Goal: Information Seeking & Learning: Check status

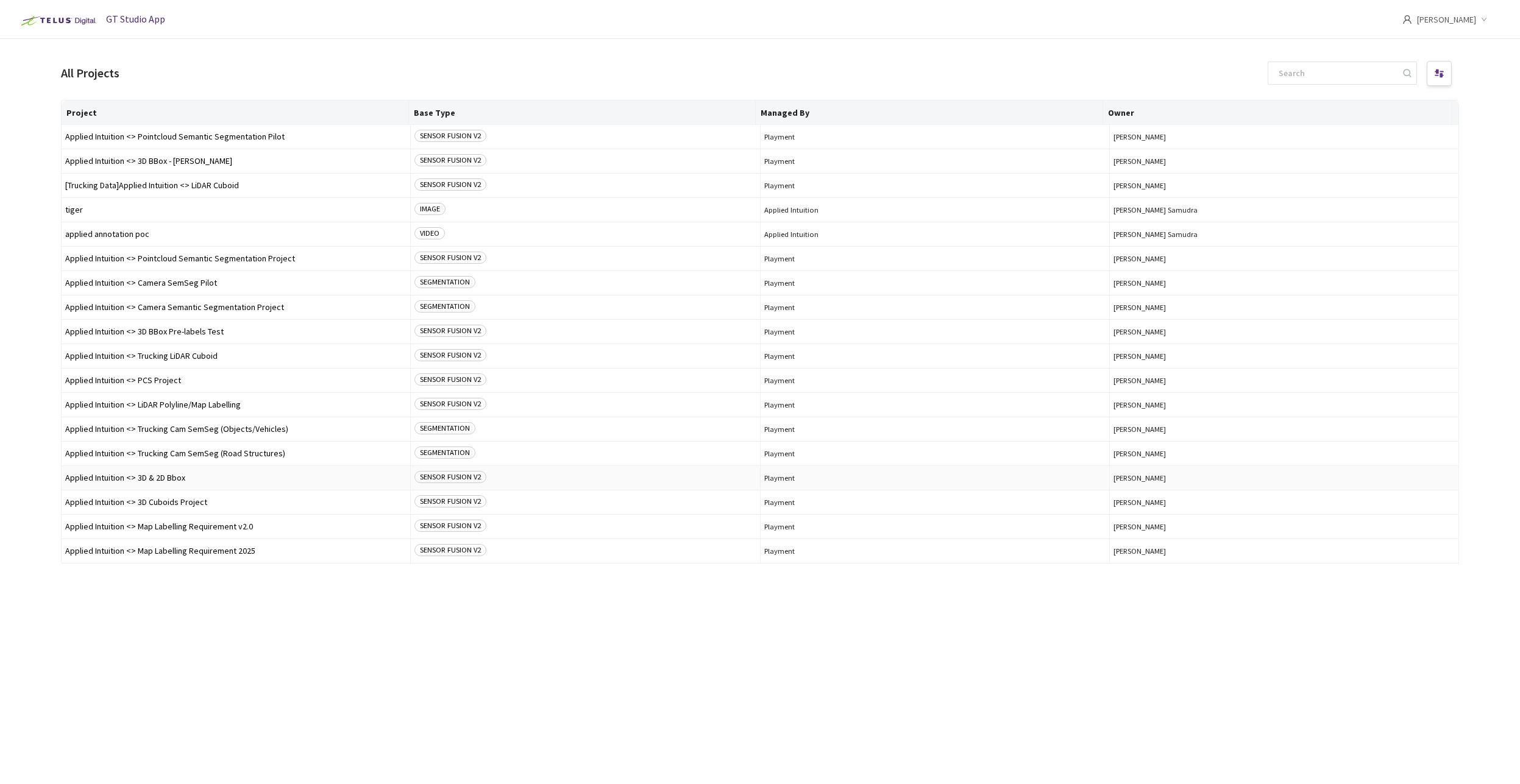
click at [146, 478] on span "Applied Intuition <> 3D & 2D Bbox" at bounding box center [236, 478] width 341 height 9
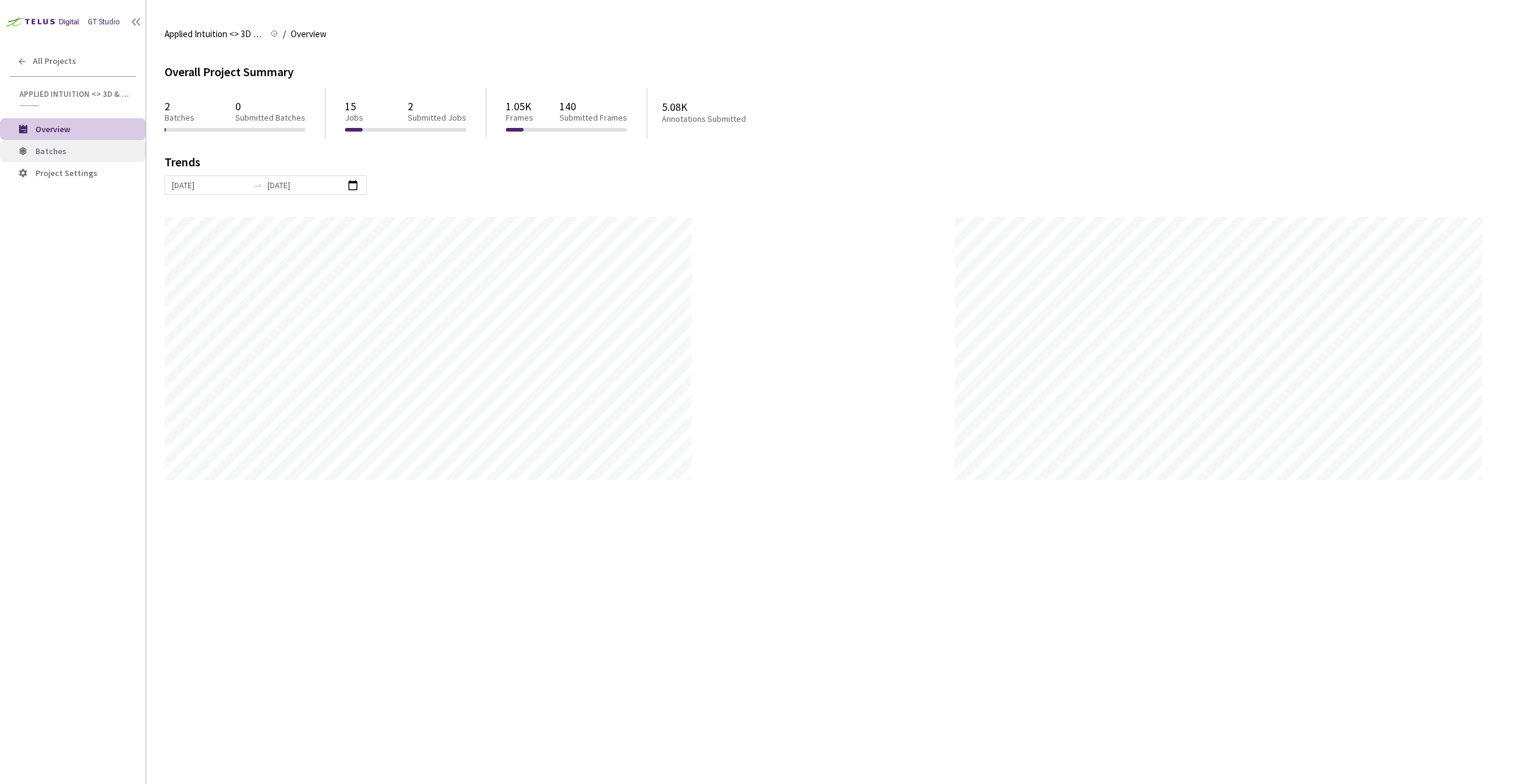
scroll to position [784, 1520]
click at [83, 154] on span "Batches" at bounding box center [85, 152] width 101 height 11
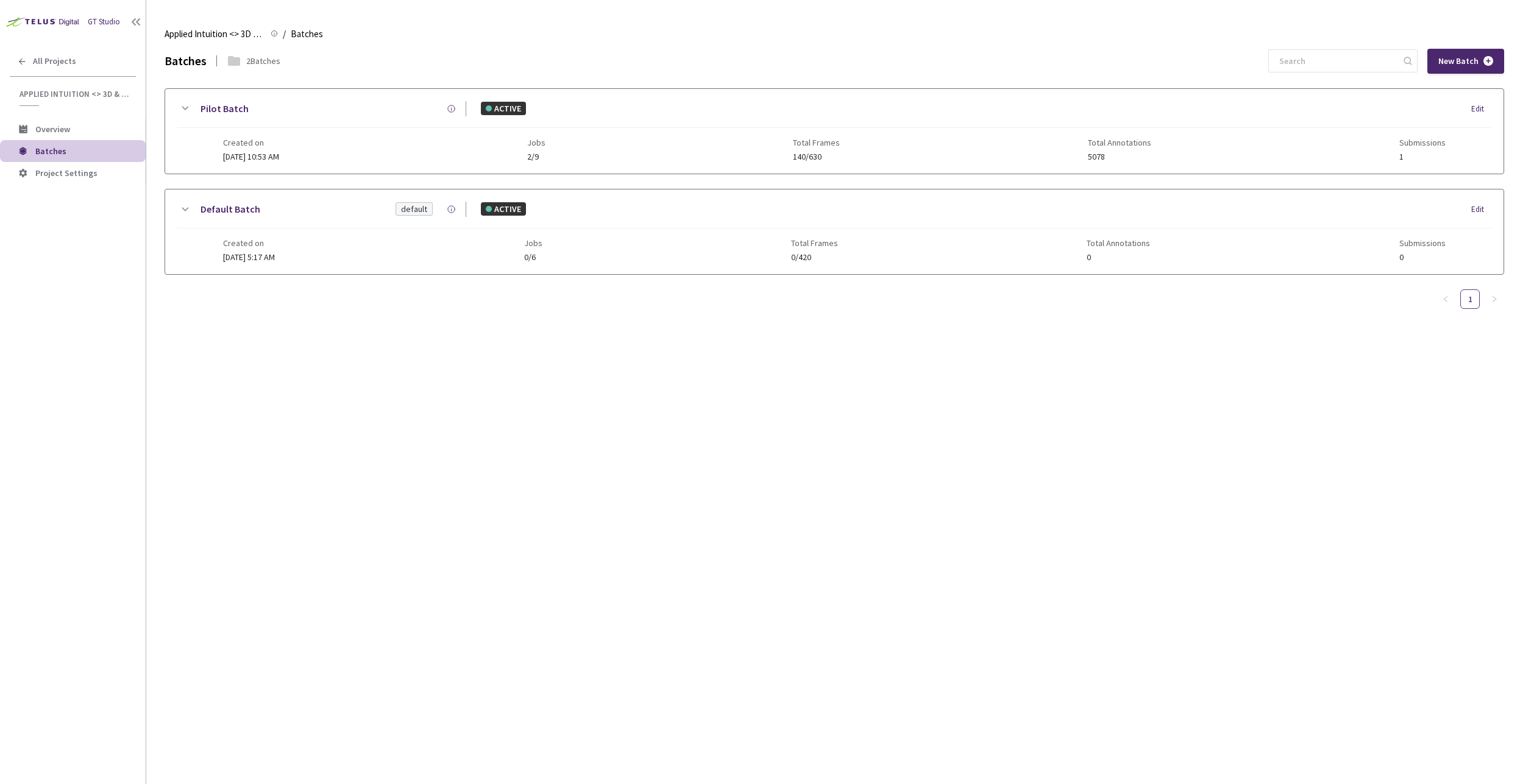
click at [333, 357] on div "Batches 2 Batches New Batch Pilot Batch ACTIVE Edit Created on 17 Jan, 2024 at …" at bounding box center [834, 416] width 1339 height 736
click at [185, 109] on icon at bounding box center [185, 109] width 6 height 4
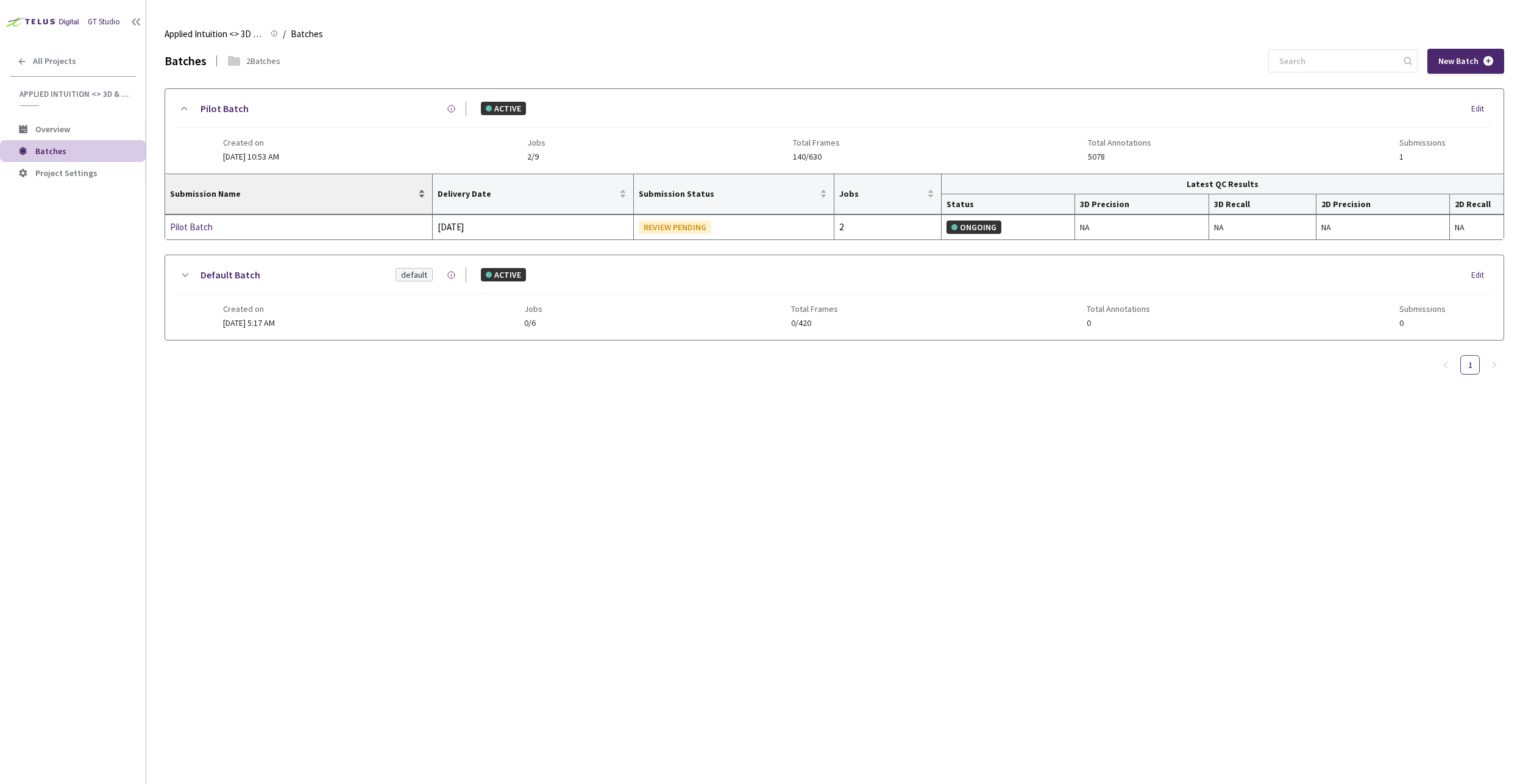
click at [220, 192] on span "Submission Name" at bounding box center [292, 193] width 245 height 10
click at [199, 226] on div "Pilot Batch" at bounding box center [234, 227] width 129 height 14
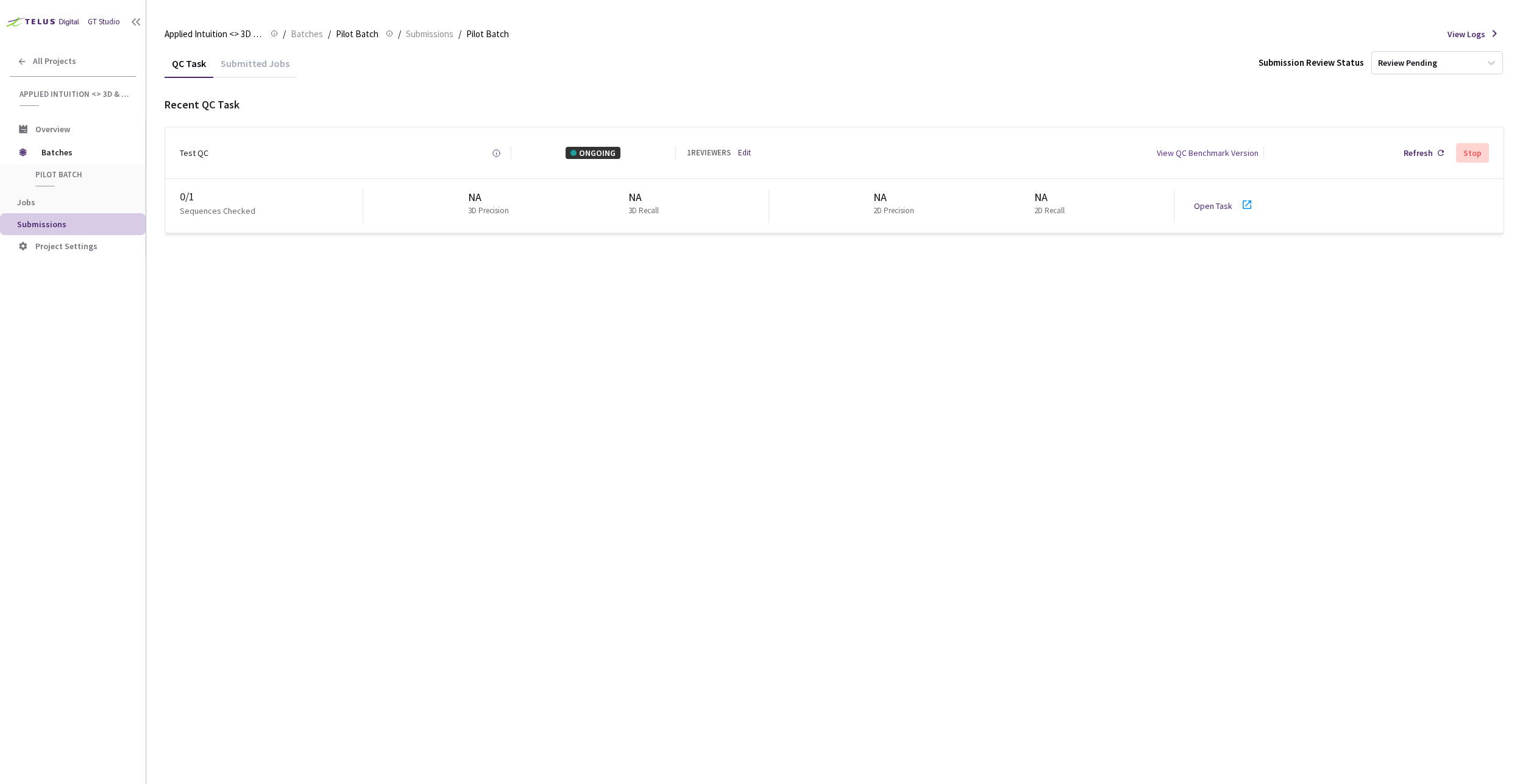
click at [251, 67] on div "Submitted Jobs" at bounding box center [254, 67] width 84 height 21
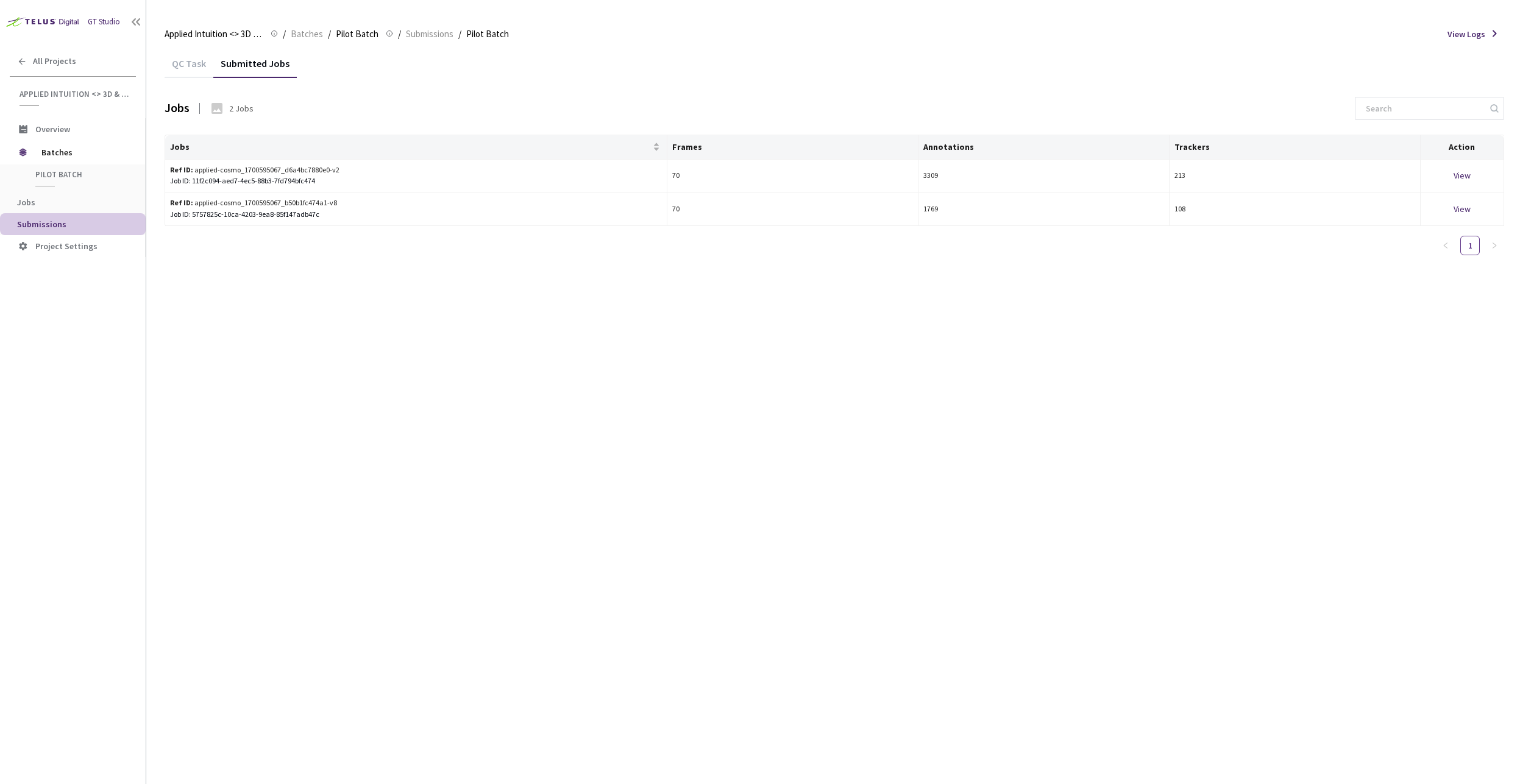
click at [826, 399] on div "QC Task Submitted Jobs Jobs 2 Jobs Jobs Frames Annotations Trackers Action Ref …" at bounding box center [834, 416] width 1339 height 736
click at [444, 318] on div "QC Task Submitted Jobs Jobs 2 Jobs Jobs Frames Annotations Trackers Action Ref …" at bounding box center [834, 416] width 1339 height 736
click at [42, 62] on span "All Projects" at bounding box center [55, 61] width 43 height 11
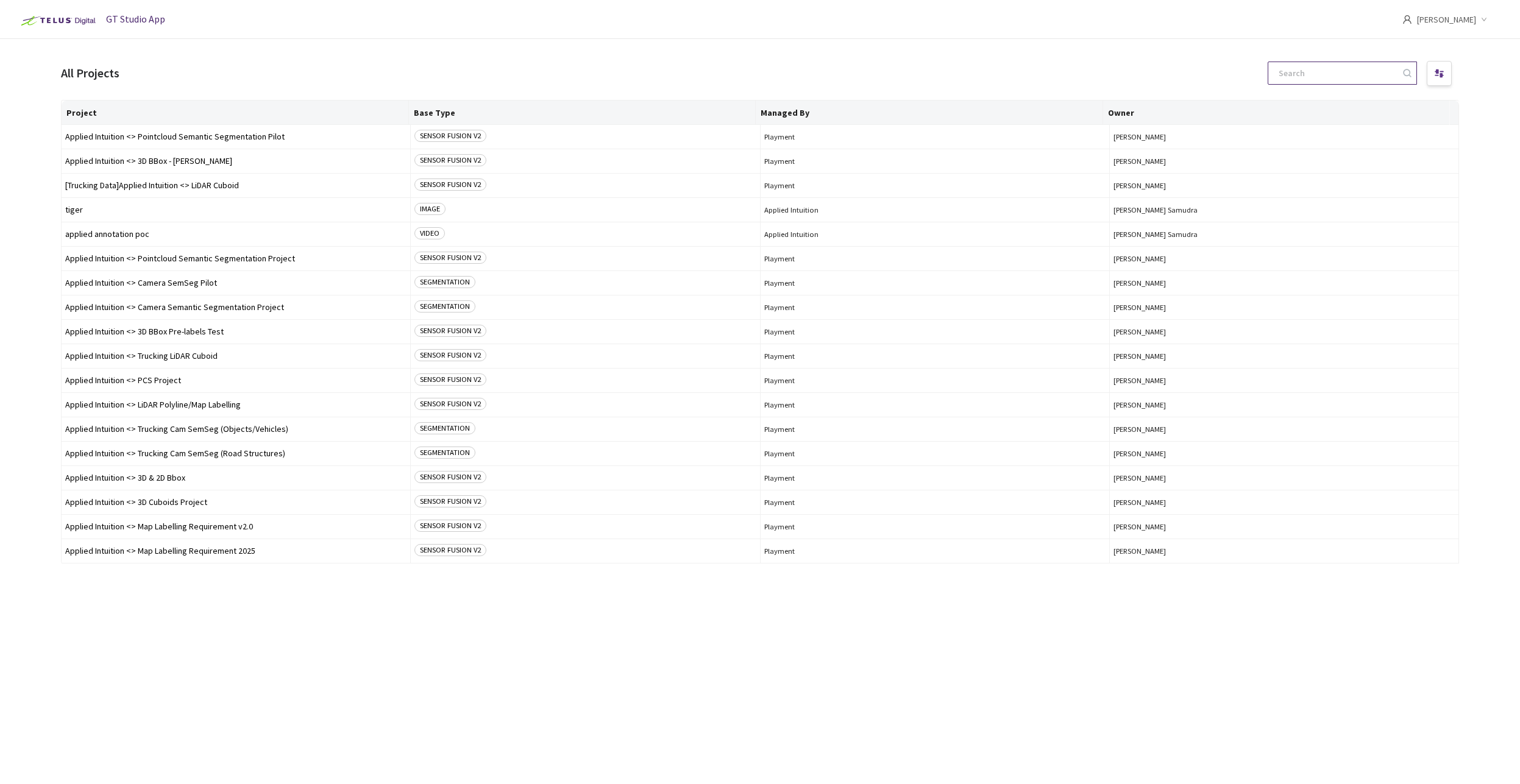
click at [1289, 80] on input at bounding box center [1336, 73] width 129 height 22
paste input "0d825686-1841-498e-8575-0b65a53a3ea8"
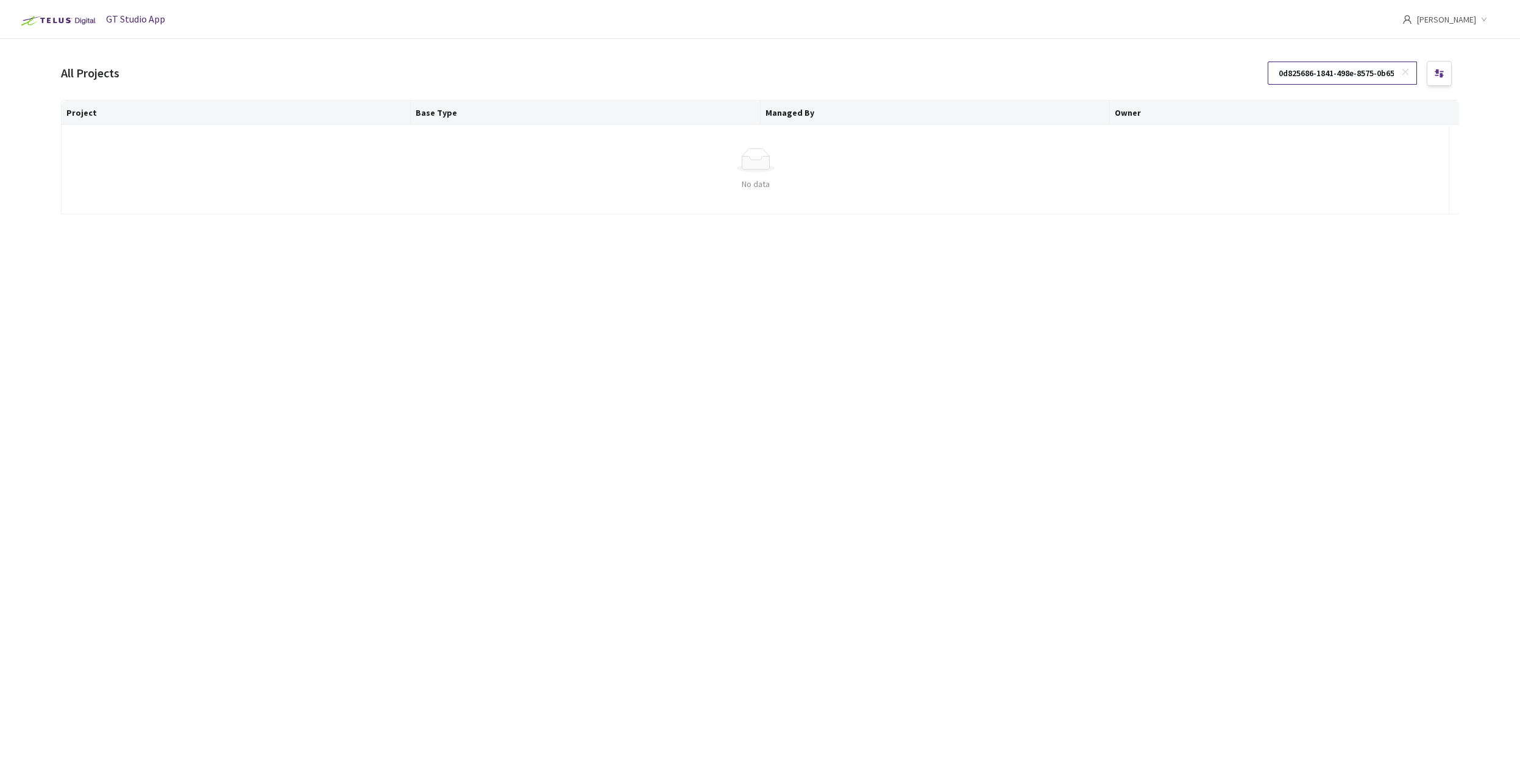
click at [1291, 77] on input "0d825686-1841-498e-8575-0b65a53a3ea8" at bounding box center [1336, 73] width 129 height 22
paste input "11fb8ea1-c580-442d-89ae-54b75e073ced"
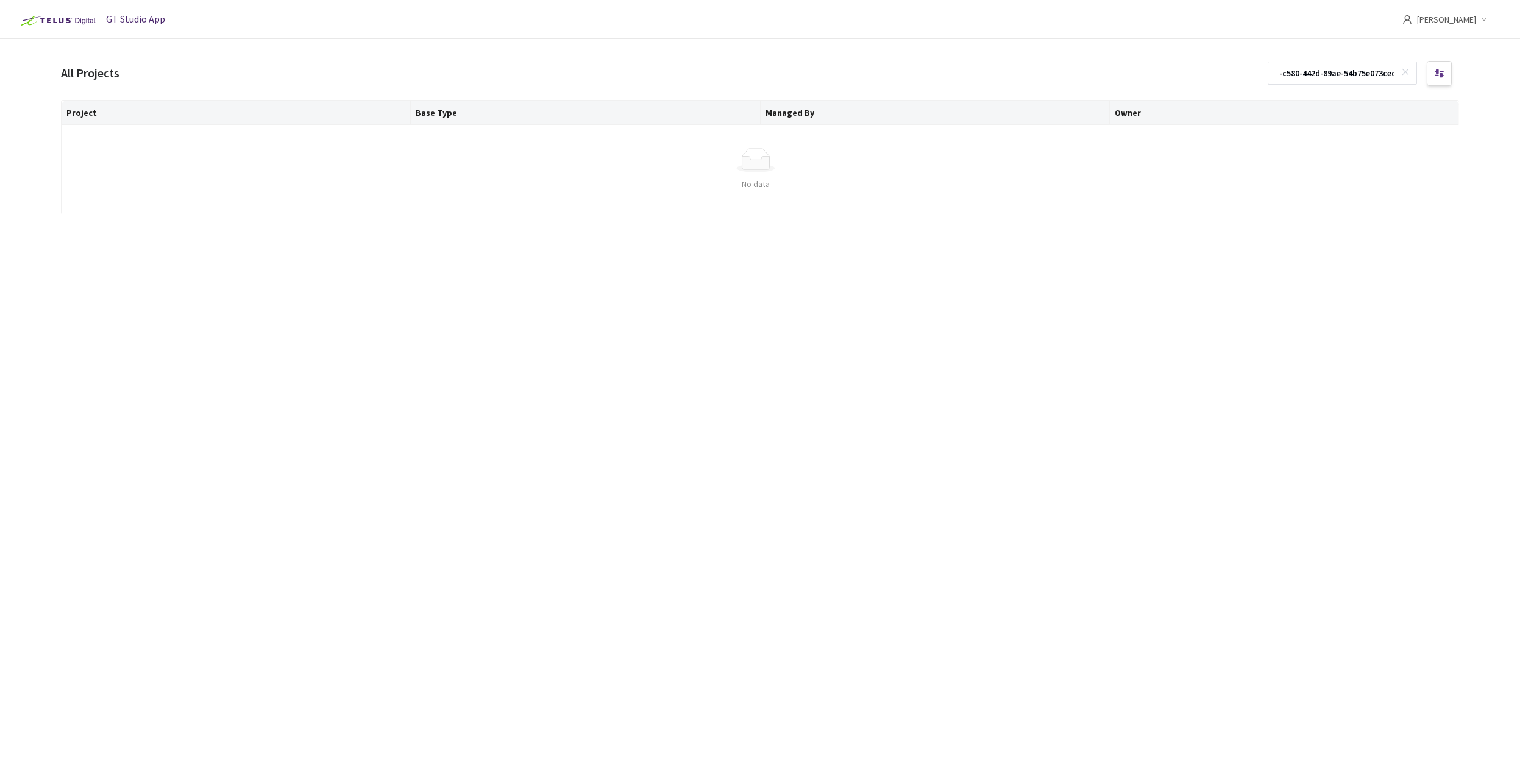
type input "11fb8ea1-c580-442d-89ae-54b75e073ced"
click at [711, 281] on div "Project Base Type Managed By Owner Simple Empty No data" at bounding box center [760, 430] width 1398 height 662
click at [1403, 72] on icon at bounding box center [1404, 71] width 8 height 8
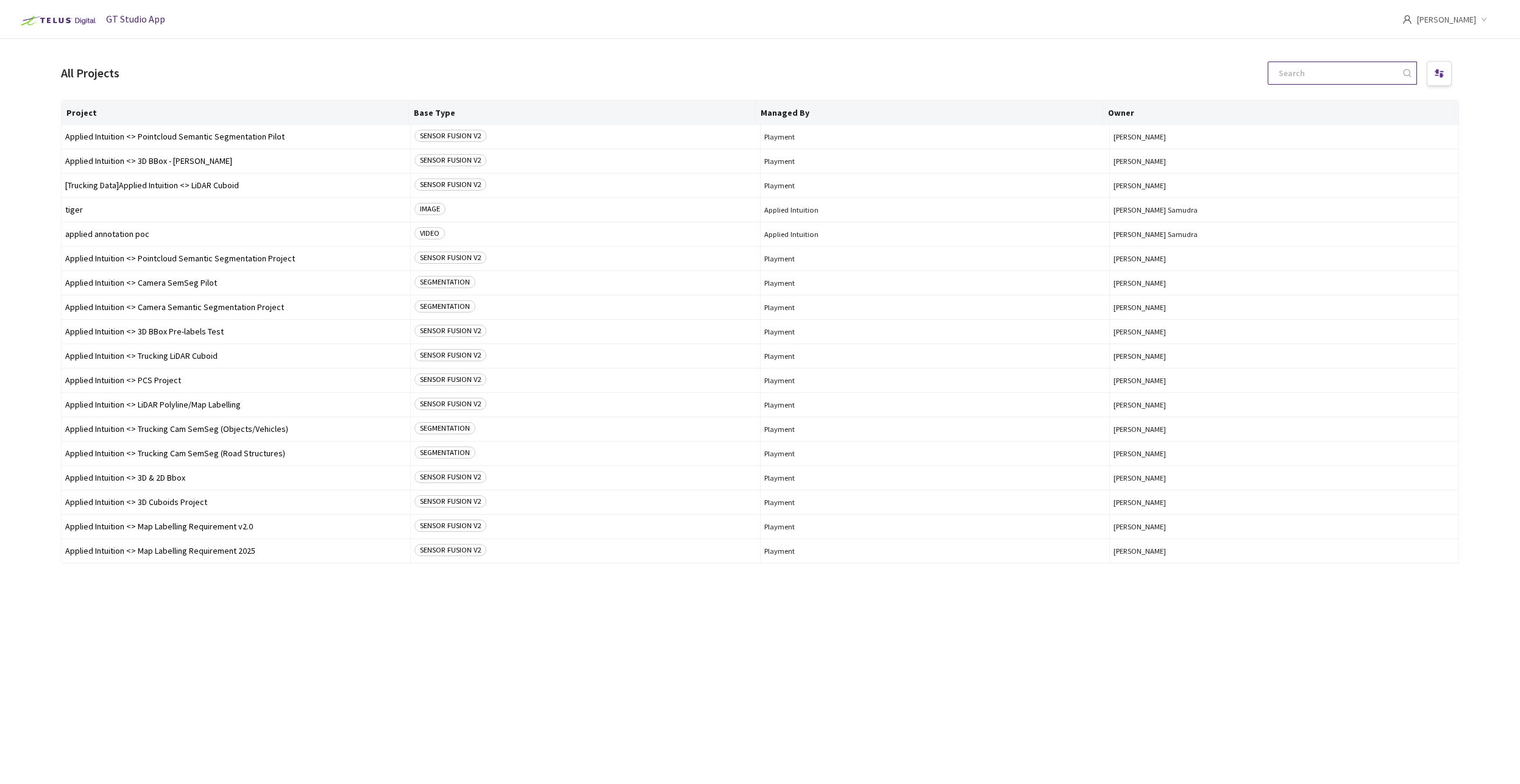
click at [1343, 75] on input at bounding box center [1336, 73] width 129 height 22
paste input "edcf729c-4726-49e5-b952-8b02d13a644a"
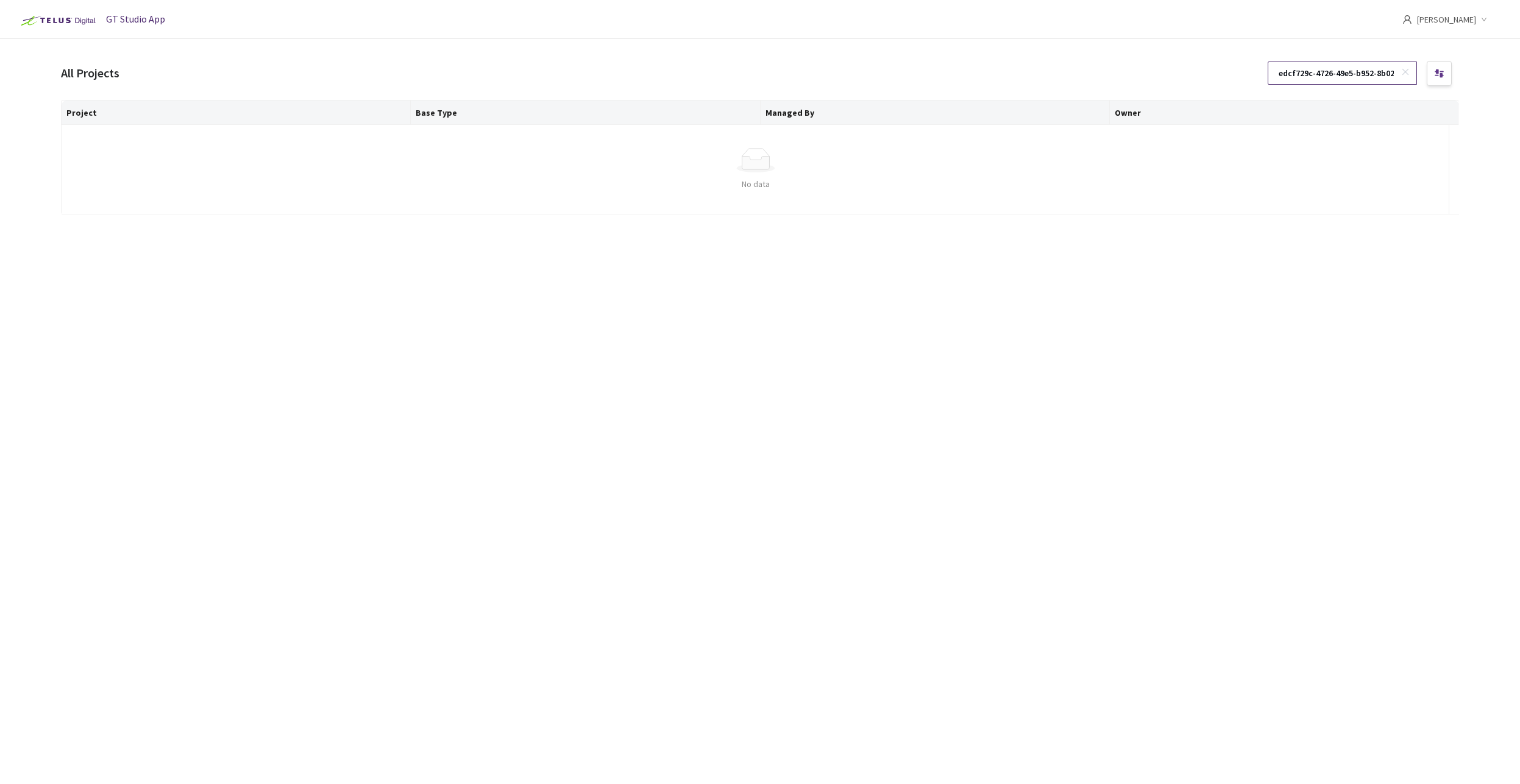
scroll to position [0, 35]
type input "edcf729c-4726-49e5-b952-8b02d13a644a"
click at [1425, 71] on div "edcf729c-4726-49e5-b952-8b02d13a644a" at bounding box center [1363, 74] width 191 height 25
click at [1435, 71] on icon at bounding box center [1439, 71] width 9 height 4
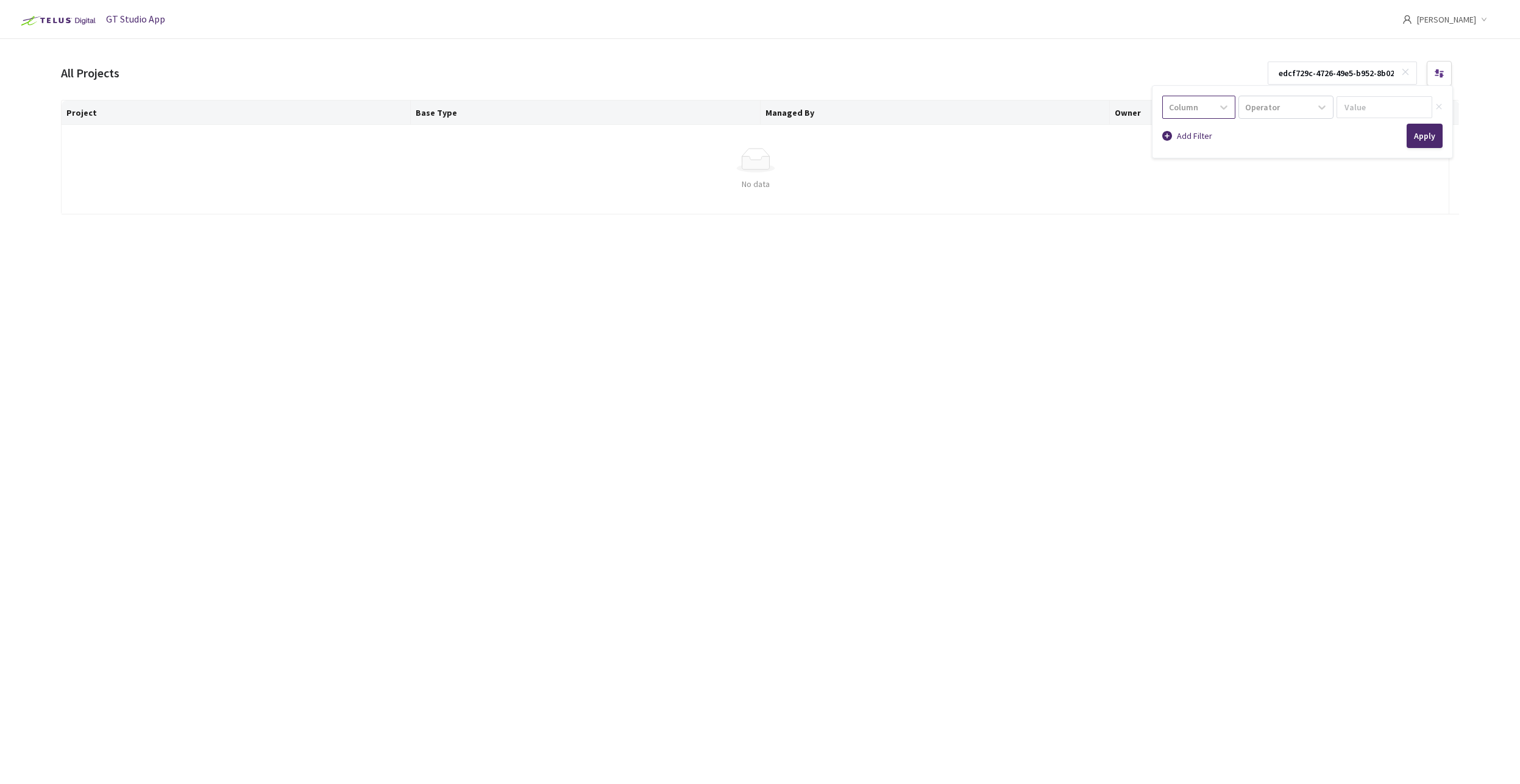
click at [1207, 110] on div "Column" at bounding box center [1188, 108] width 50 height 20
click at [1274, 109] on div "Operator" at bounding box center [1262, 108] width 35 height 13
click at [1339, 105] on input at bounding box center [1383, 107] width 95 height 22
click at [1374, 251] on div "Project Base Type Managed By Owner Simple Empty No data" at bounding box center [760, 430] width 1398 height 662
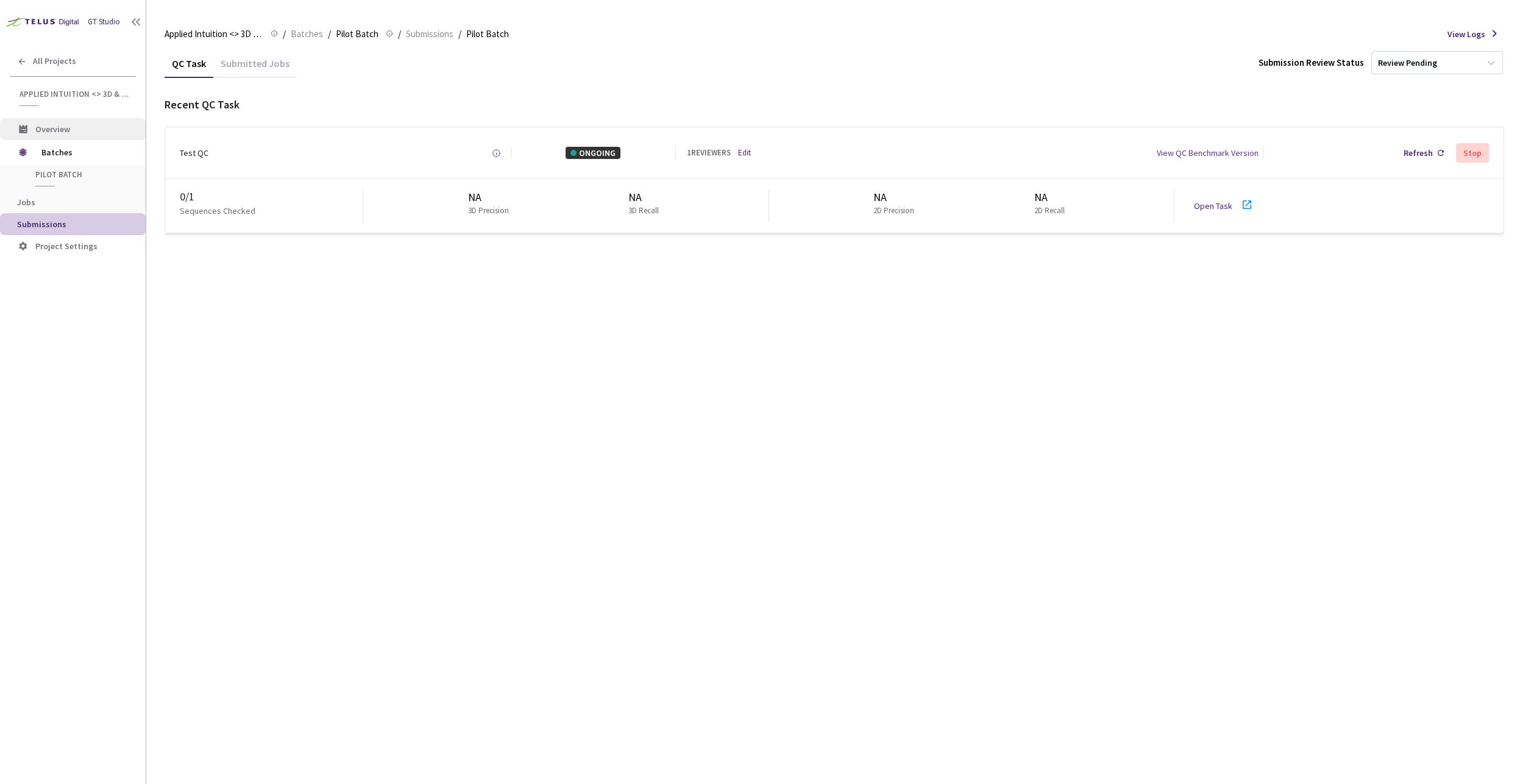
click at [47, 139] on li "Overview" at bounding box center [73, 129] width 146 height 22
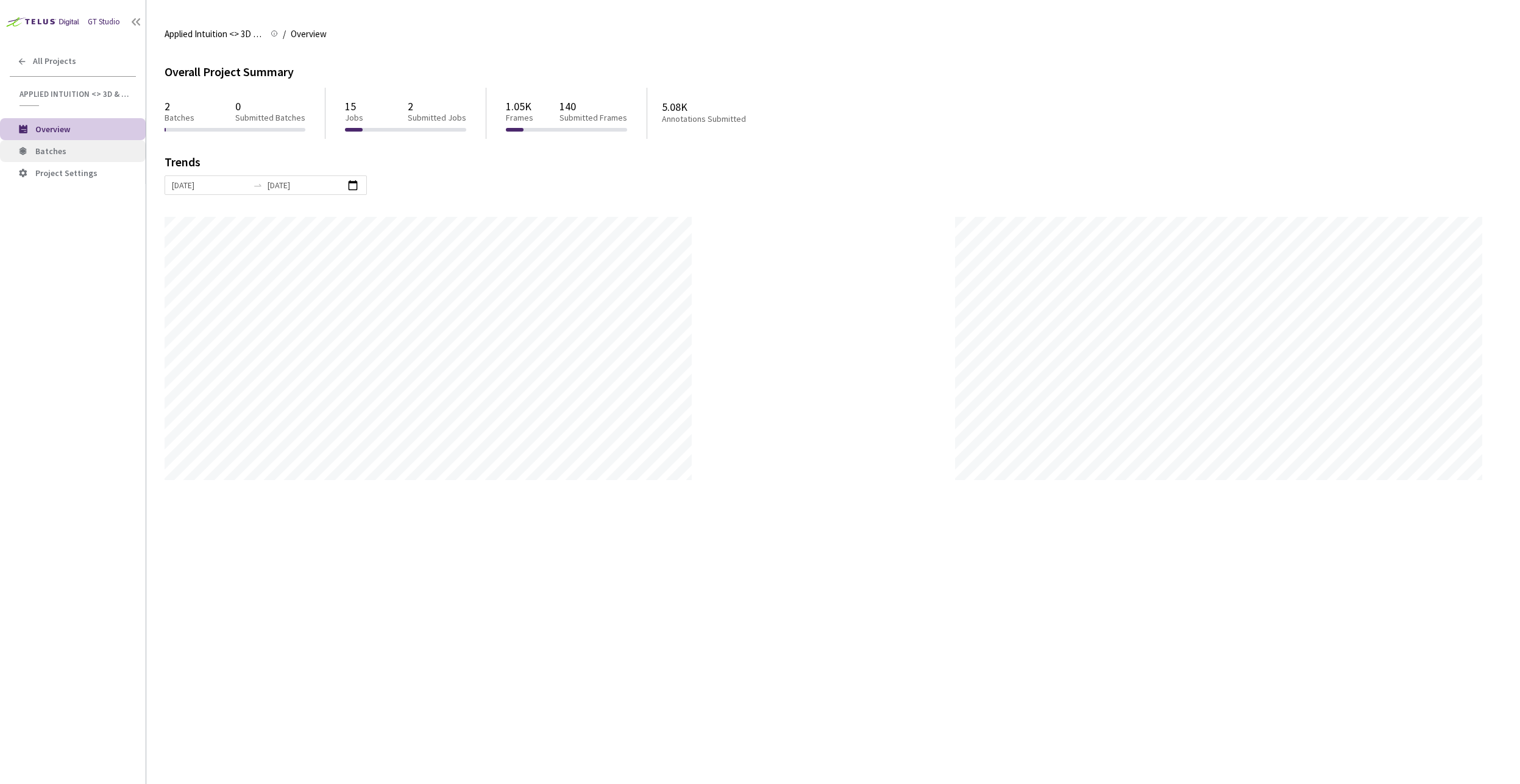
scroll to position [784, 1520]
click at [78, 156] on span "Batches" at bounding box center [85, 152] width 101 height 11
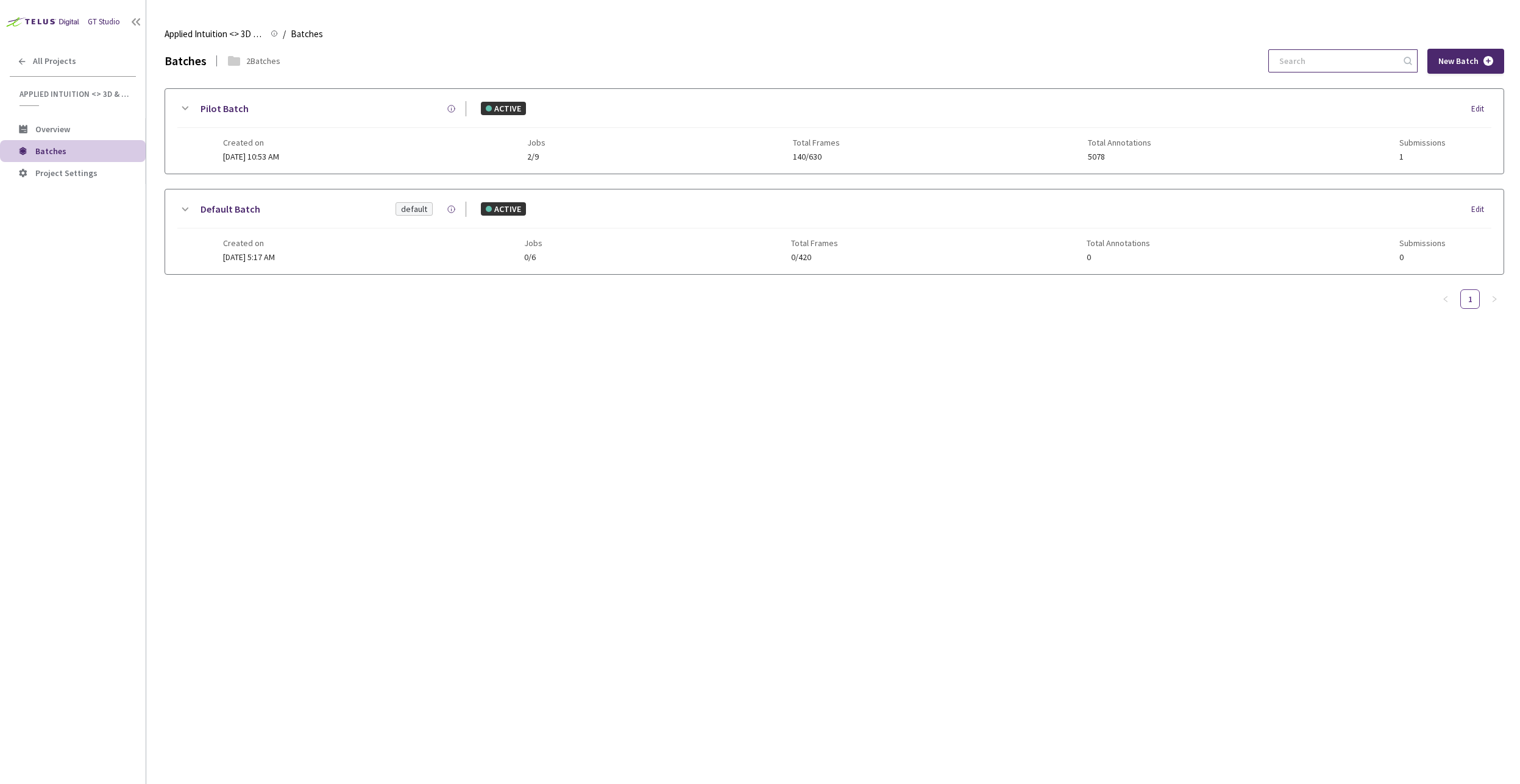
click at [1357, 59] on input at bounding box center [1336, 61] width 129 height 22
click at [1390, 61] on input at bounding box center [1336, 61] width 129 height 22
paste input "edcf729c-4726-49e5-b952-8b02d13a644a"
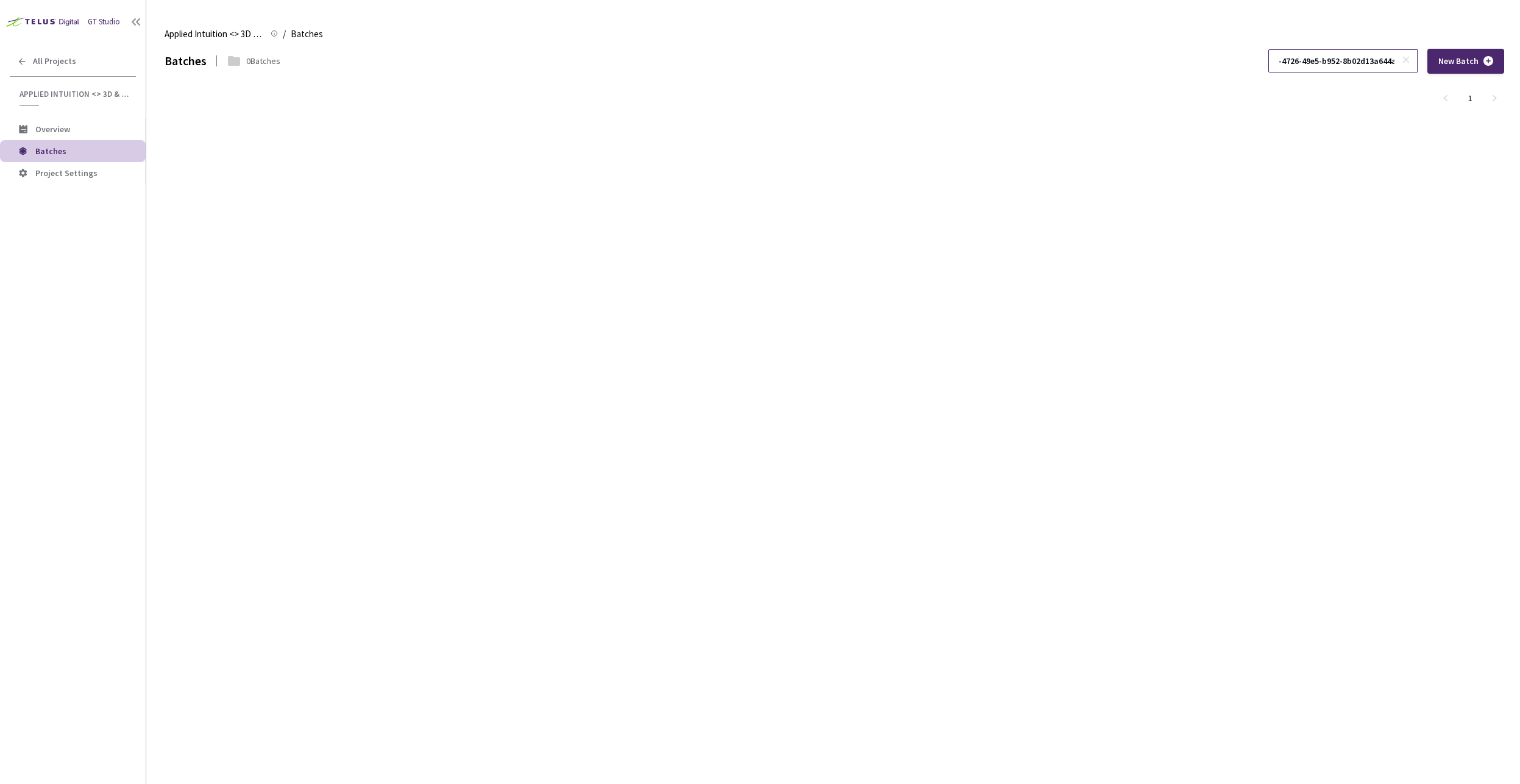
type input "edcf729c-4726-49e5-b952-8b02d13a644a"
click at [1406, 60] on icon at bounding box center [1405, 59] width 8 height 8
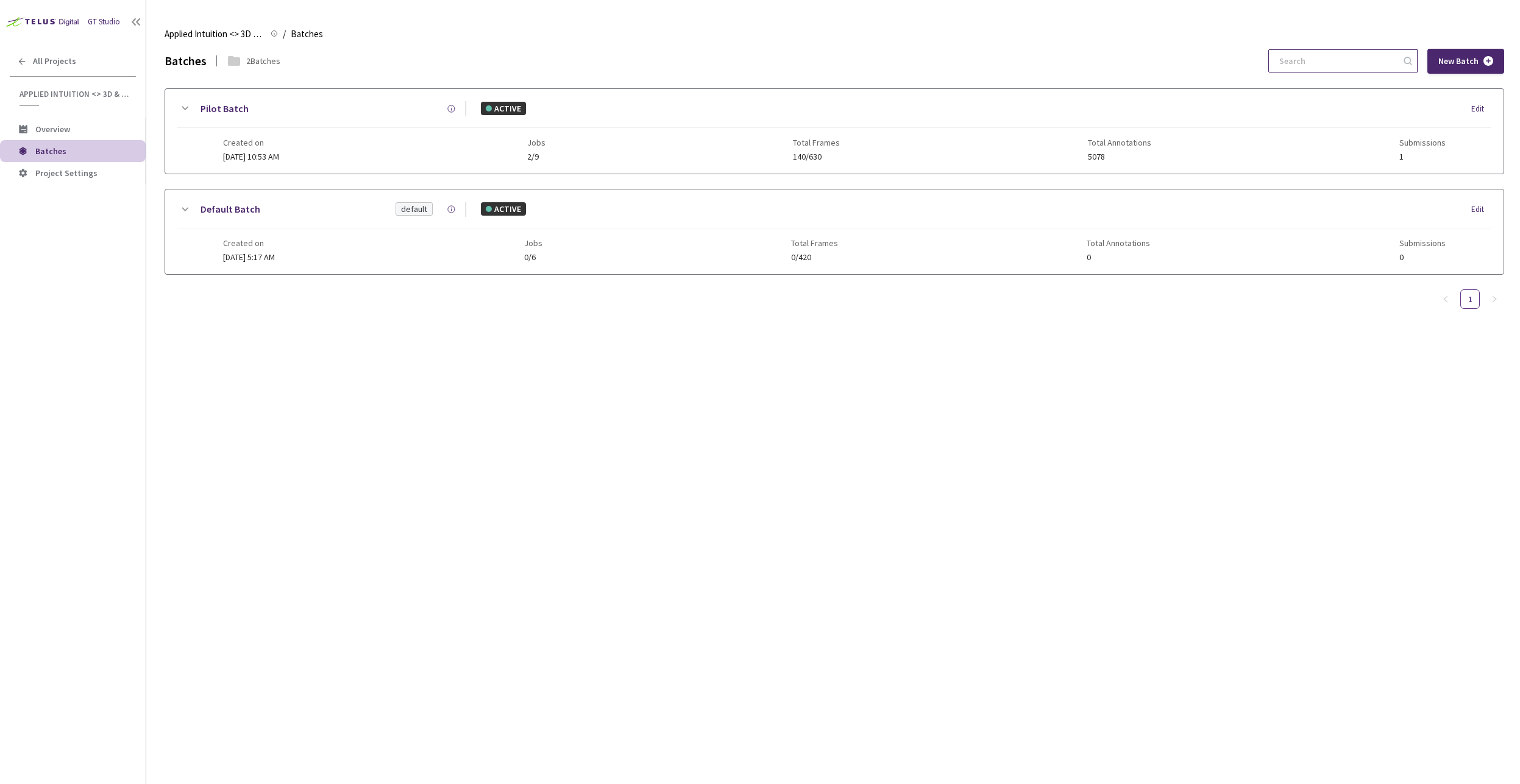
click at [189, 113] on icon at bounding box center [184, 109] width 14 height 14
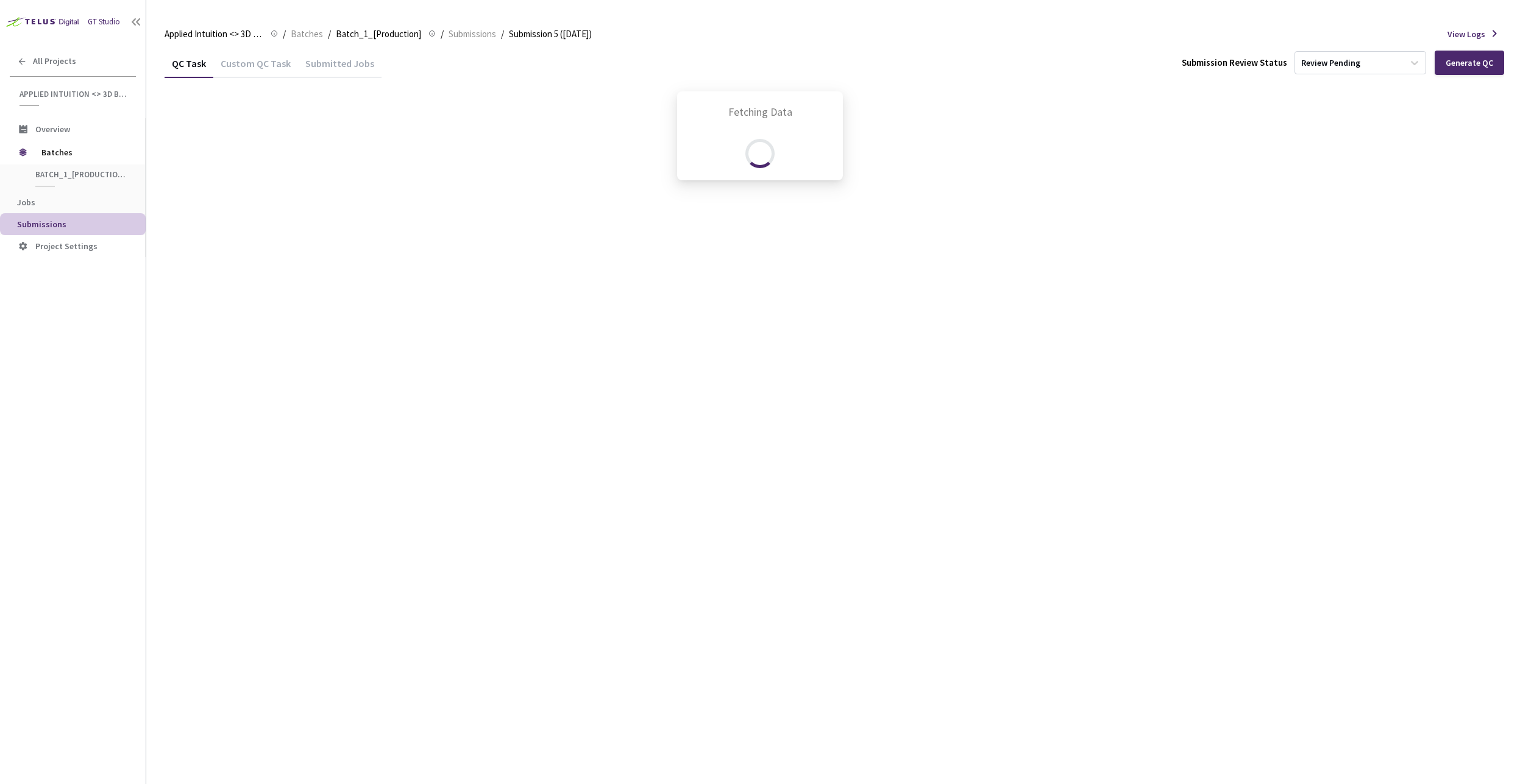
click at [248, 138] on div "Fetching Data" at bounding box center [760, 392] width 1520 height 784
click at [514, 317] on div "Fetching Data" at bounding box center [760, 392] width 1520 height 784
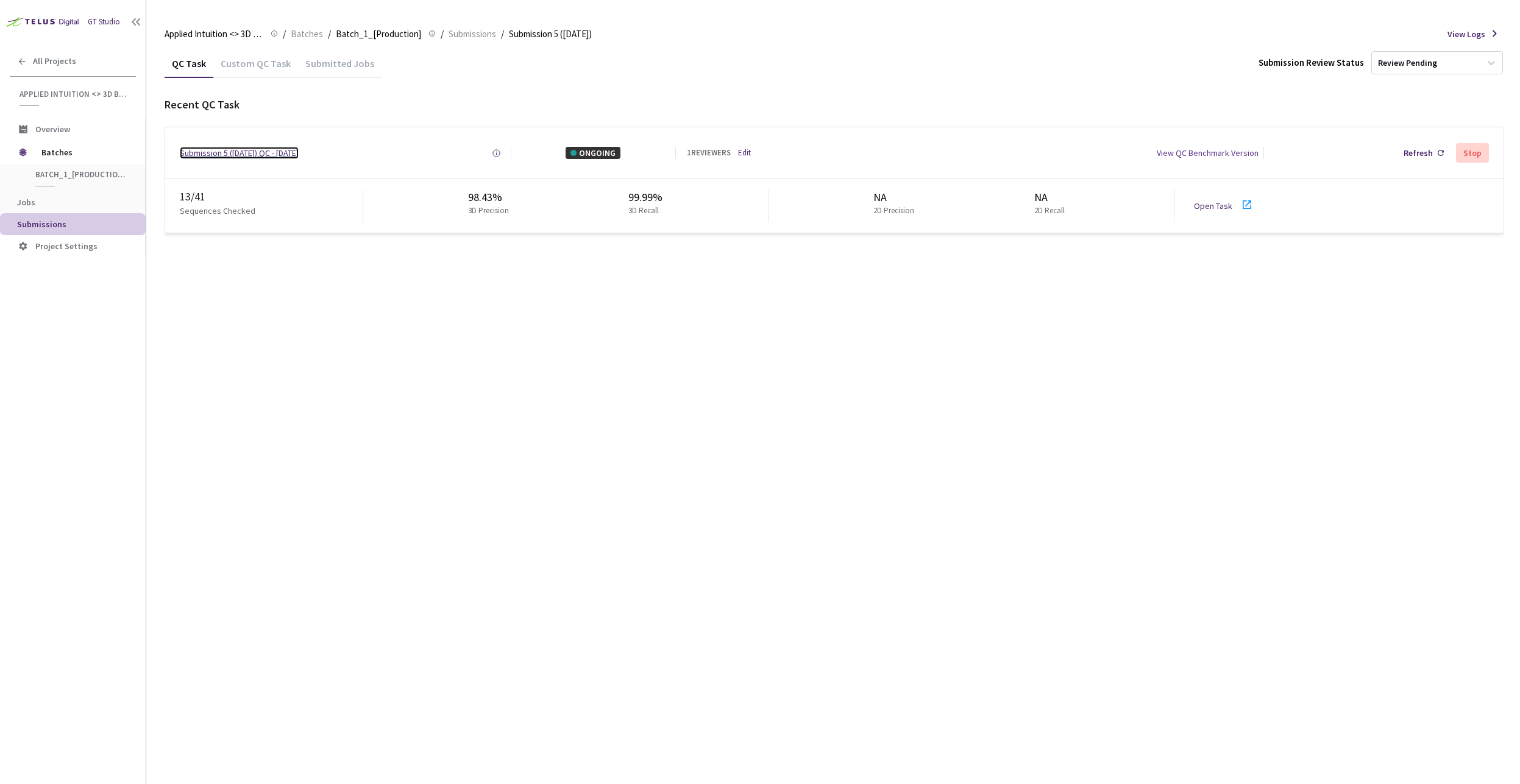
click at [276, 153] on div "Submission 5 ([DATE]) QC - [DATE]" at bounding box center [239, 153] width 119 height 13
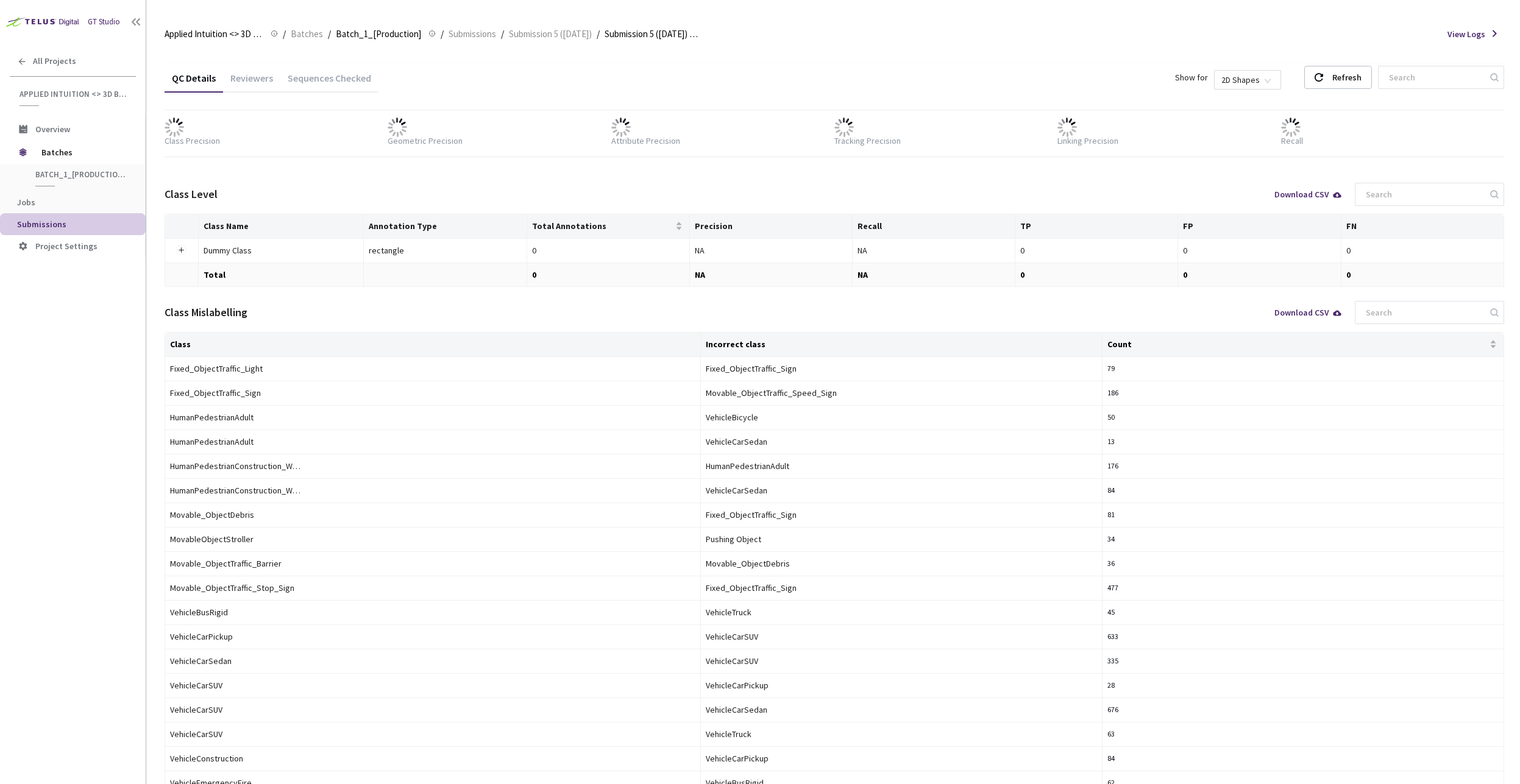
click at [319, 75] on div "Sequences Checked" at bounding box center [329, 82] width 98 height 21
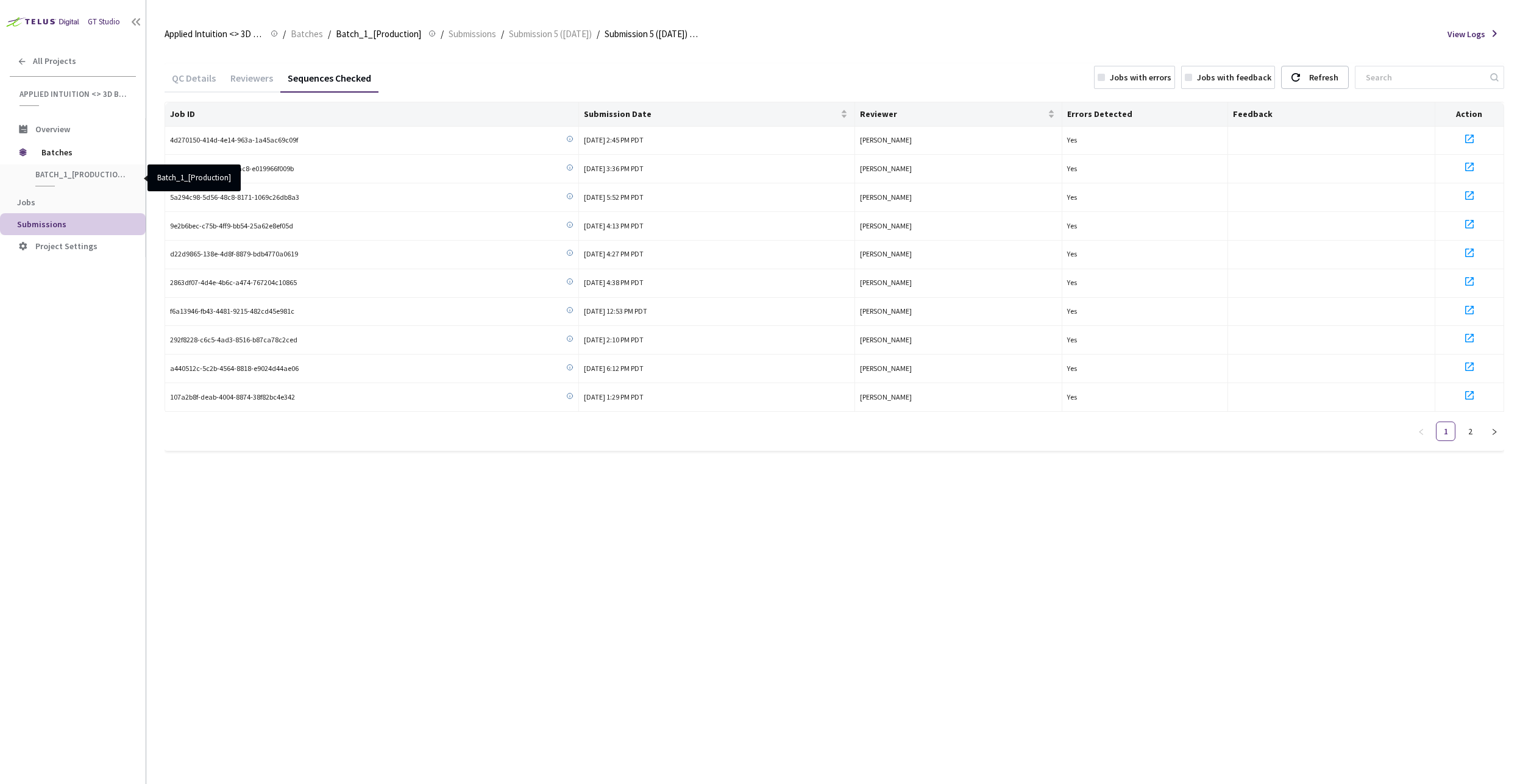
click at [77, 175] on span "Batch_1_[Production]" at bounding box center [80, 175] width 90 height 11
click at [47, 152] on span "Batches" at bounding box center [83, 152] width 84 height 24
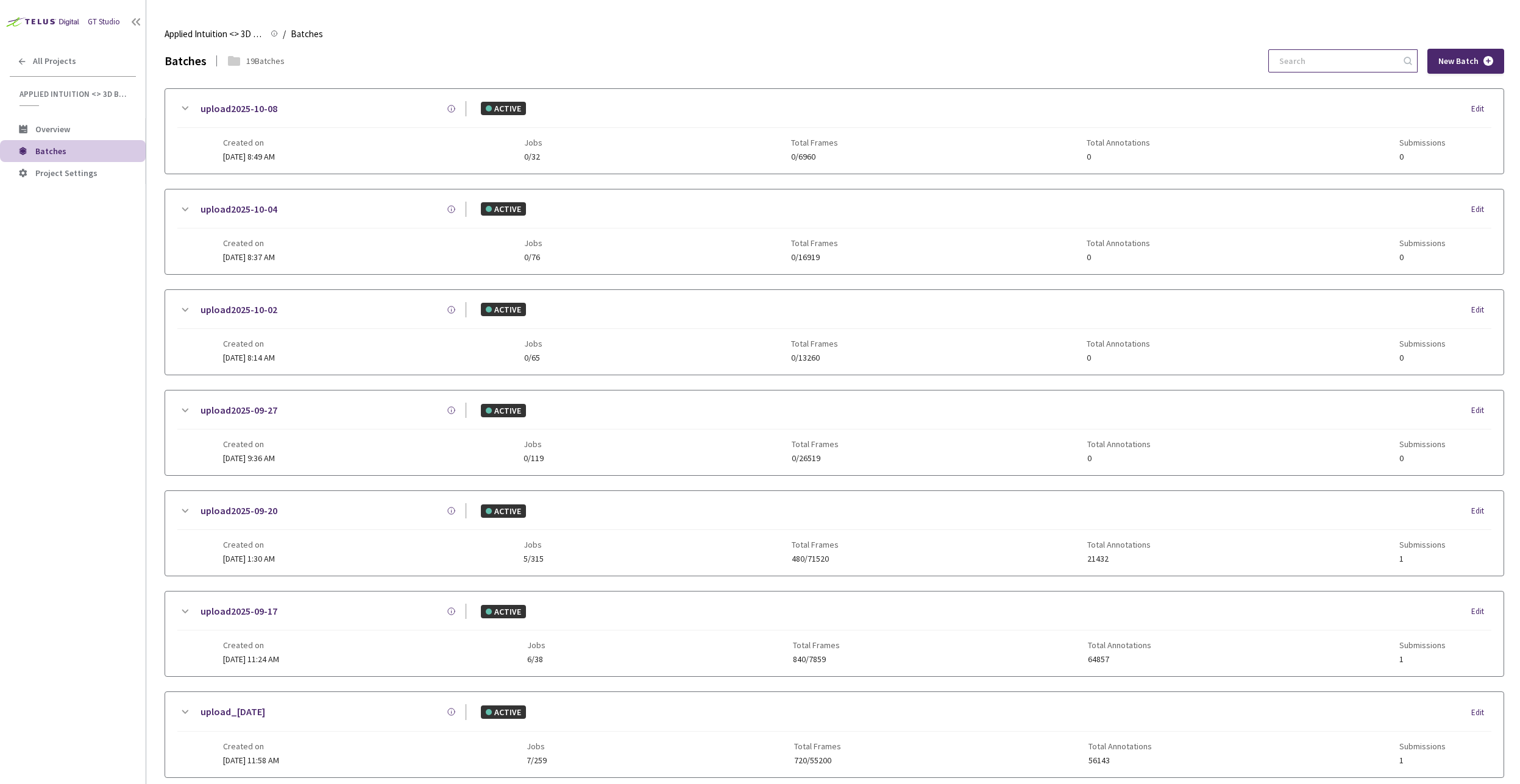
click at [1322, 70] on input at bounding box center [1336, 61] width 129 height 22
paste input "edcf729c-4726-49e5-b952-8b02d13a644a"
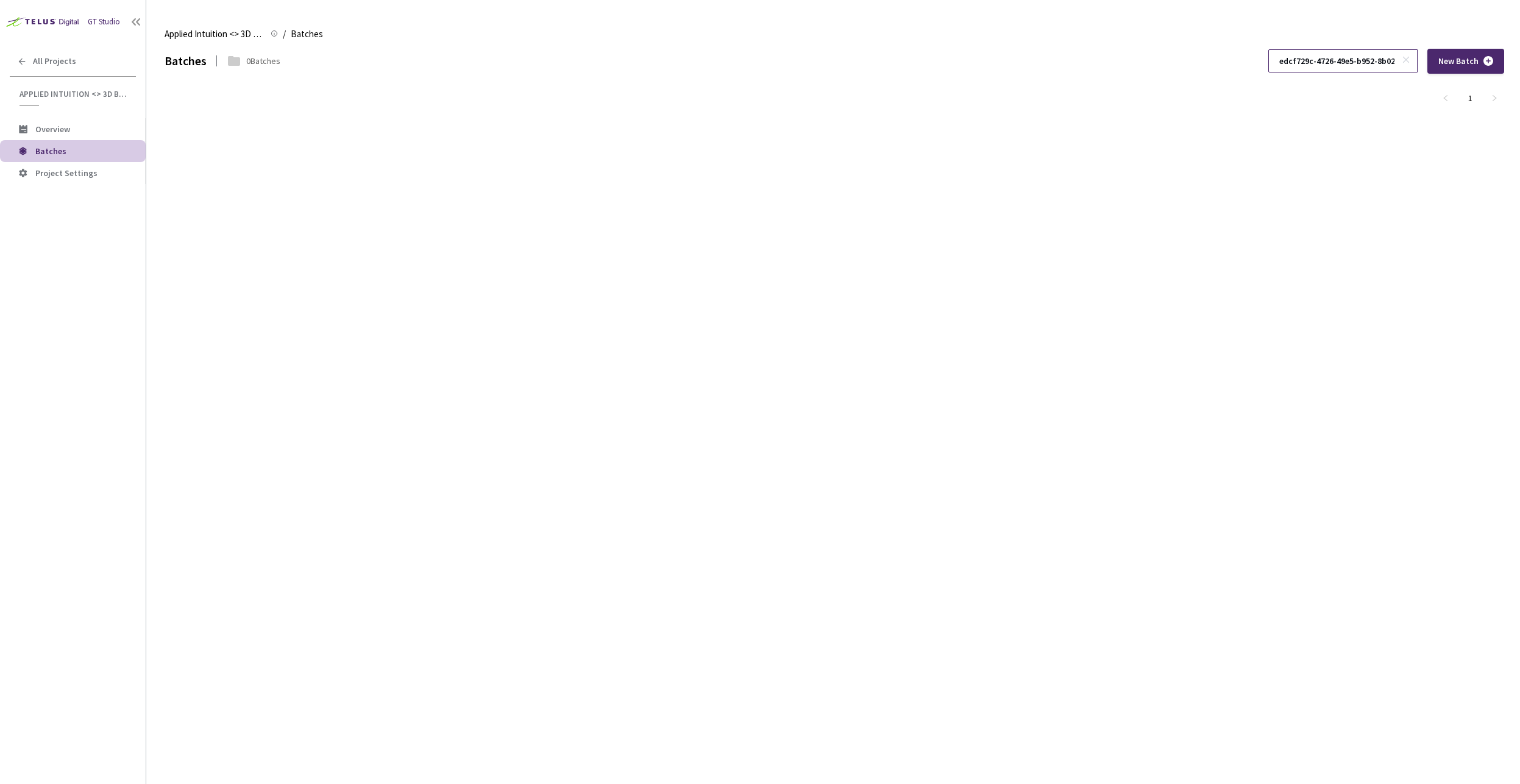
scroll to position [0, 35]
type input "edcf729c-4726-49e5-b952-8b02d13a644a"
click at [1408, 56] on icon at bounding box center [1405, 59] width 8 height 8
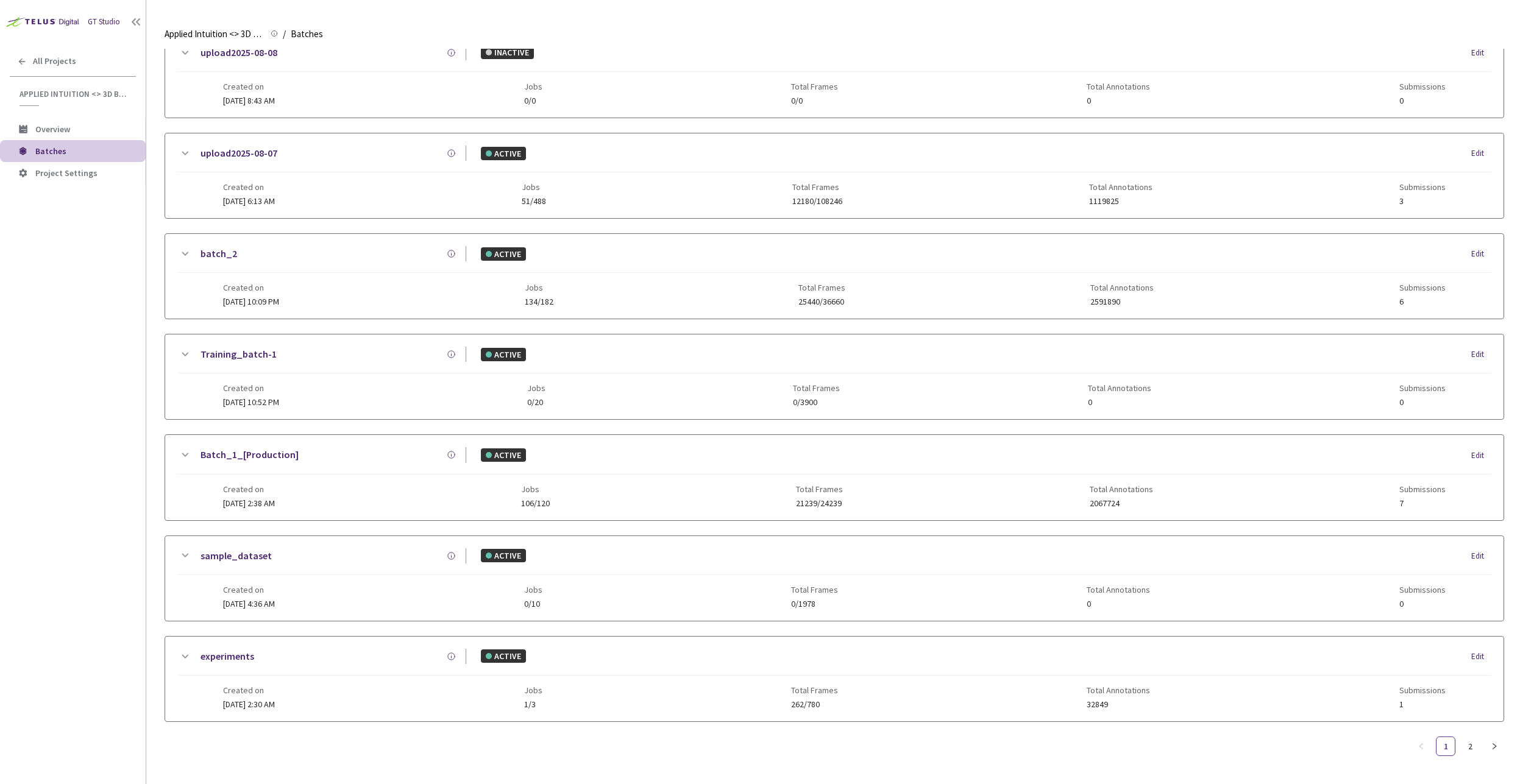
scroll to position [970, 0]
click at [67, 131] on span "Overview" at bounding box center [52, 129] width 35 height 11
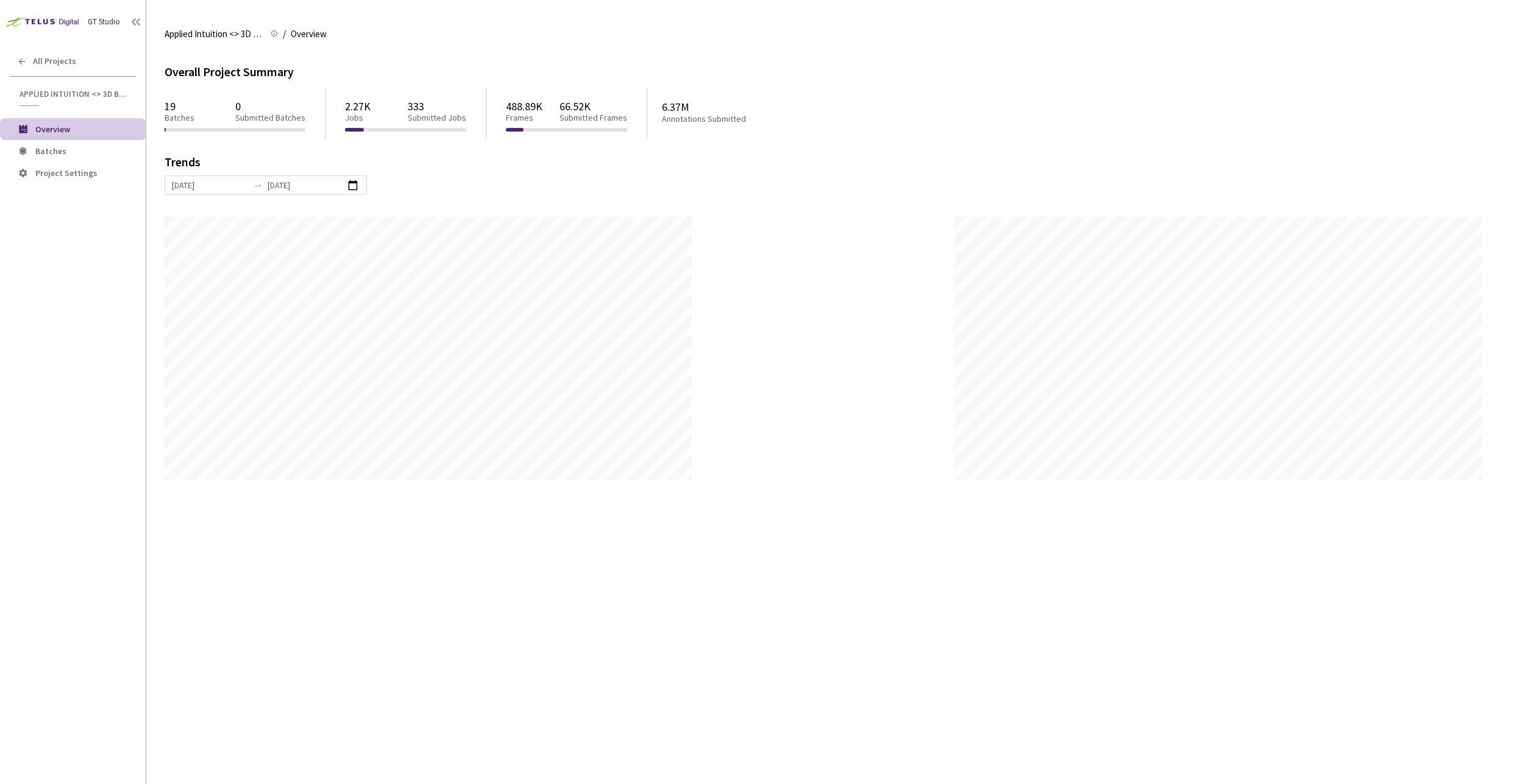
scroll to position [784, 1520]
click at [40, 153] on span "Batches" at bounding box center [50, 151] width 31 height 11
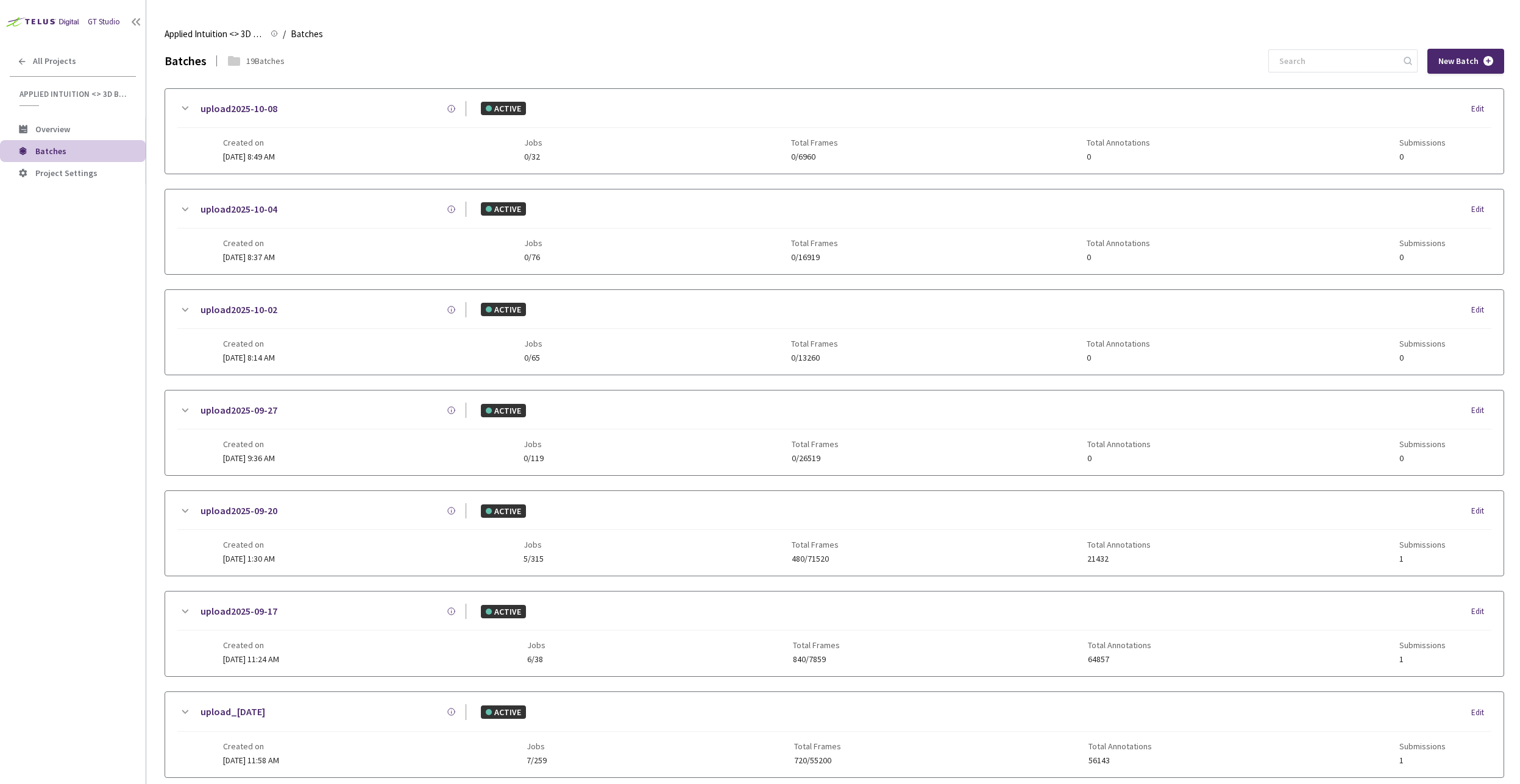
click at [247, 59] on div "19 Batches" at bounding box center [265, 61] width 39 height 13
click at [62, 164] on li "Project Settings" at bounding box center [73, 172] width 146 height 22
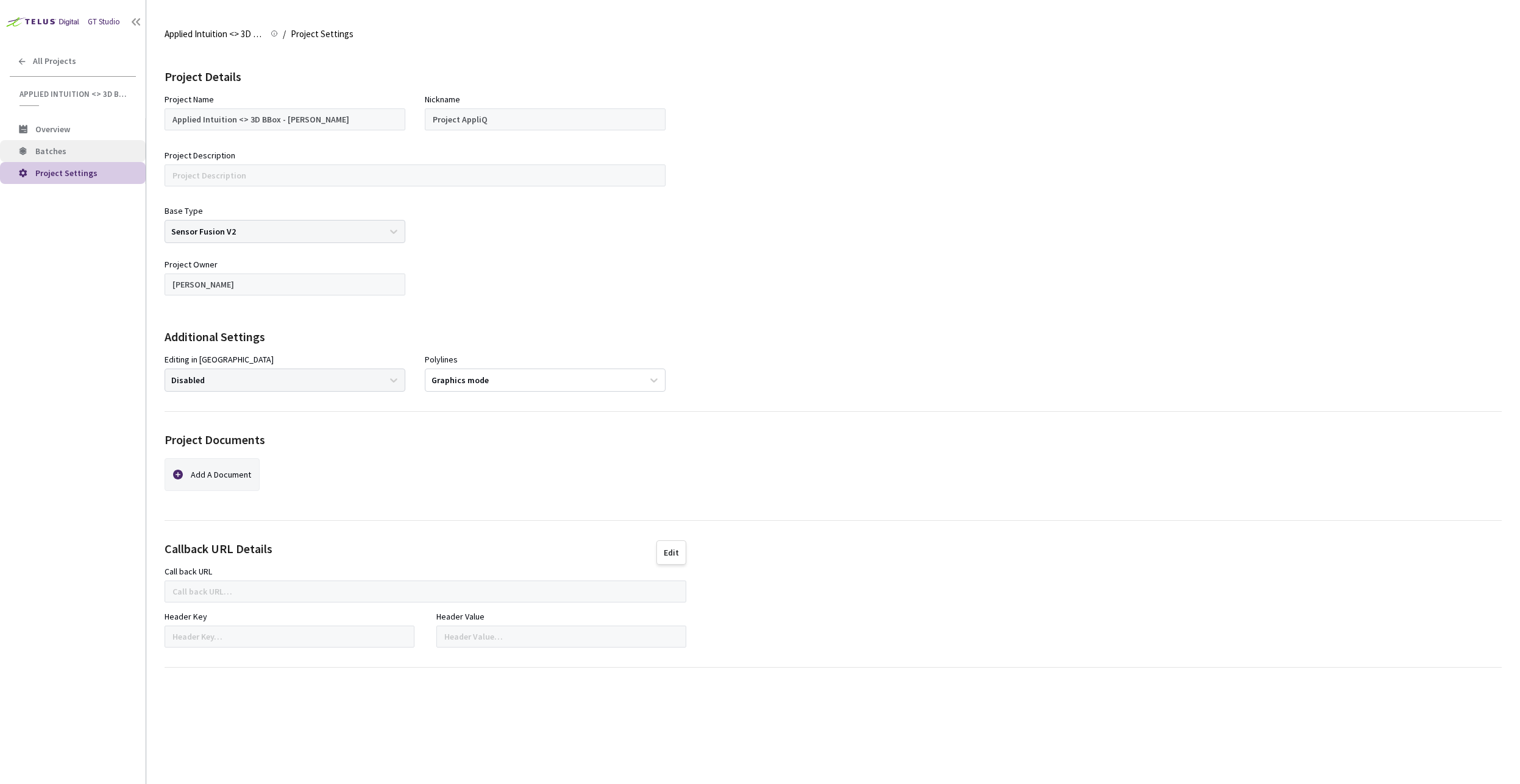
click at [74, 150] on span "Batches" at bounding box center [85, 152] width 101 height 11
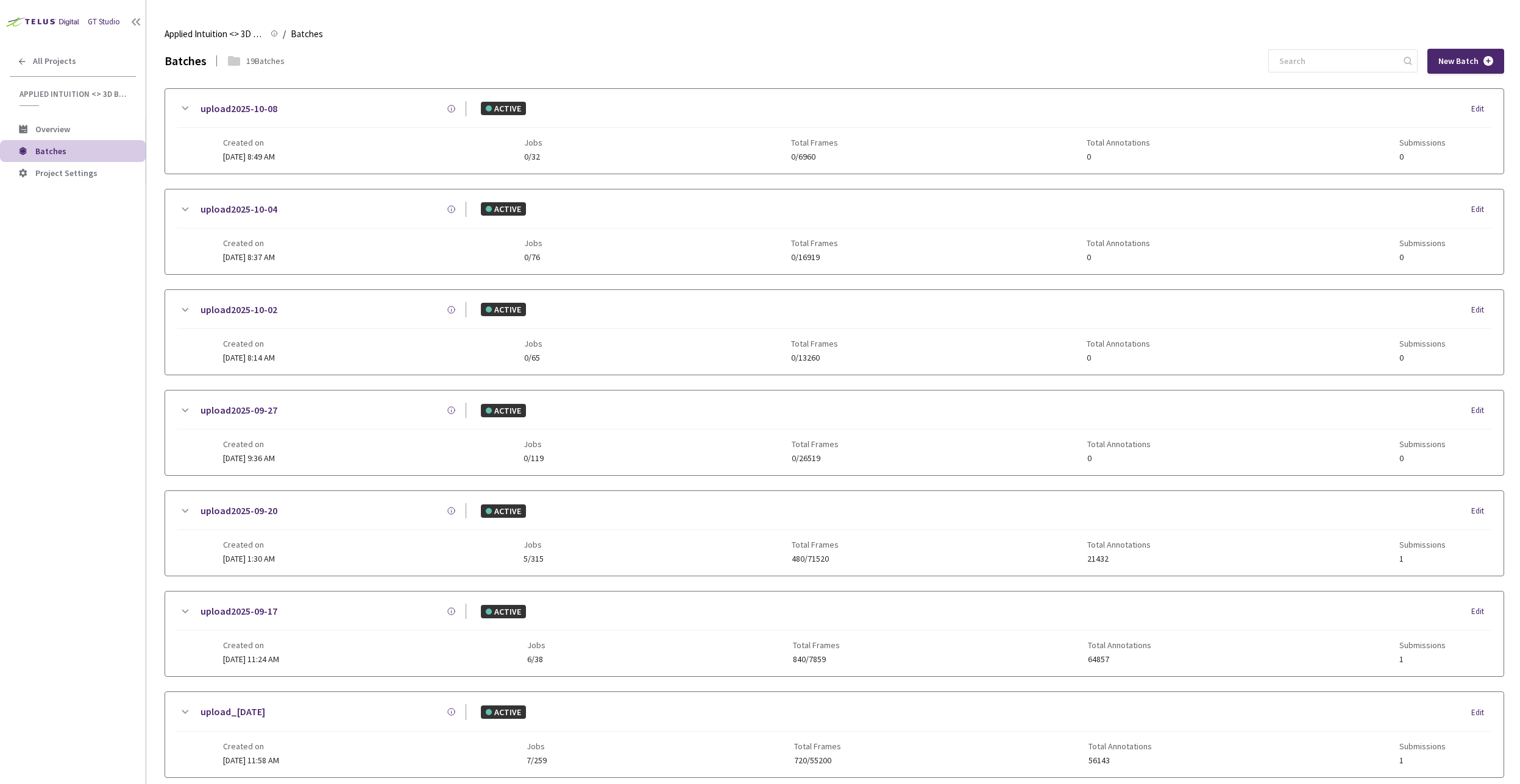
click at [64, 137] on li "Overview" at bounding box center [73, 129] width 146 height 22
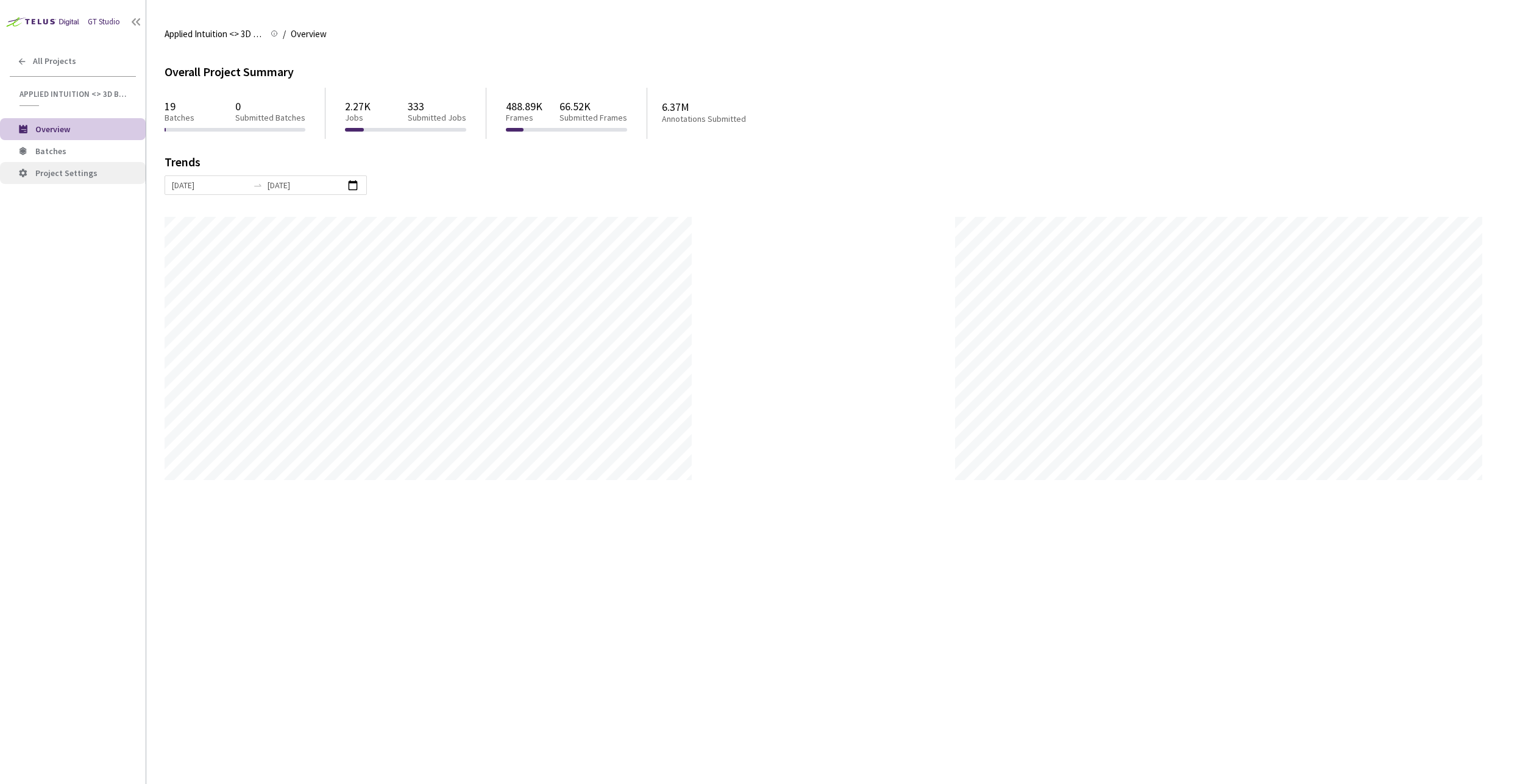
scroll to position [784, 1520]
click at [48, 154] on span "Batches" at bounding box center [50, 151] width 31 height 11
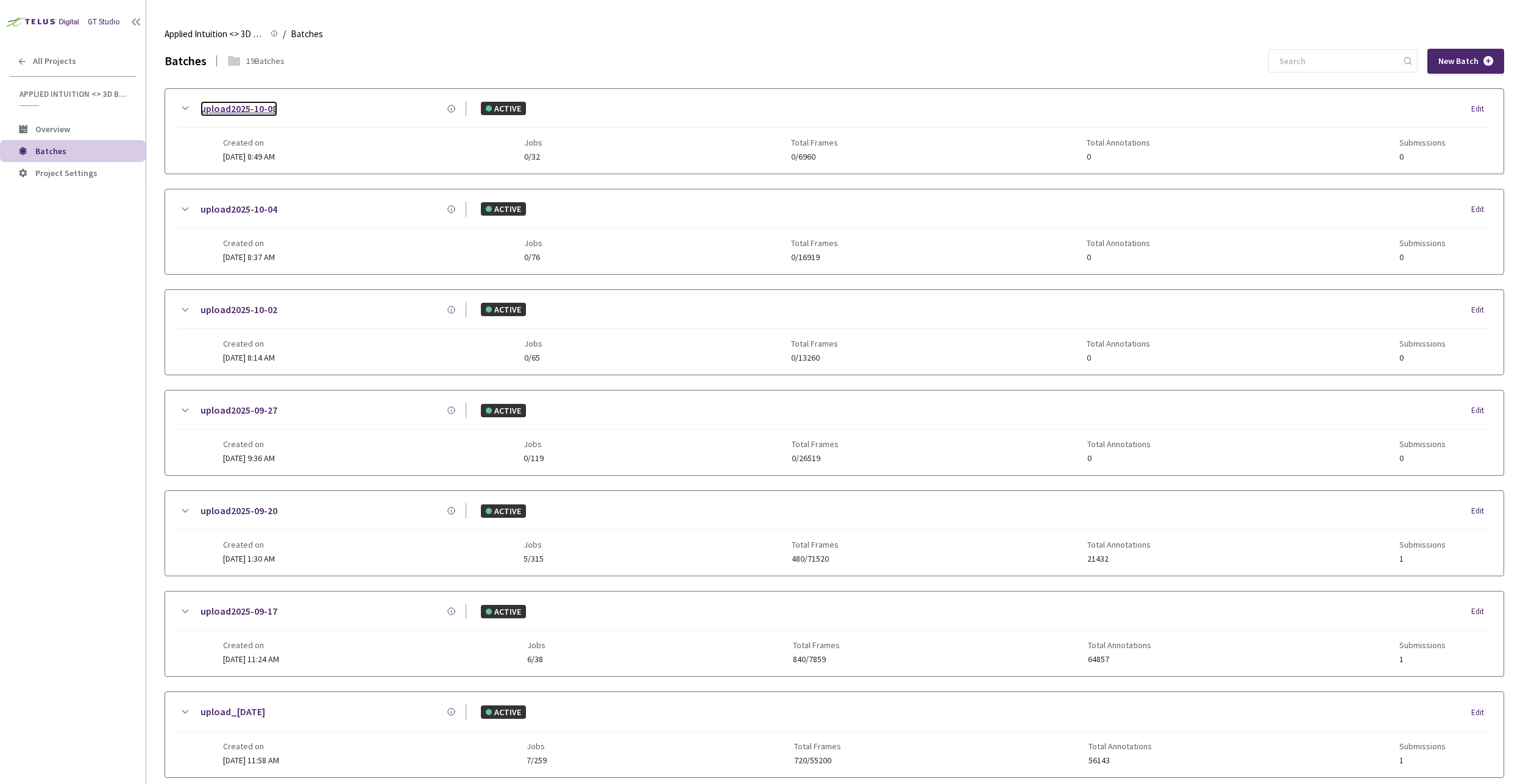
click at [216, 113] on link "upload2025-10-08" at bounding box center [238, 109] width 76 height 15
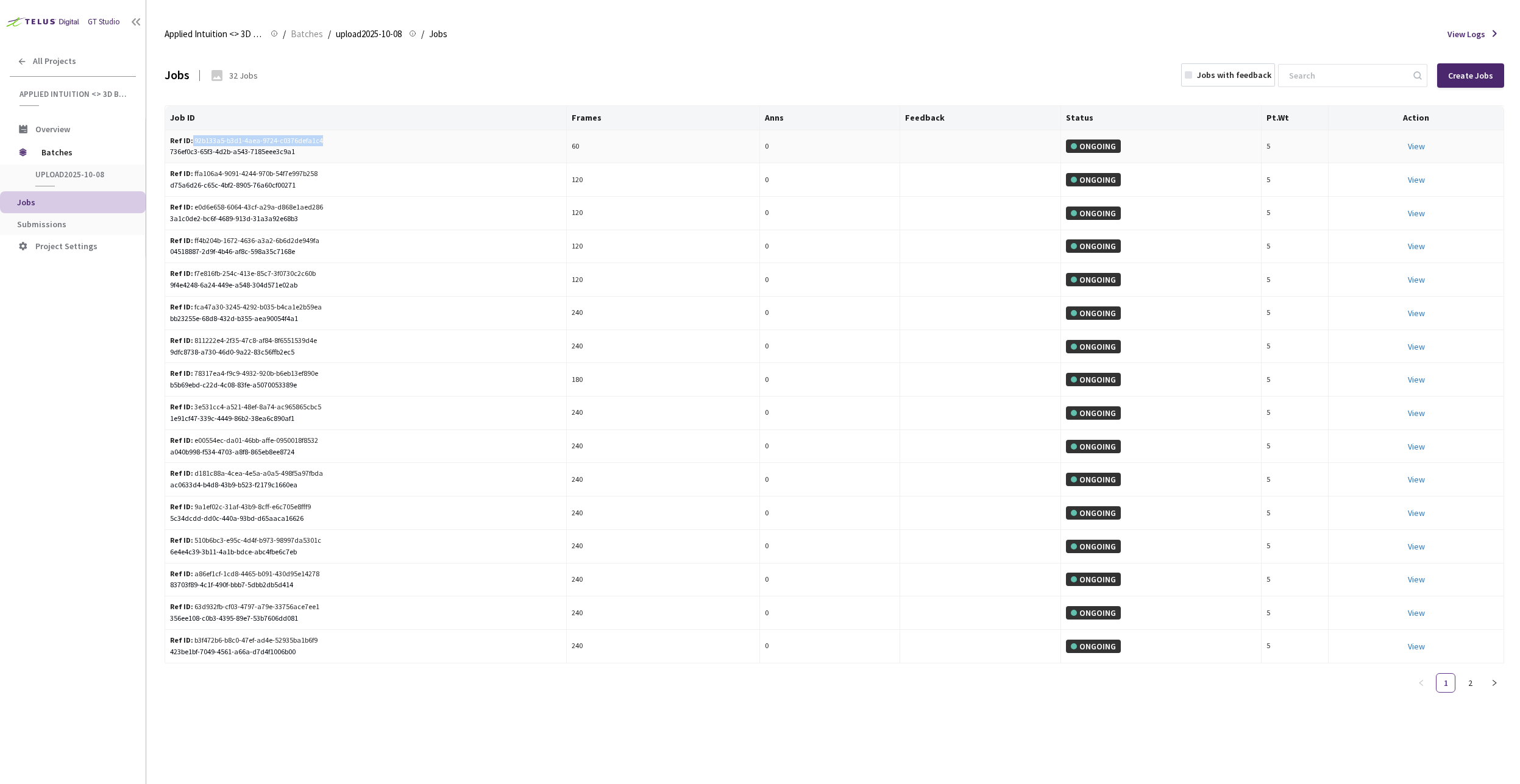
drag, startPoint x: 191, startPoint y: 142, endPoint x: 319, endPoint y: 139, distance: 128.0
click at [319, 139] on div "Ref ID: 92b133a5-b3d1-4aea-9724-c0376defa1c4" at bounding box center [248, 141] width 156 height 12
click at [51, 163] on span "Batches" at bounding box center [83, 152] width 84 height 24
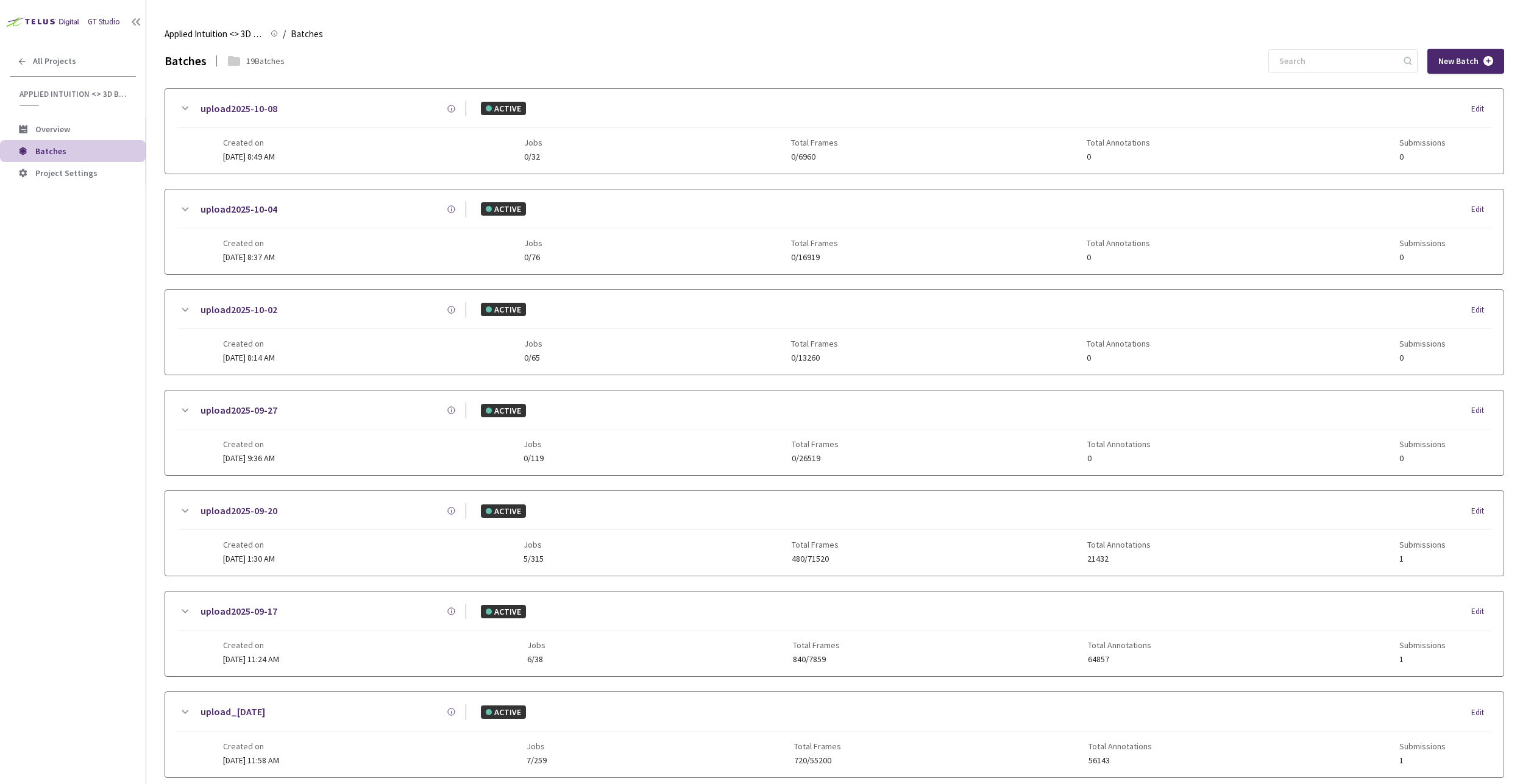
drag, startPoint x: 960, startPoint y: 23, endPoint x: 967, endPoint y: -5, distance: 28.9
click at [967, 0] on html "GT Studio All Projects Applied Intuition <> 3D BBox - [PERSON_NAME] Applied Int…" at bounding box center [760, 392] width 1520 height 784
click at [231, 106] on link "upload2025-10-08" at bounding box center [238, 109] width 76 height 15
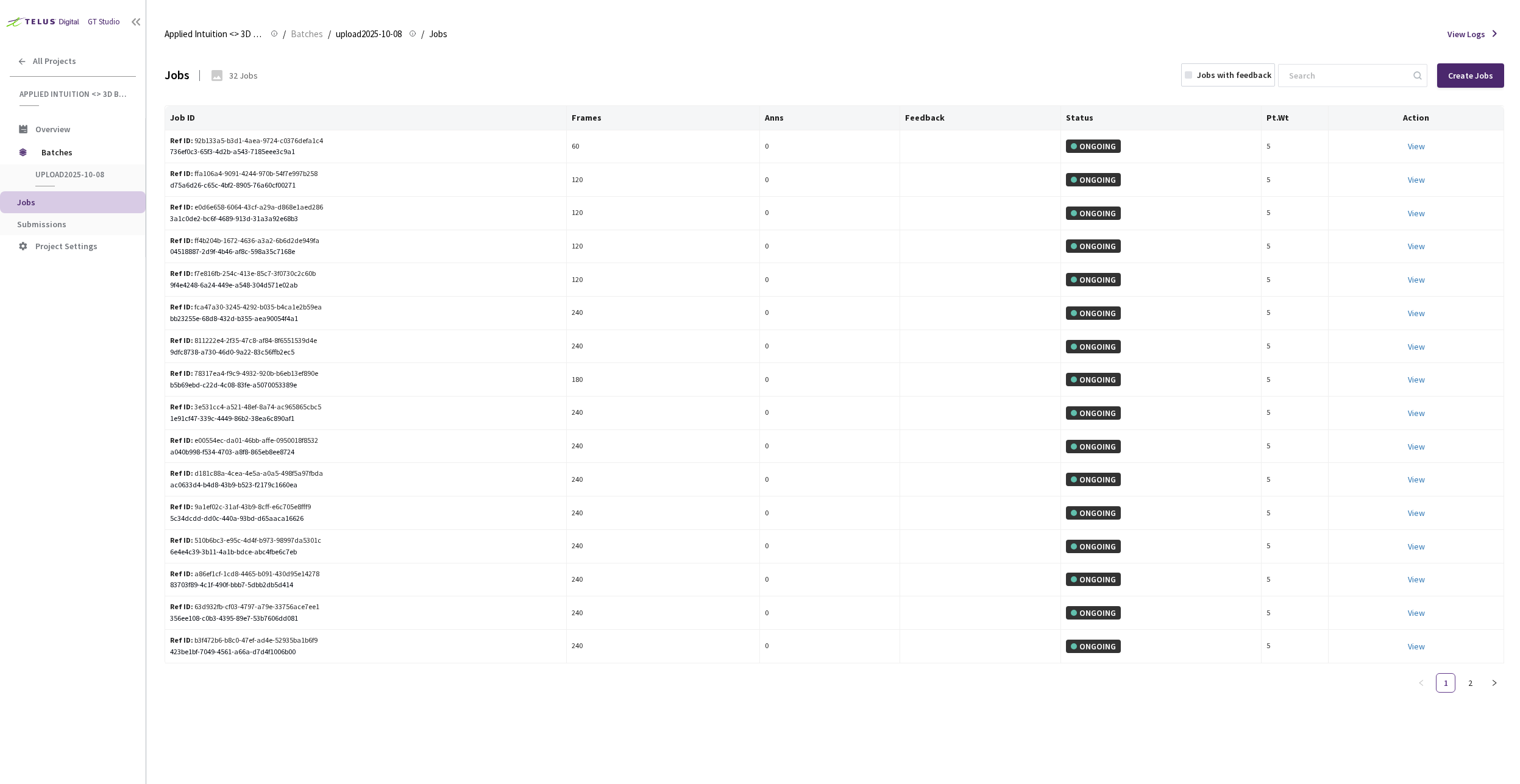
click at [252, 679] on div "Job ID Frames Anns Feedback Status Pt.Wt Action Ref ID: 92b133a5-b3d1-4aea-9724…" at bounding box center [834, 403] width 1339 height 597
click at [60, 154] on span "Batches" at bounding box center [83, 152] width 84 height 24
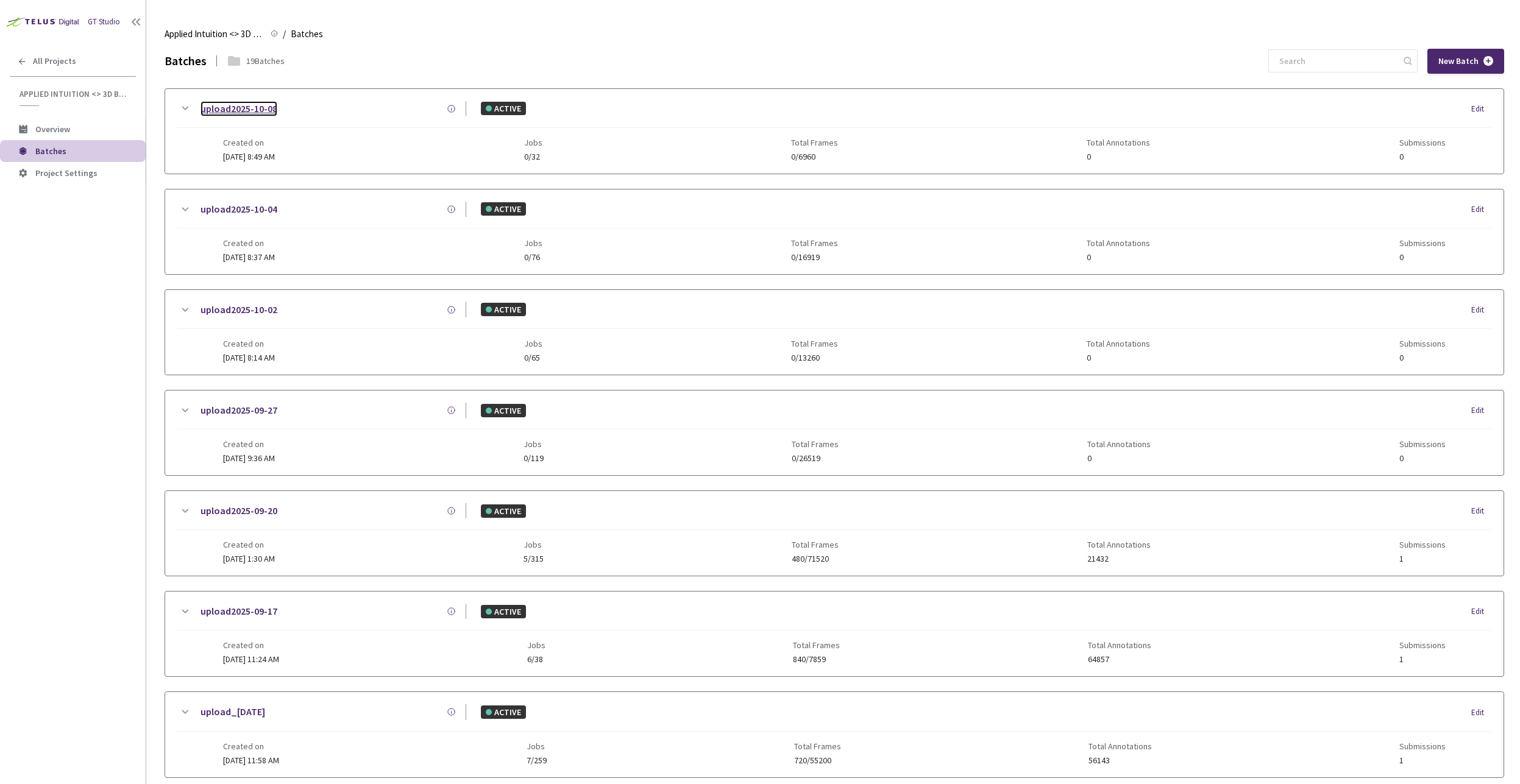
click at [204, 109] on link "upload2025-10-08" at bounding box center [238, 109] width 76 height 15
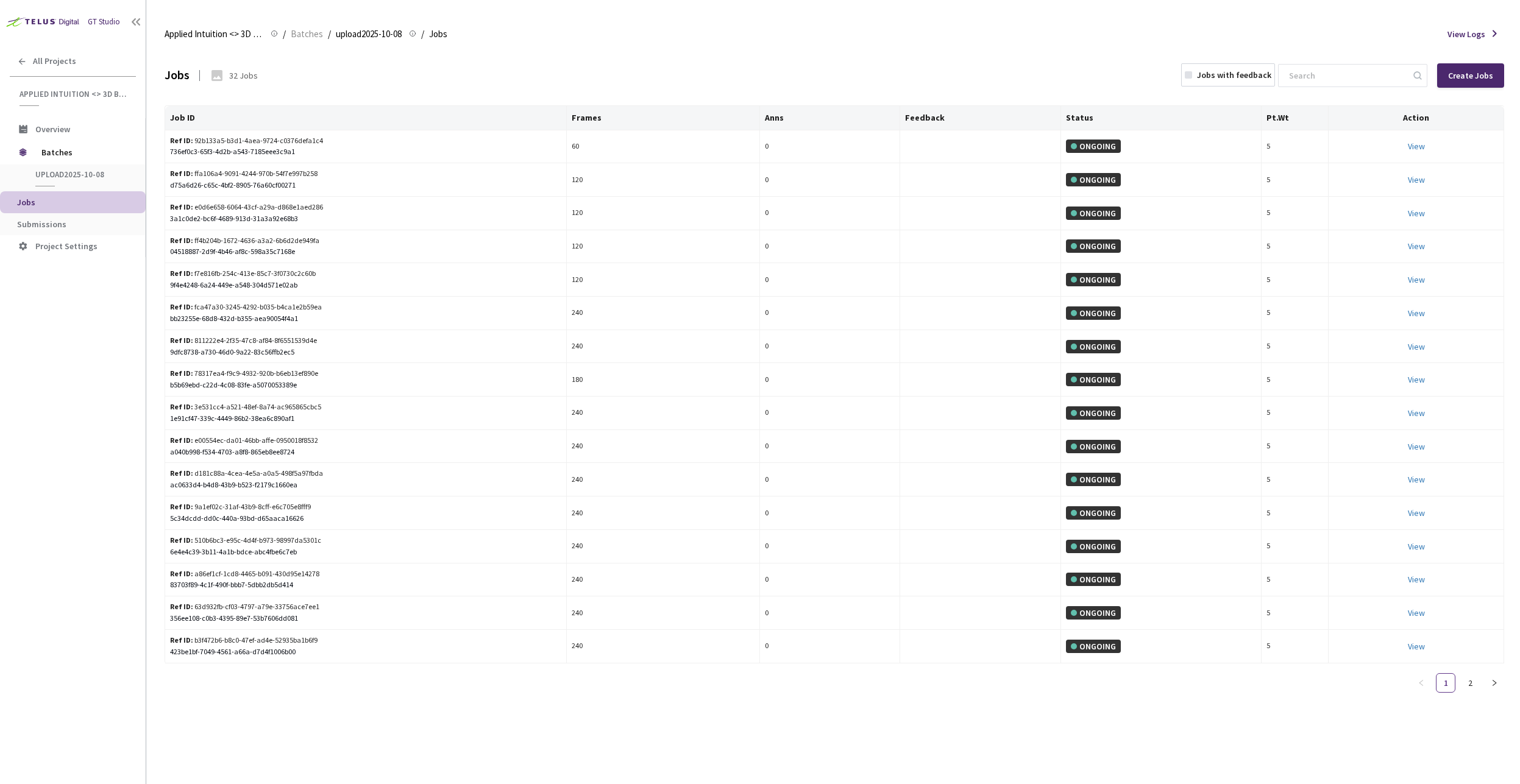
click at [563, 27] on div "Applied Intuition <> 3D BBox - [PERSON_NAME] Applied Intuition <> 3D BBox - [PE…" at bounding box center [834, 34] width 1339 height 30
click at [81, 154] on span "Batches" at bounding box center [83, 152] width 84 height 24
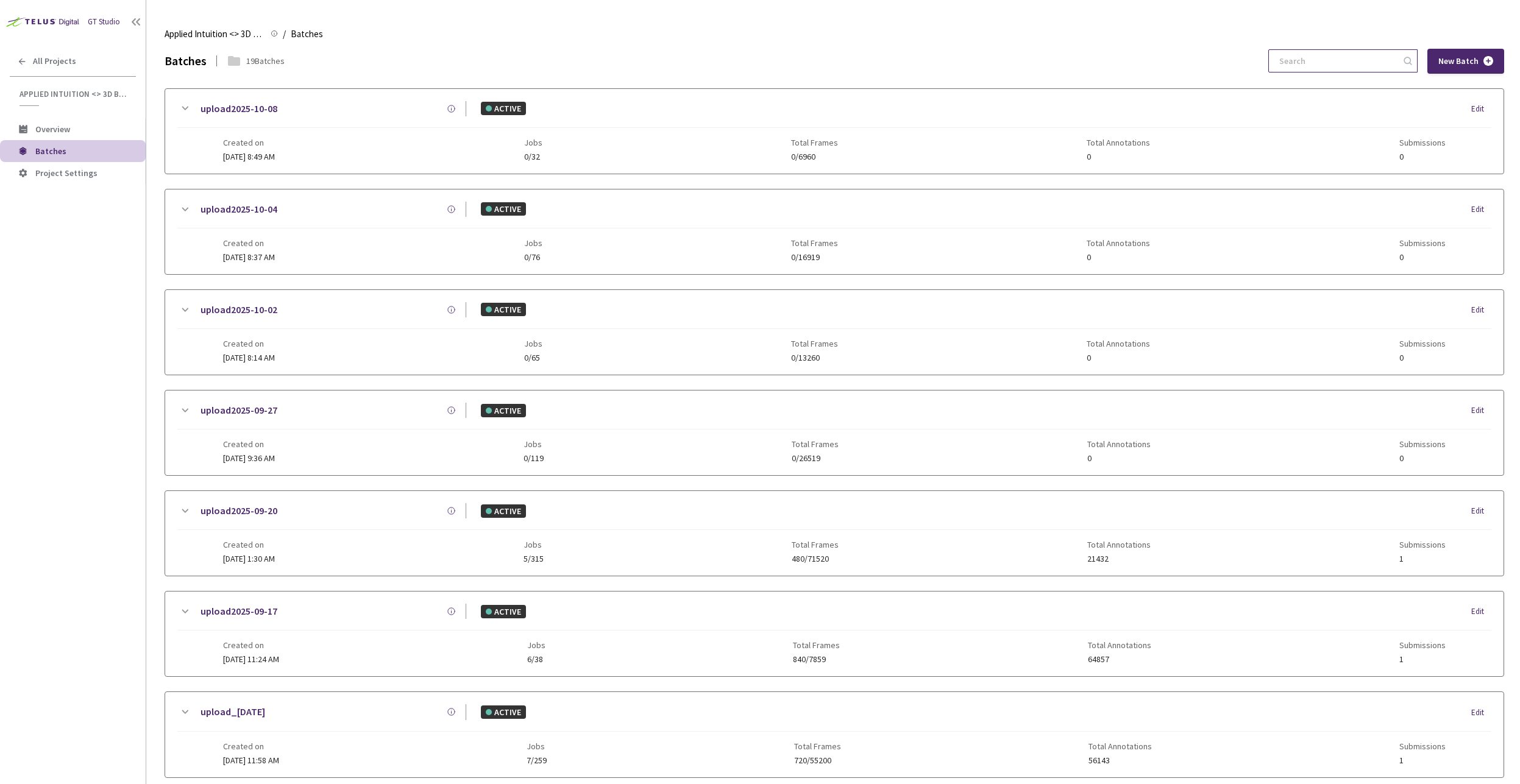
click at [1289, 64] on input at bounding box center [1336, 61] width 129 height 22
click at [1285, 61] on input at bounding box center [1336, 61] width 129 height 22
paste input "01989bc3-597b-75ea-ae5f-91aa6d780da3"
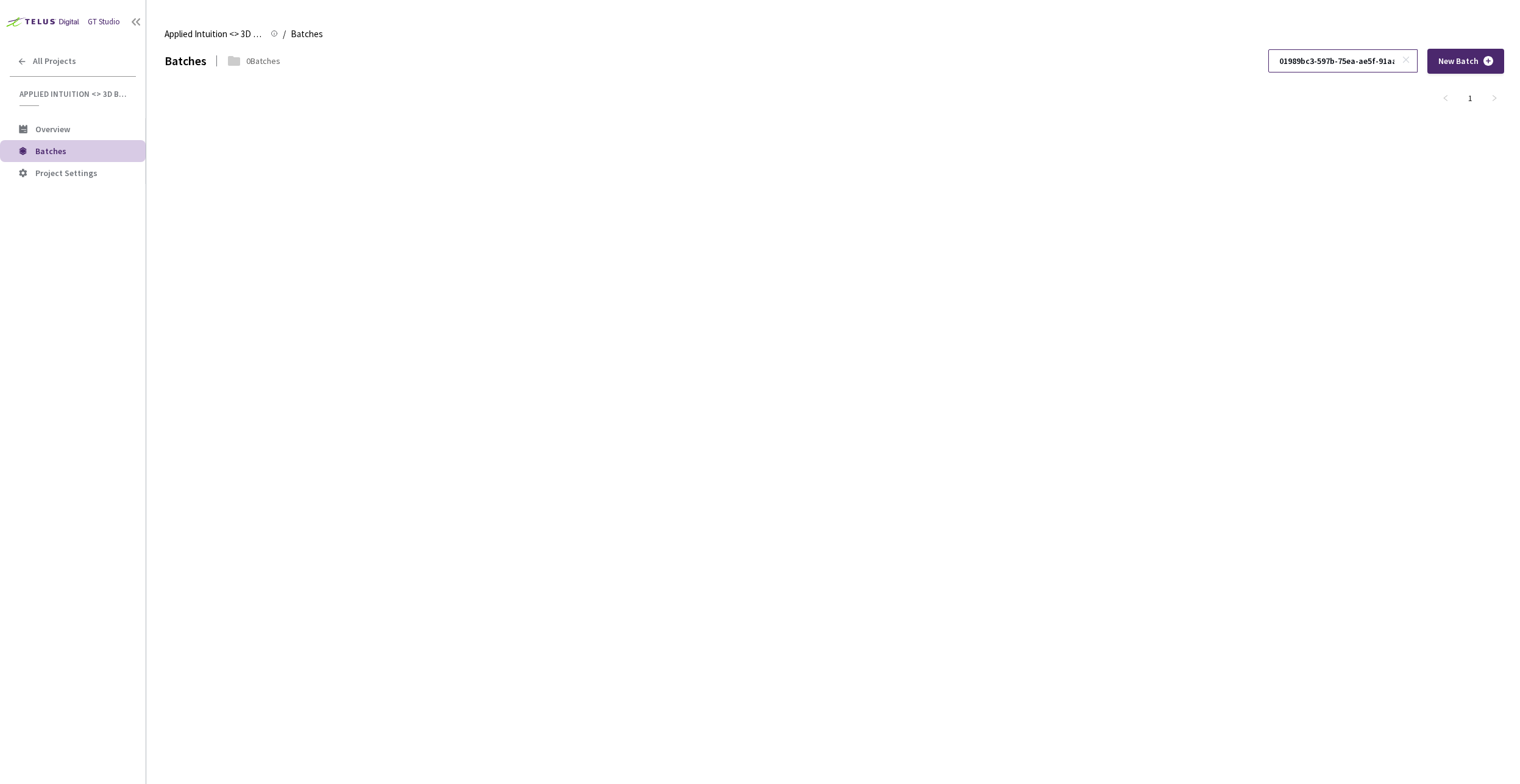
click at [1292, 55] on input "01989bc3-597b-75ea-ae5f-91aa6d780da3" at bounding box center [1336, 61] width 129 height 22
paste input "e8-d4d6-7529-a0a2-bd27cde08abd"
click at [1309, 54] on input "01989be8-d4d6-7529-a0a2-bd27cde08abd" at bounding box center [1336, 61] width 129 height 22
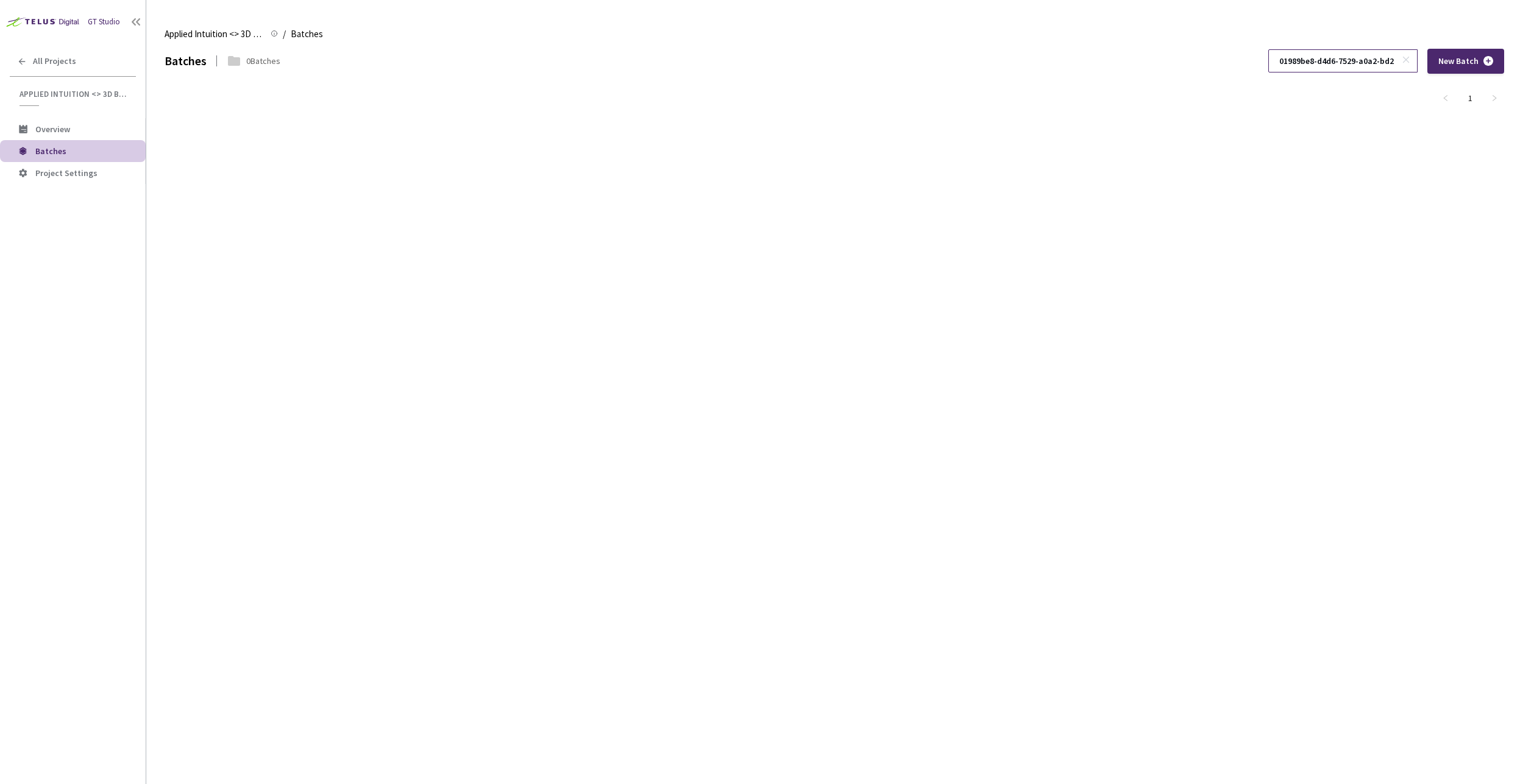
click at [1309, 54] on input "01989be8-d4d6-7529-a0a2-bd27cde08abd" at bounding box center [1336, 61] width 129 height 22
paste input "27e30-f2cb-7d94-840c-a310ccd5db18"
click at [1289, 67] on input "01927e30-f2cb-7d94-840c-a310ccd5db18" at bounding box center [1336, 61] width 129 height 22
click at [1288, 65] on input "01927e30-f2cb-7d94-840c-a310ccd5db18" at bounding box center [1336, 61] width 129 height 22
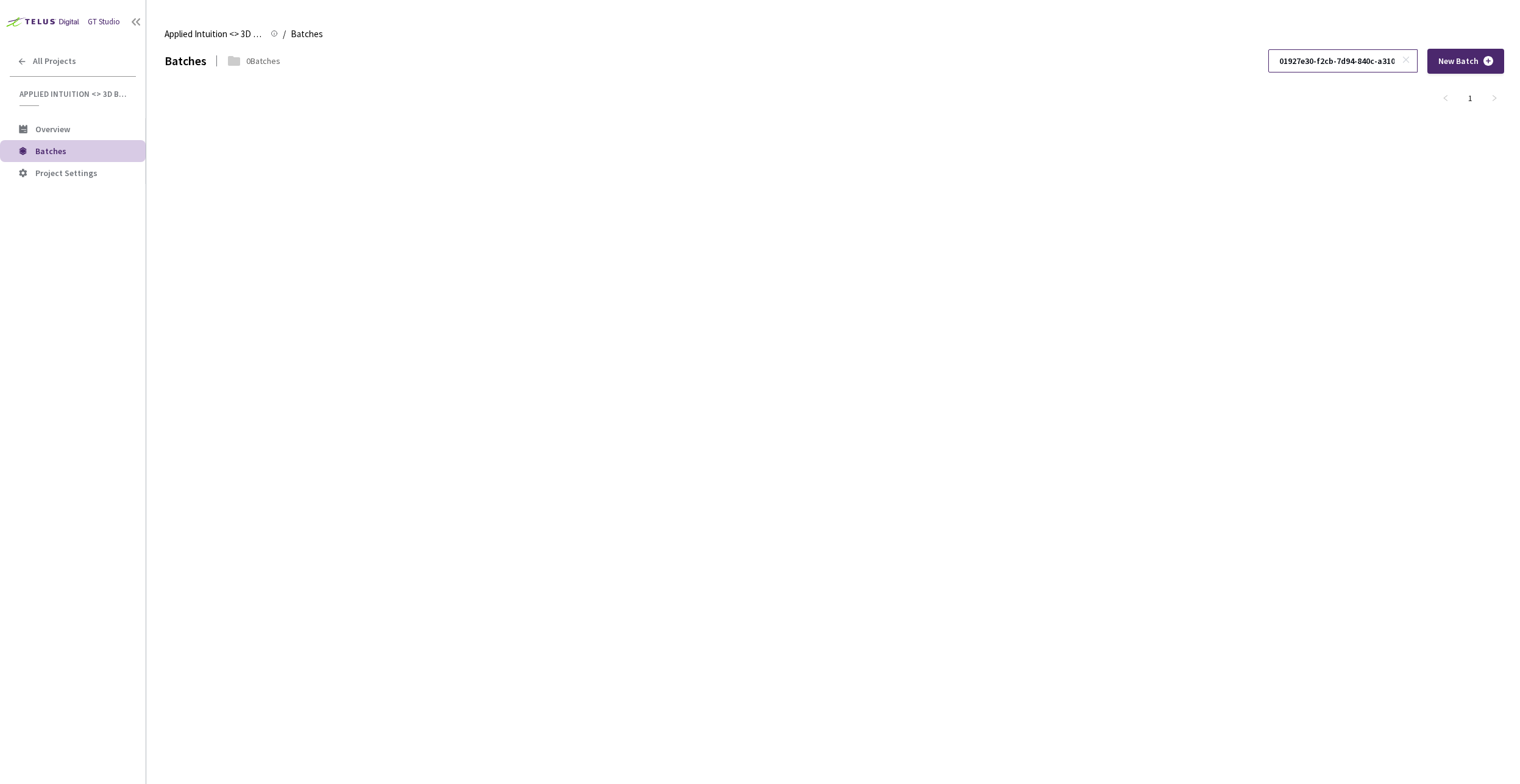
click at [1288, 65] on input "01927e30-f2cb-7d94-840c-a310ccd5db18" at bounding box center [1336, 61] width 129 height 22
paste input "c8c3696-40fd-4dbe-a44a-5c585cf8cdc6"
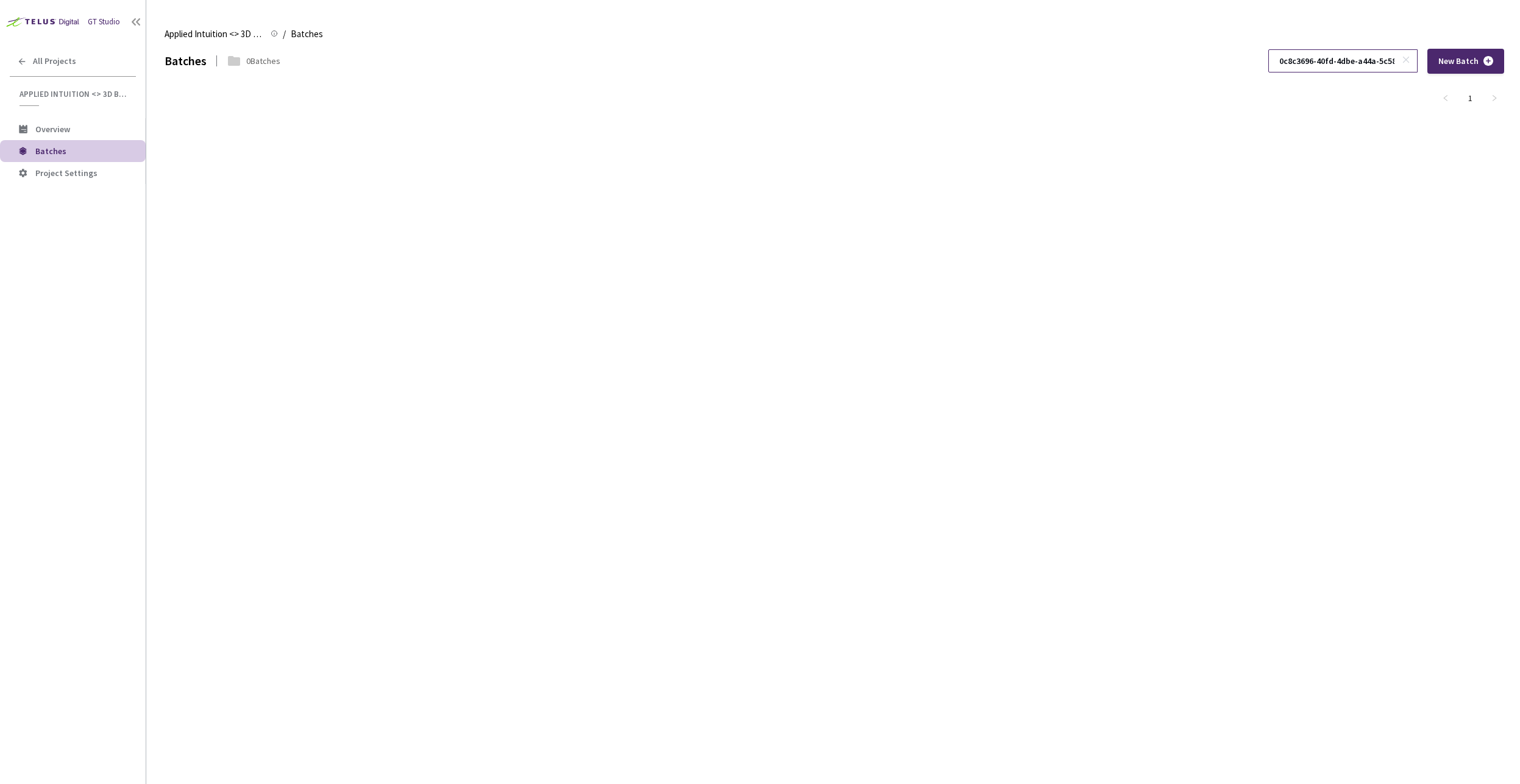
click at [1304, 59] on input "0c8c3696-40fd-4dbe-a44a-5c585cf8cdc6" at bounding box center [1336, 61] width 129 height 22
paste input
type input "0c8c3696-40fd-4dbe-a44a-5c585cf8cdc6"
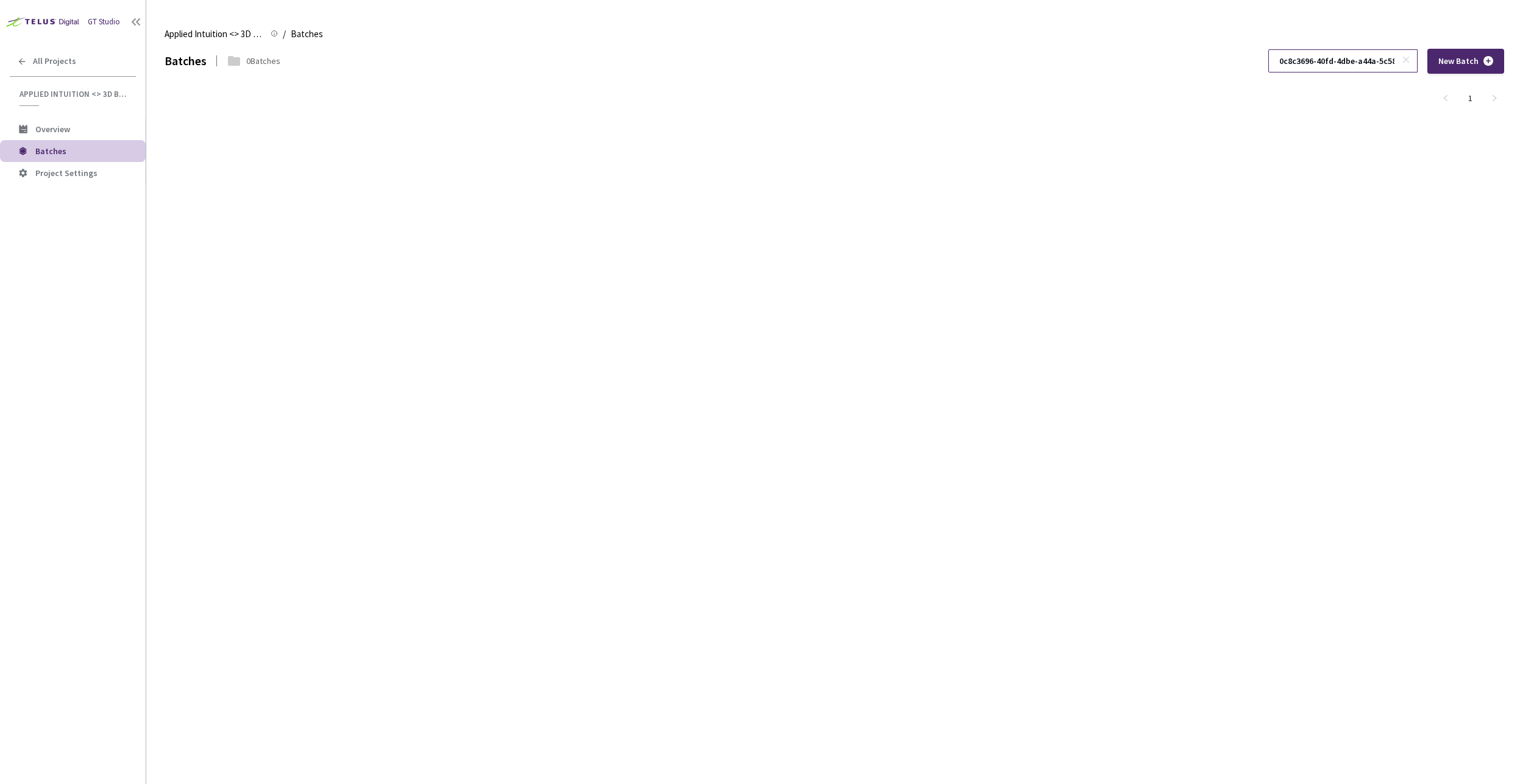
scroll to position [0, 31]
click at [1102, 262] on div "Batches 0 Batches 0c8c3696-40fd-4dbe-a44a-5c585cf8cdc6 New Batch 1" at bounding box center [834, 416] width 1339 height 736
click at [62, 134] on span "Overview" at bounding box center [52, 129] width 35 height 11
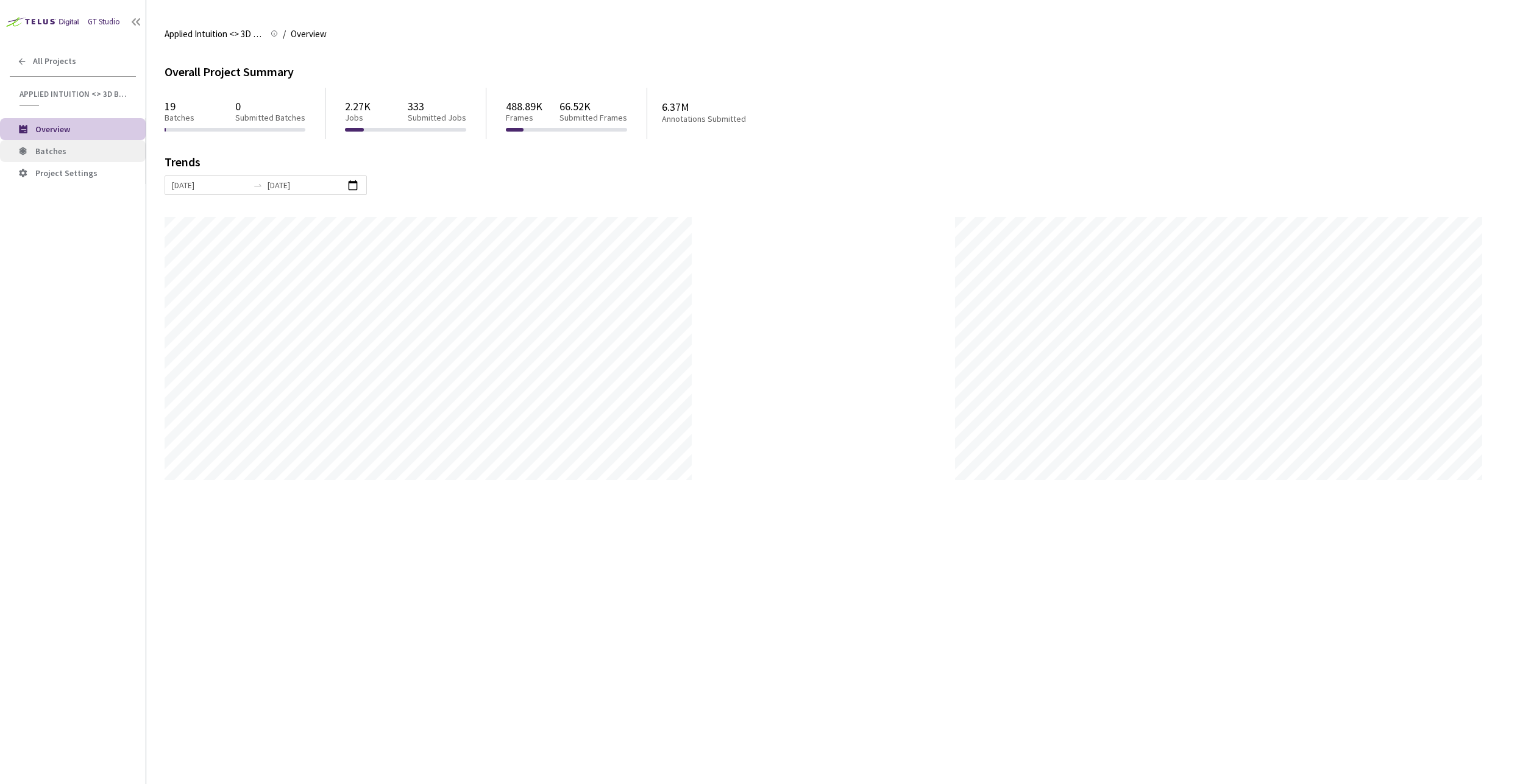
scroll to position [784, 1520]
click at [93, 153] on span "Batches" at bounding box center [85, 152] width 101 height 11
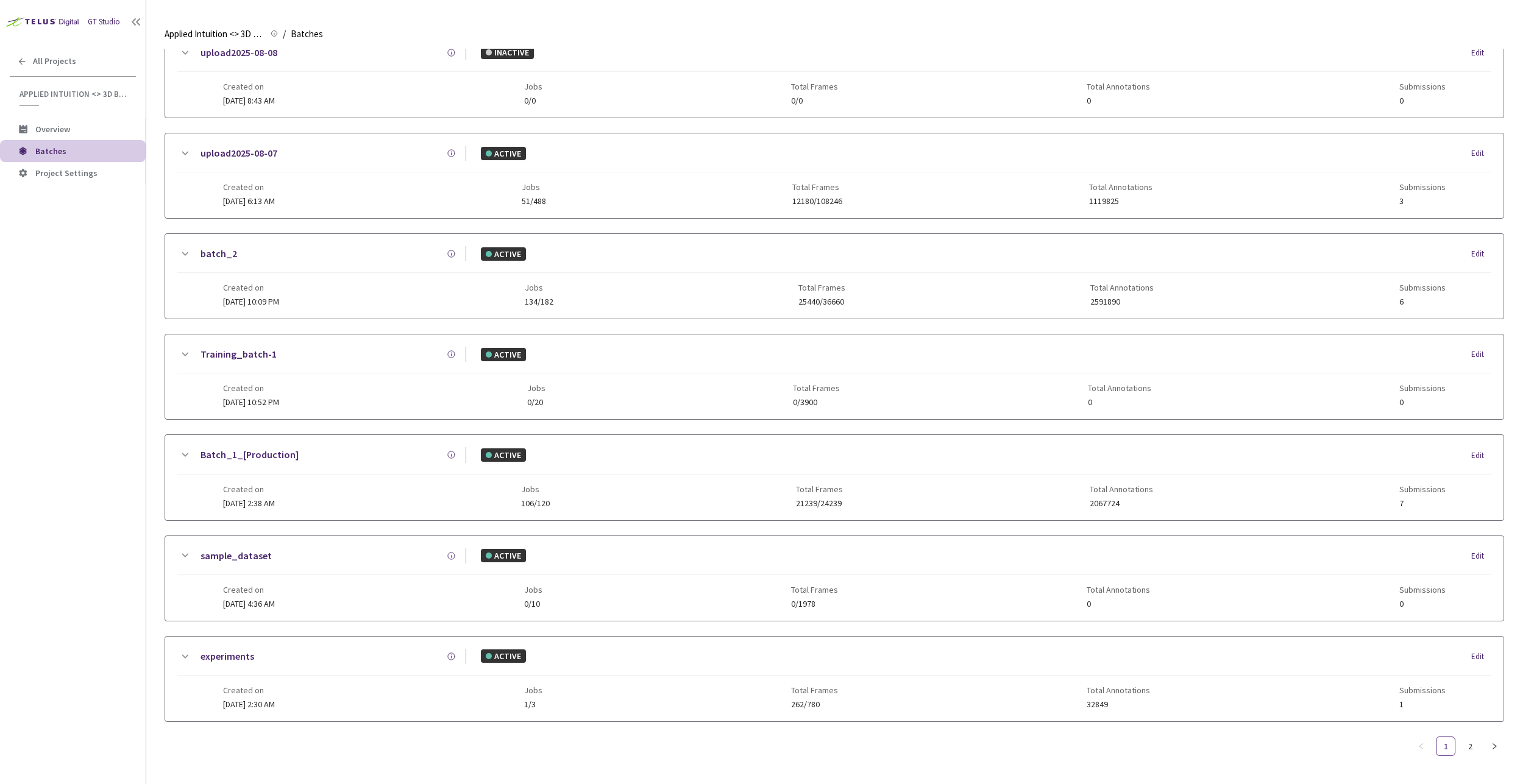
scroll to position [970, 0]
click at [246, 448] on link "Batch_1_[Production]" at bounding box center [249, 454] width 98 height 15
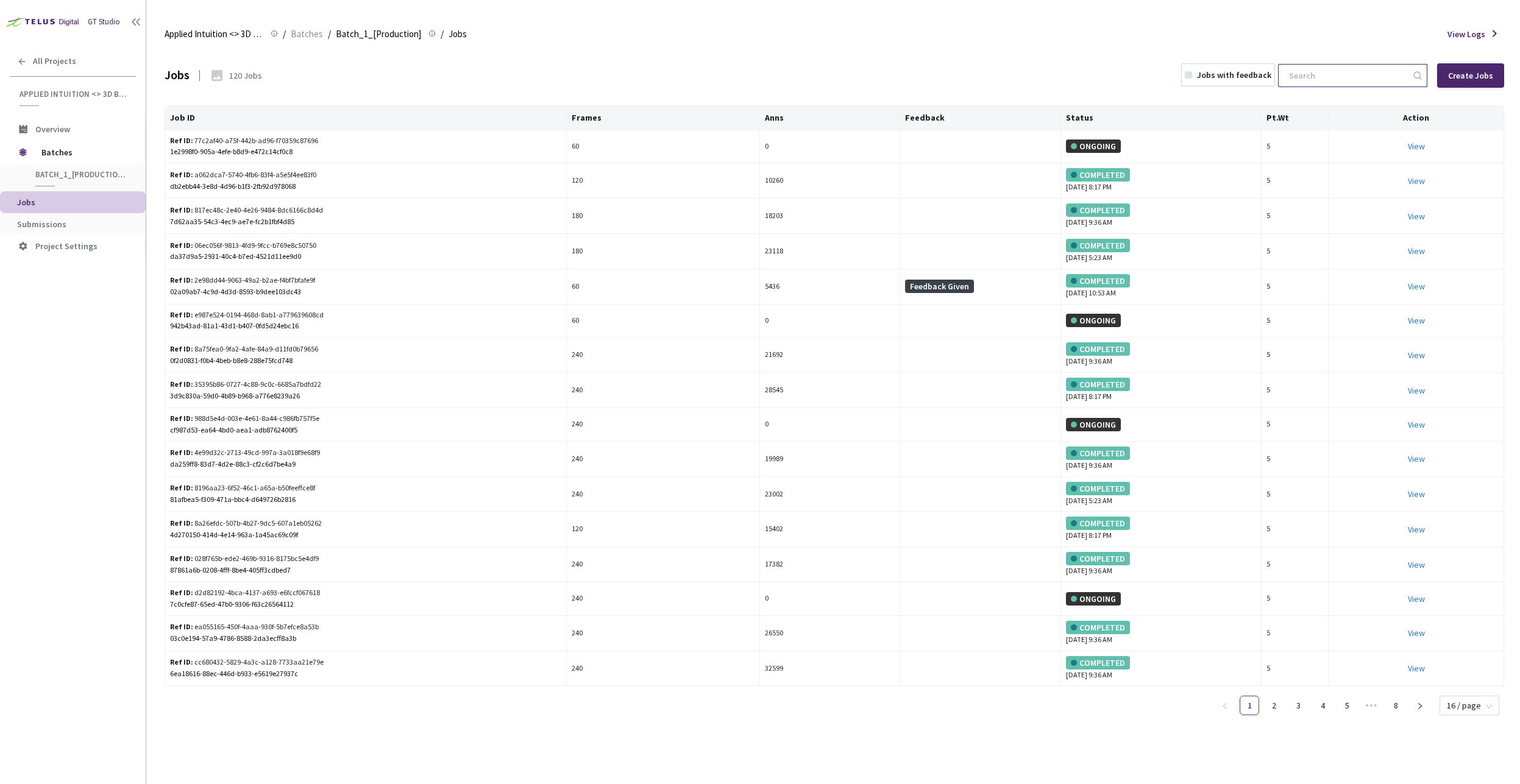
click at [1311, 84] on input at bounding box center [1346, 75] width 129 height 22
paste input "11fb8ea1-c580-442d-89ae-54b75e073ced"
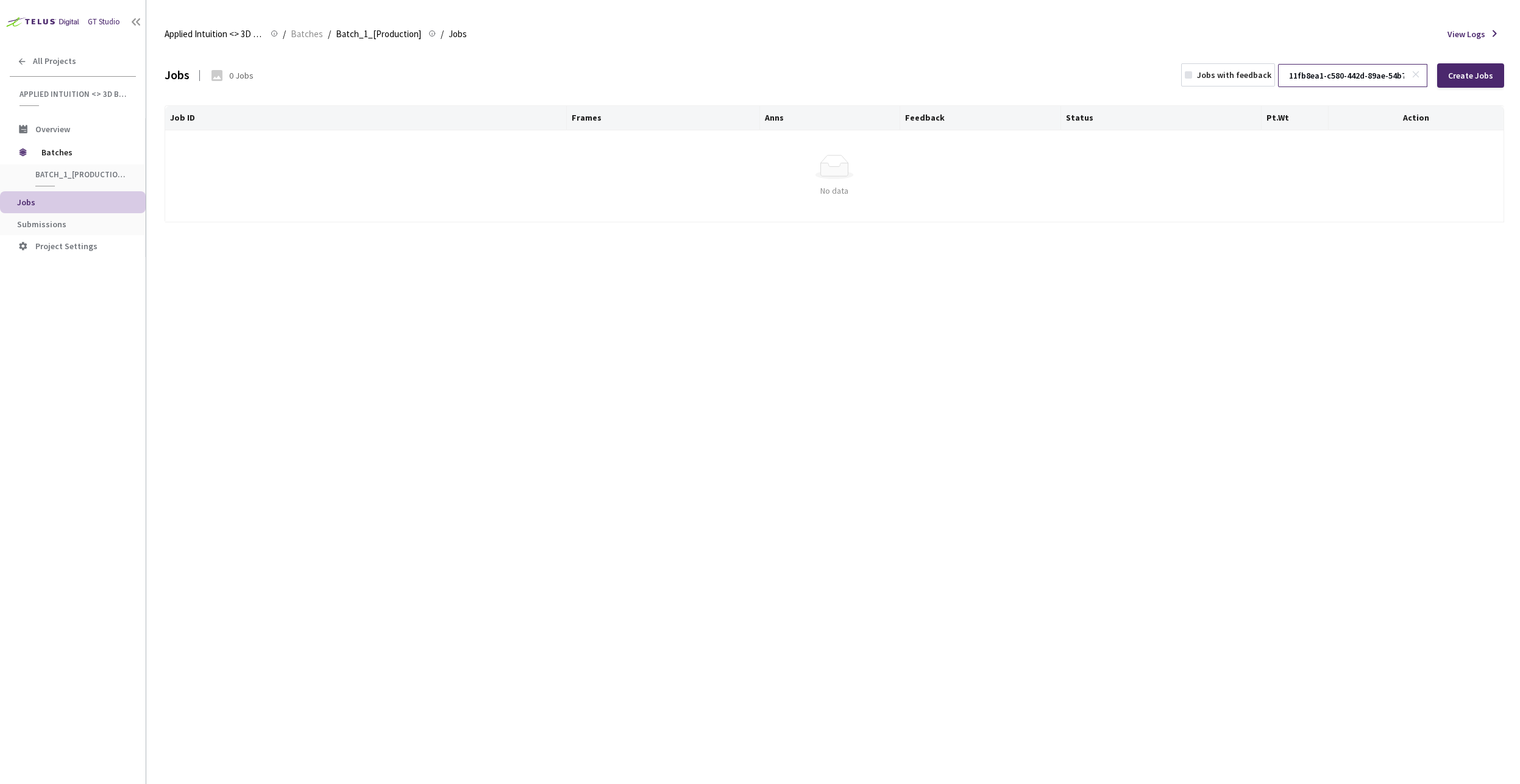
click at [1339, 70] on input "11fb8ea1-c580-442d-89ae-54b75e073ced" at bounding box center [1346, 75] width 129 height 22
paste input "0c8c3696-40fd-4dbe-a44a-5c585cf8cdc6"
click at [1334, 75] on input "0c8c3696-40fd-4dbe-a44a-5c585cf8cdc6" at bounding box center [1346, 75] width 129 height 22
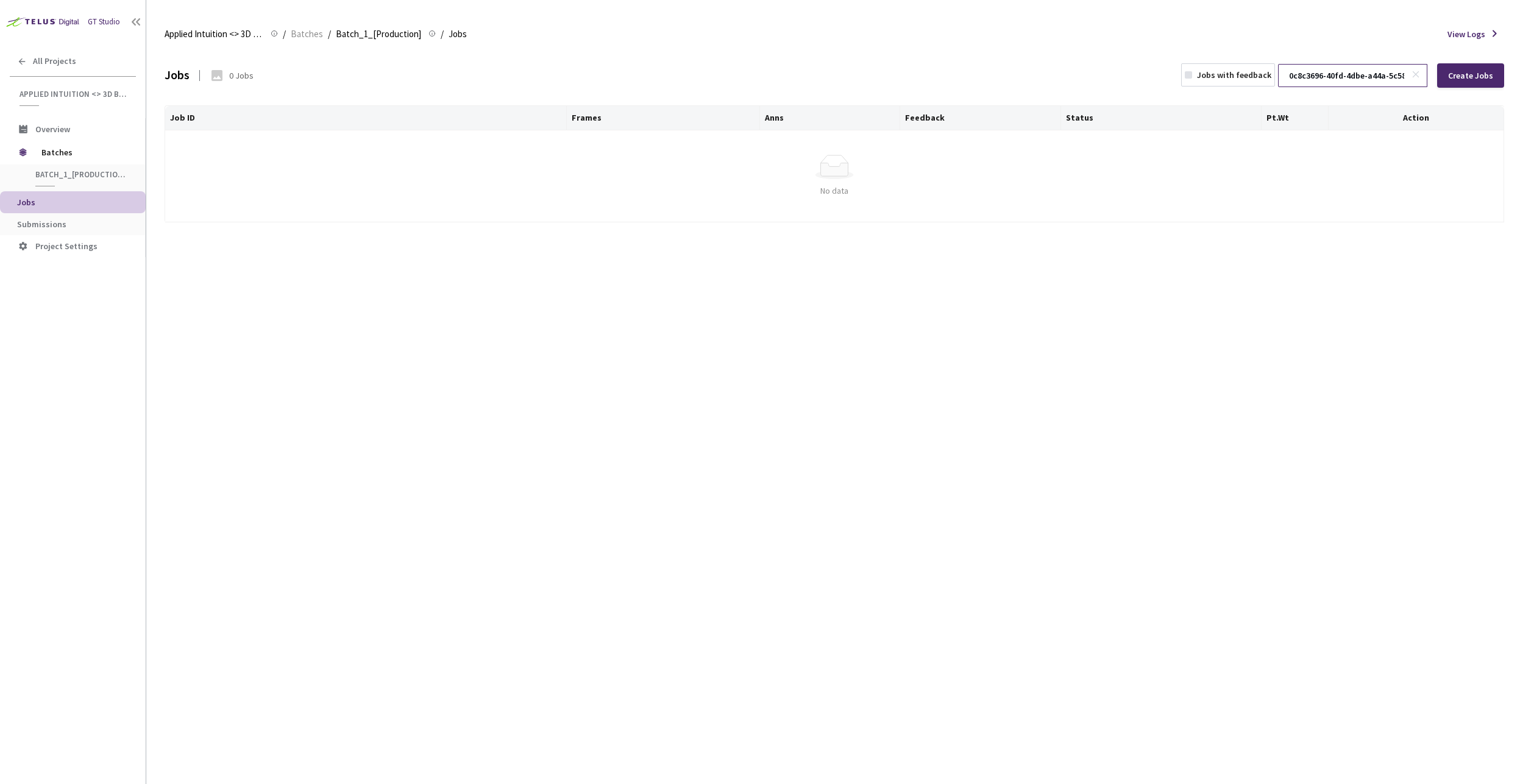
click at [1334, 75] on input "0c8c3696-40fd-4dbe-a44a-5c585cf8cdc6" at bounding box center [1346, 75] width 129 height 22
paste input "11fb8ea1-c580-442d-89ae-54b75e073ced"
type input "11fb8ea1-c580-442d-89ae-54b75e073ced"
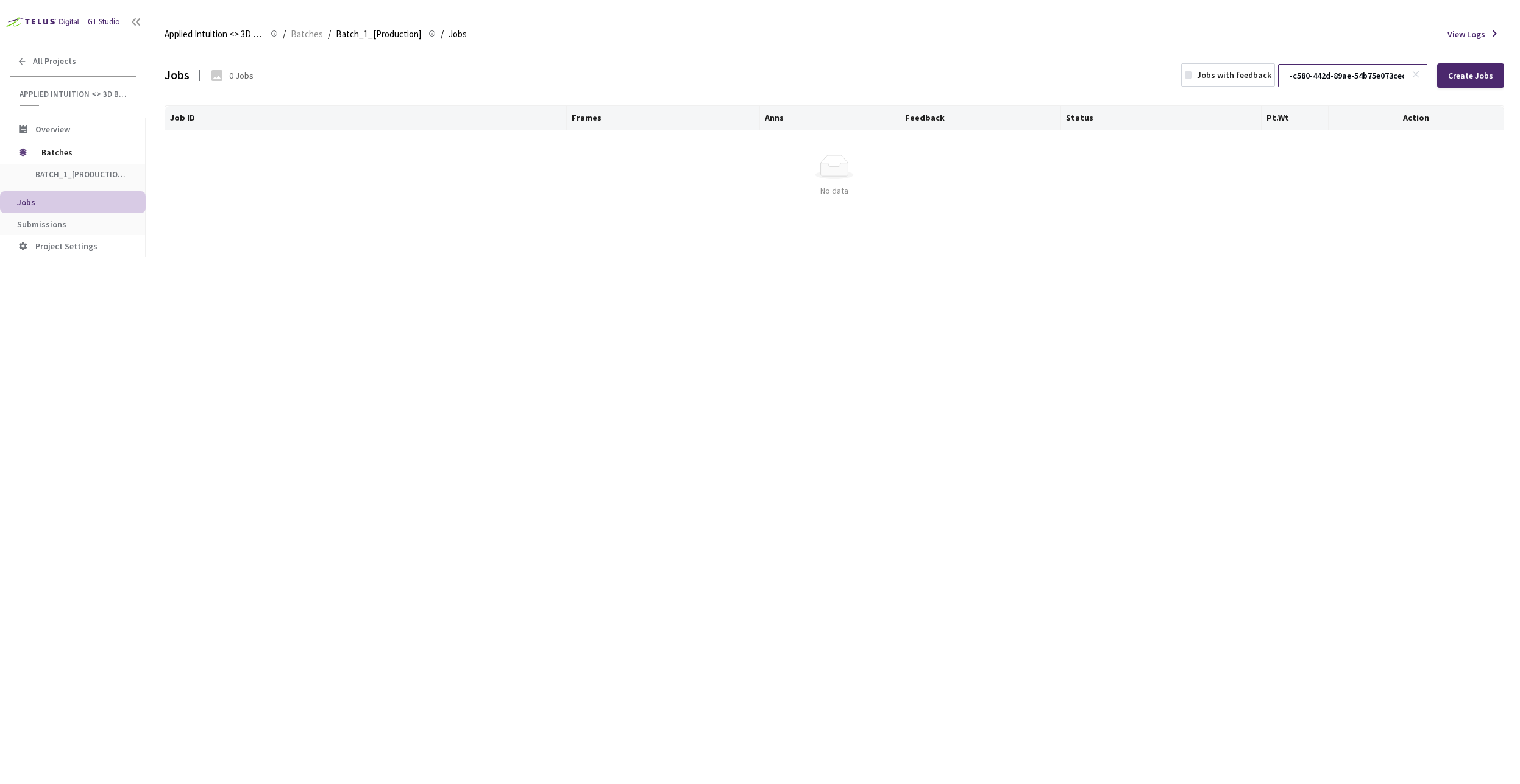
click at [1414, 74] on icon at bounding box center [1415, 74] width 8 height 8
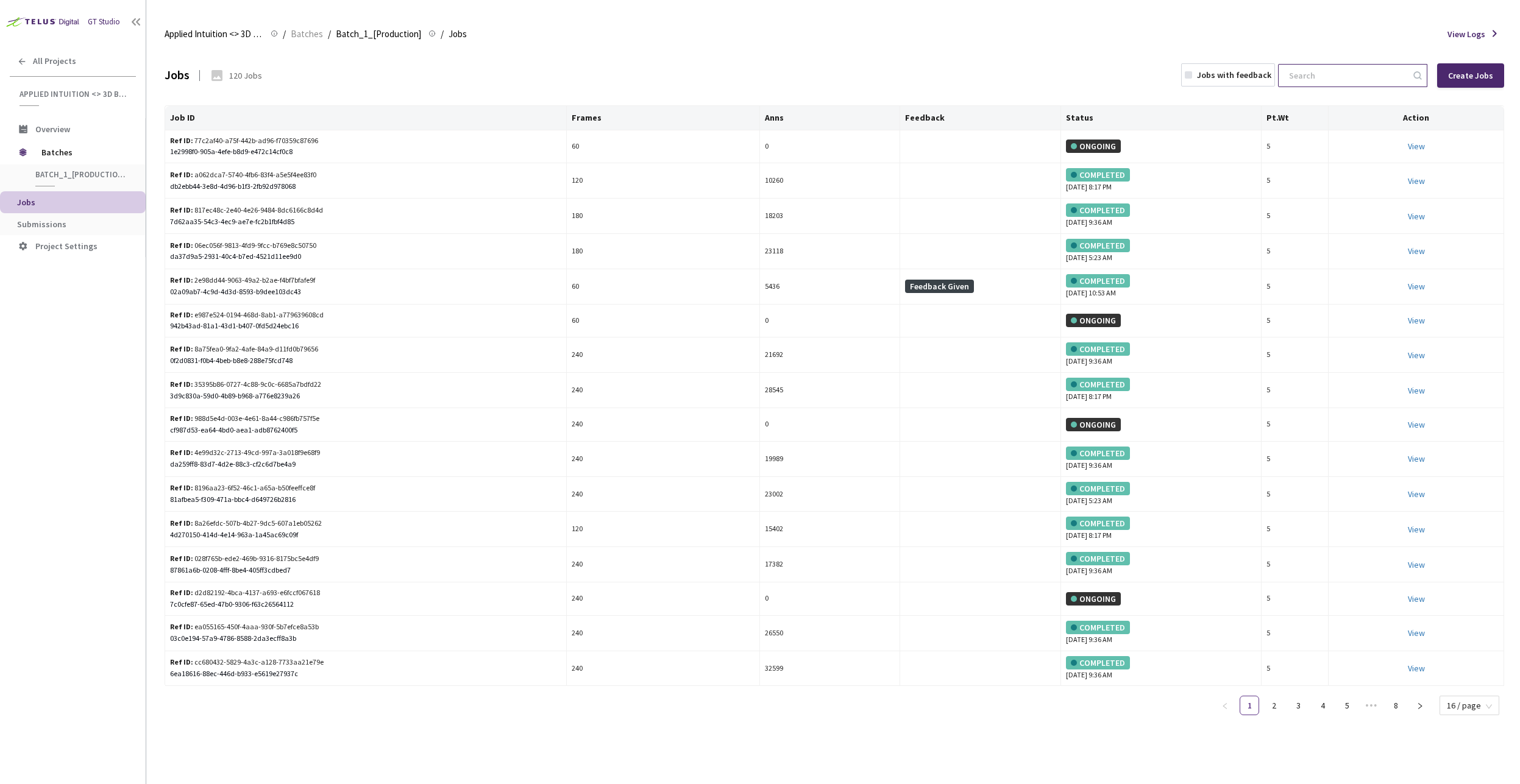
click at [1330, 79] on input at bounding box center [1346, 75] width 129 height 22
click at [1304, 82] on input at bounding box center [1346, 75] width 129 height 22
paste input "0c8c3696-40fd-4dbe-a44a-5c585cf8cdc6"
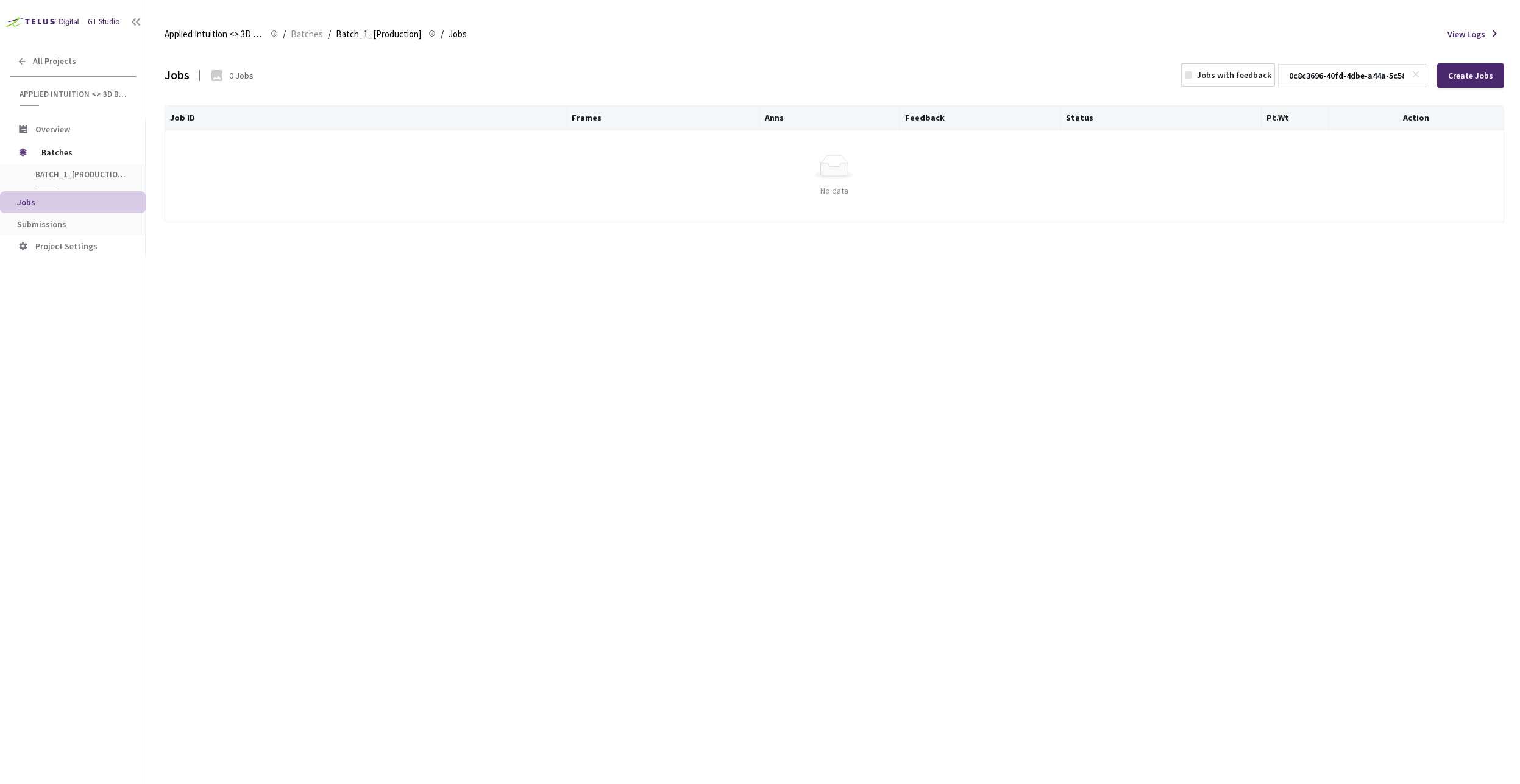
drag, startPoint x: 1375, startPoint y: 71, endPoint x: 1318, endPoint y: 78, distance: 57.4
click at [1245, 66] on div "Jobs with feedback 0c8c3696-40fd-4dbe-a44a-5c585cf8cdc6 Create Jobs" at bounding box center [1340, 75] width 326 height 24
click at [1322, 80] on input "0c8c3696-40fd-4dbe-a44a-5c585cf8cdc6" at bounding box center [1346, 75] width 129 height 22
type input "0c8c3696-40fd-4dbe-a44a-5c585cf8cdc6"
click at [1419, 76] on icon at bounding box center [1415, 74] width 8 height 8
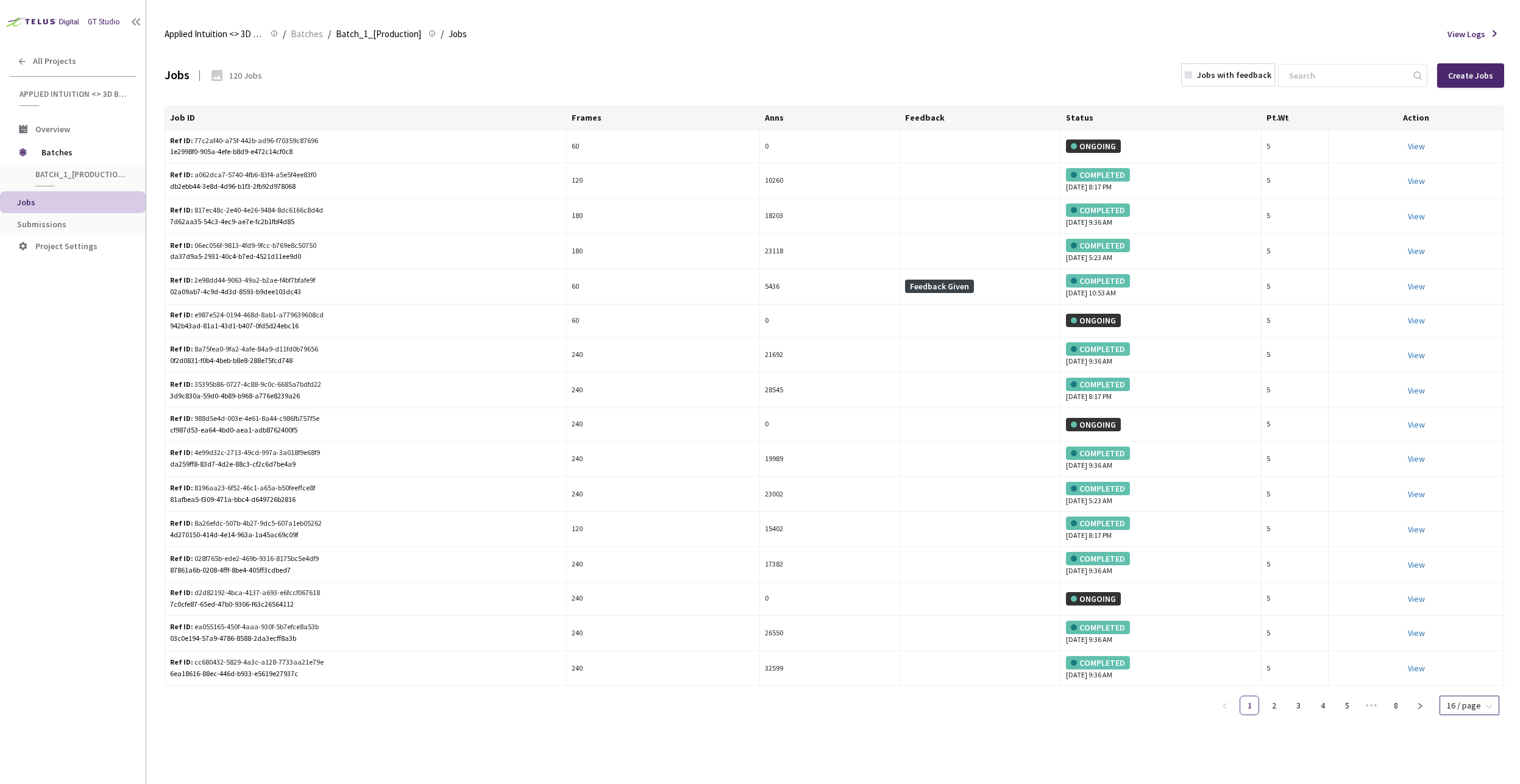
click at [1480, 710] on span "16 / page" at bounding box center [1469, 705] width 45 height 18
click at [1474, 681] on div "100 / page" at bounding box center [1468, 683] width 43 height 13
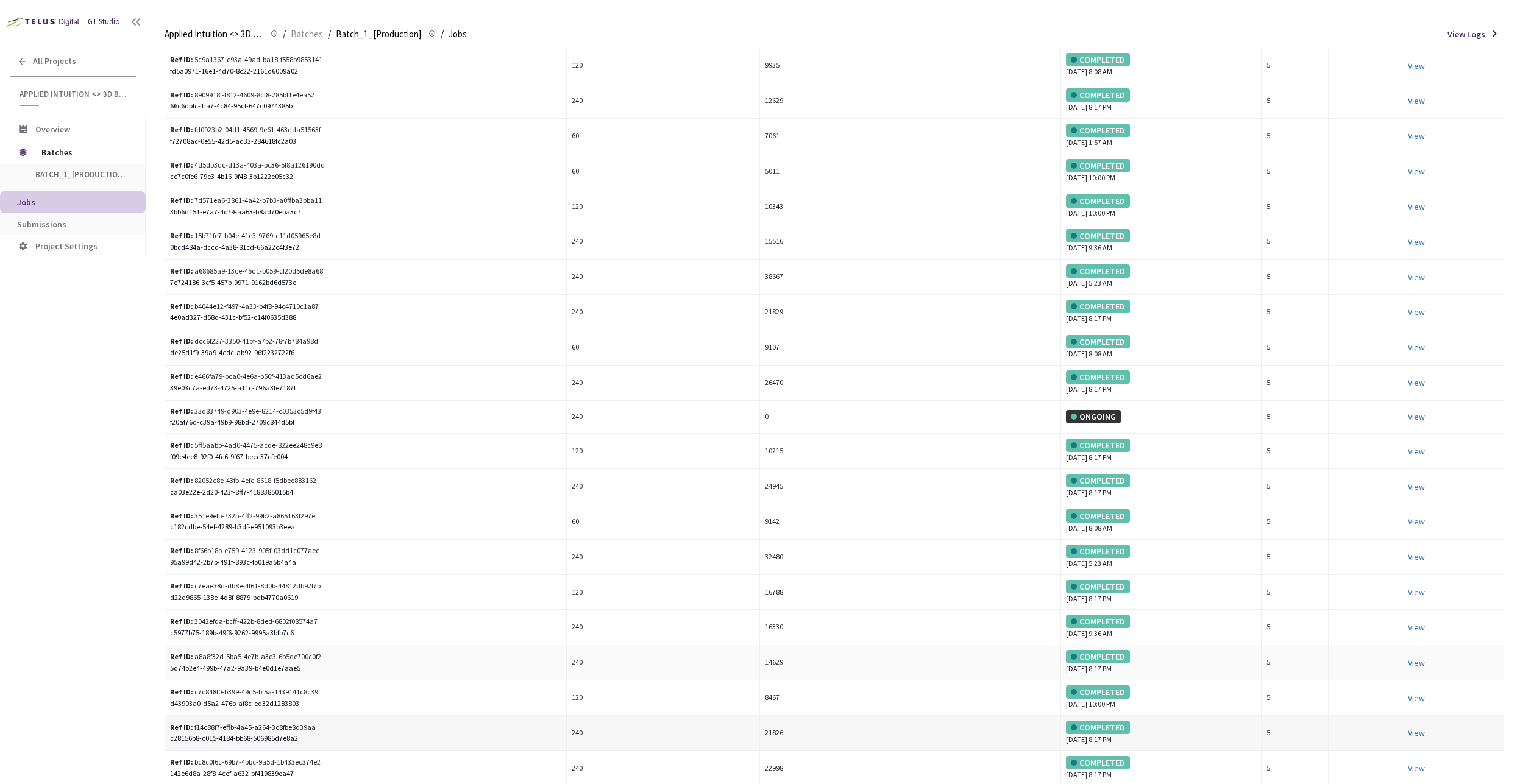
scroll to position [2889, 0]
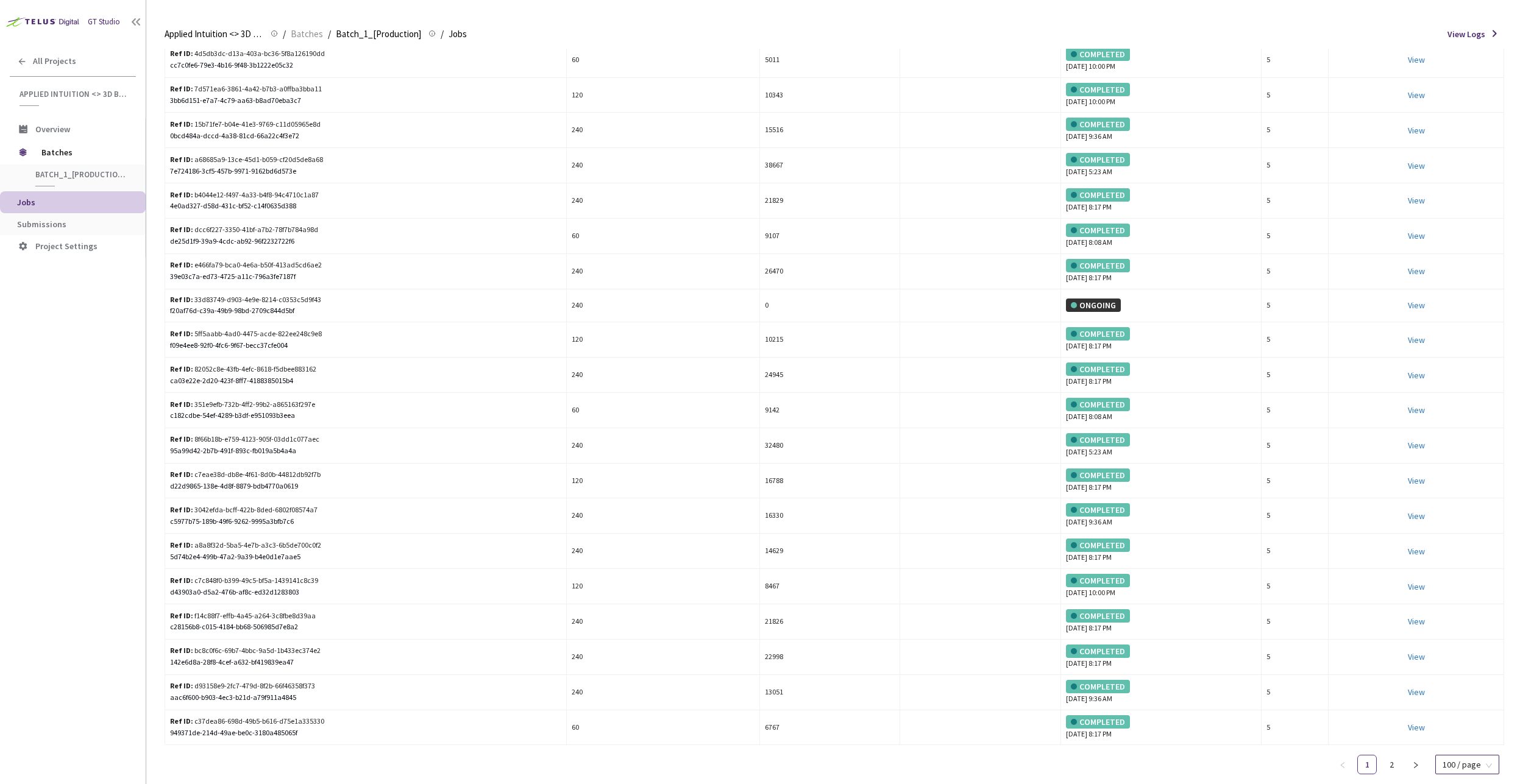
click at [1441, 766] on div "100 / page" at bounding box center [1466, 764] width 64 height 20
click at [1430, 763] on ul "1 2 100 / page 10 / page 20 / page 50 / page 100 / page" at bounding box center [1418, 764] width 172 height 20
click at [1419, 762] on icon "right" at bounding box center [1415, 765] width 7 height 7
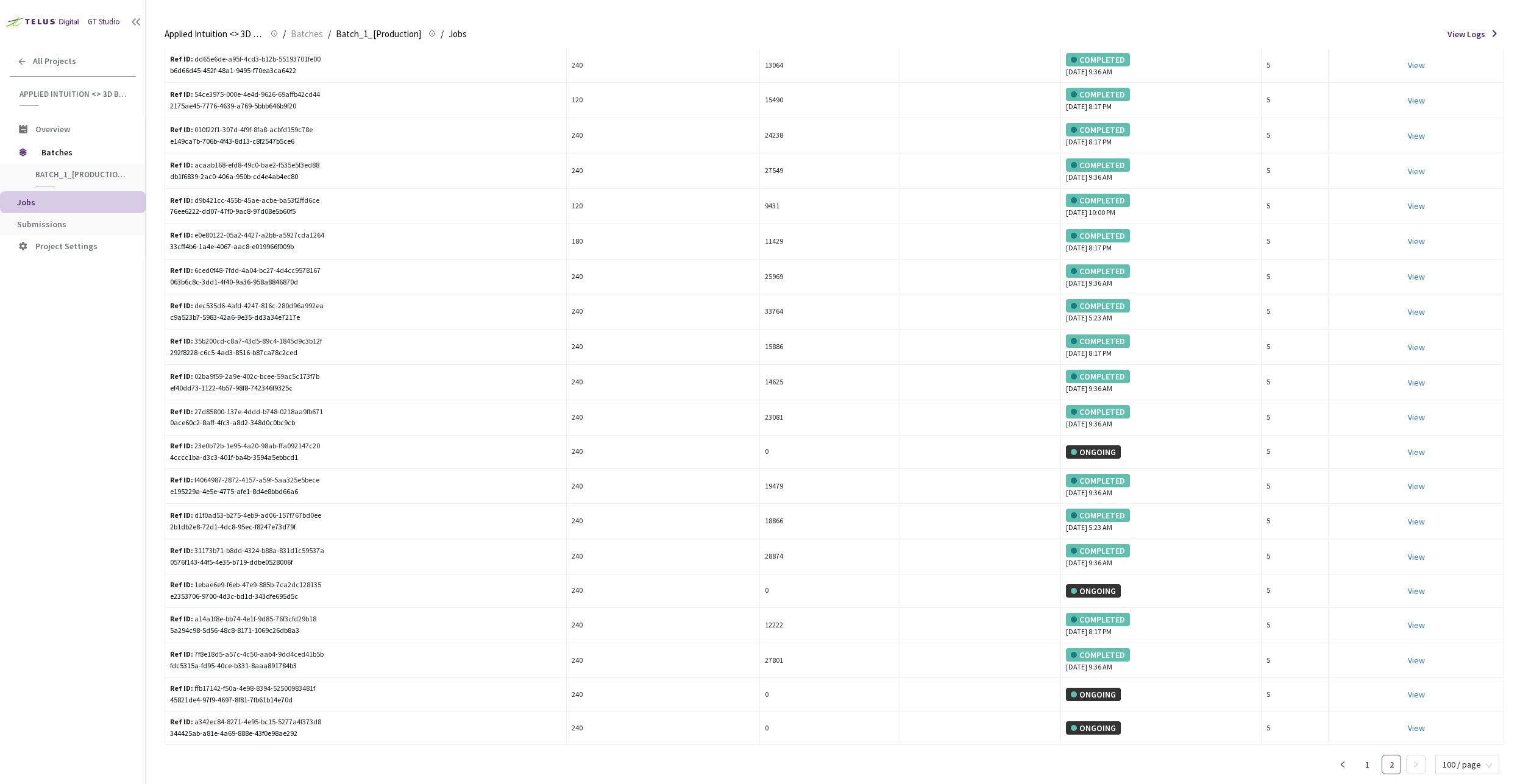
scroll to position [83, 0]
click at [1372, 762] on link "1" at bounding box center [1366, 764] width 18 height 18
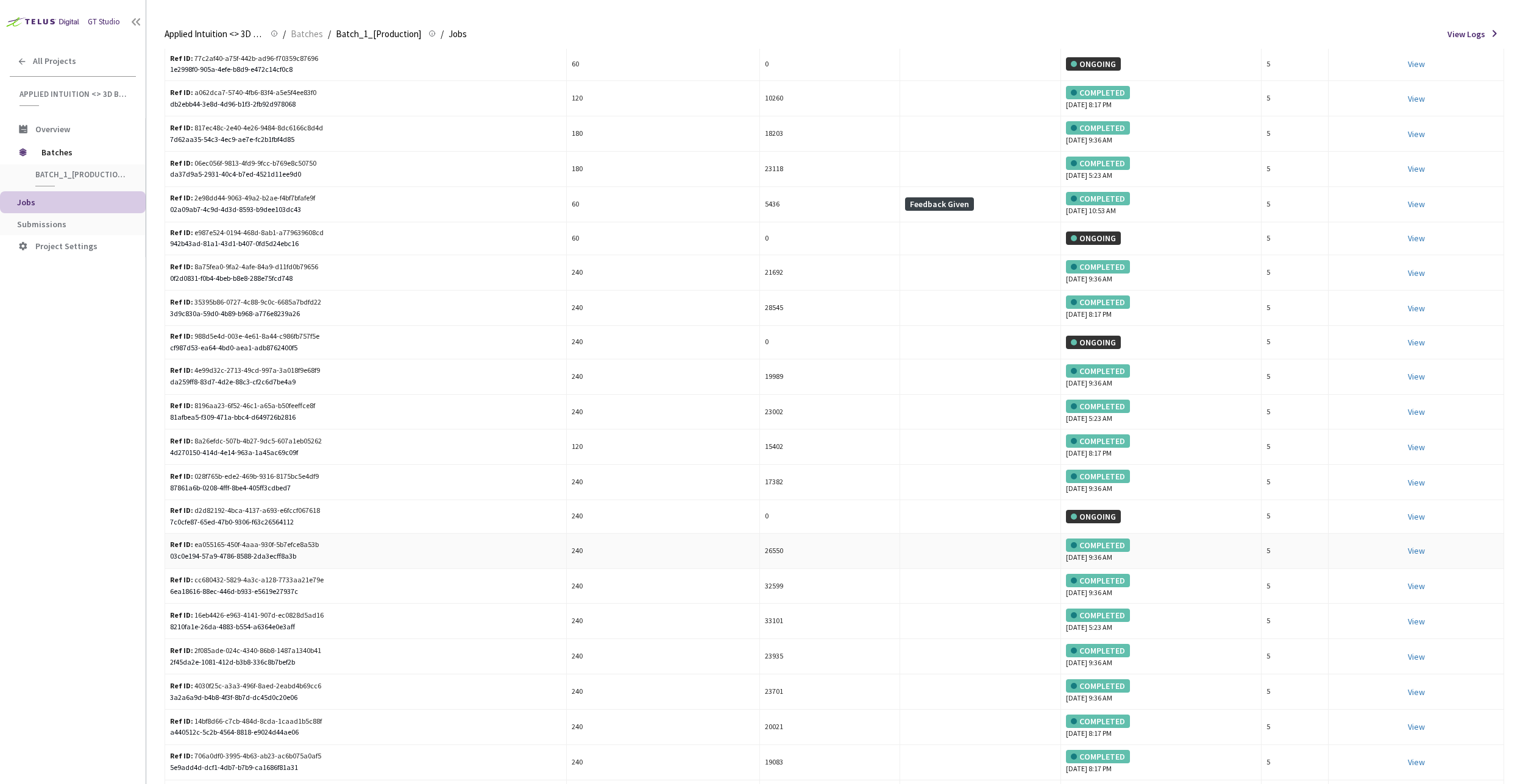
scroll to position [0, 0]
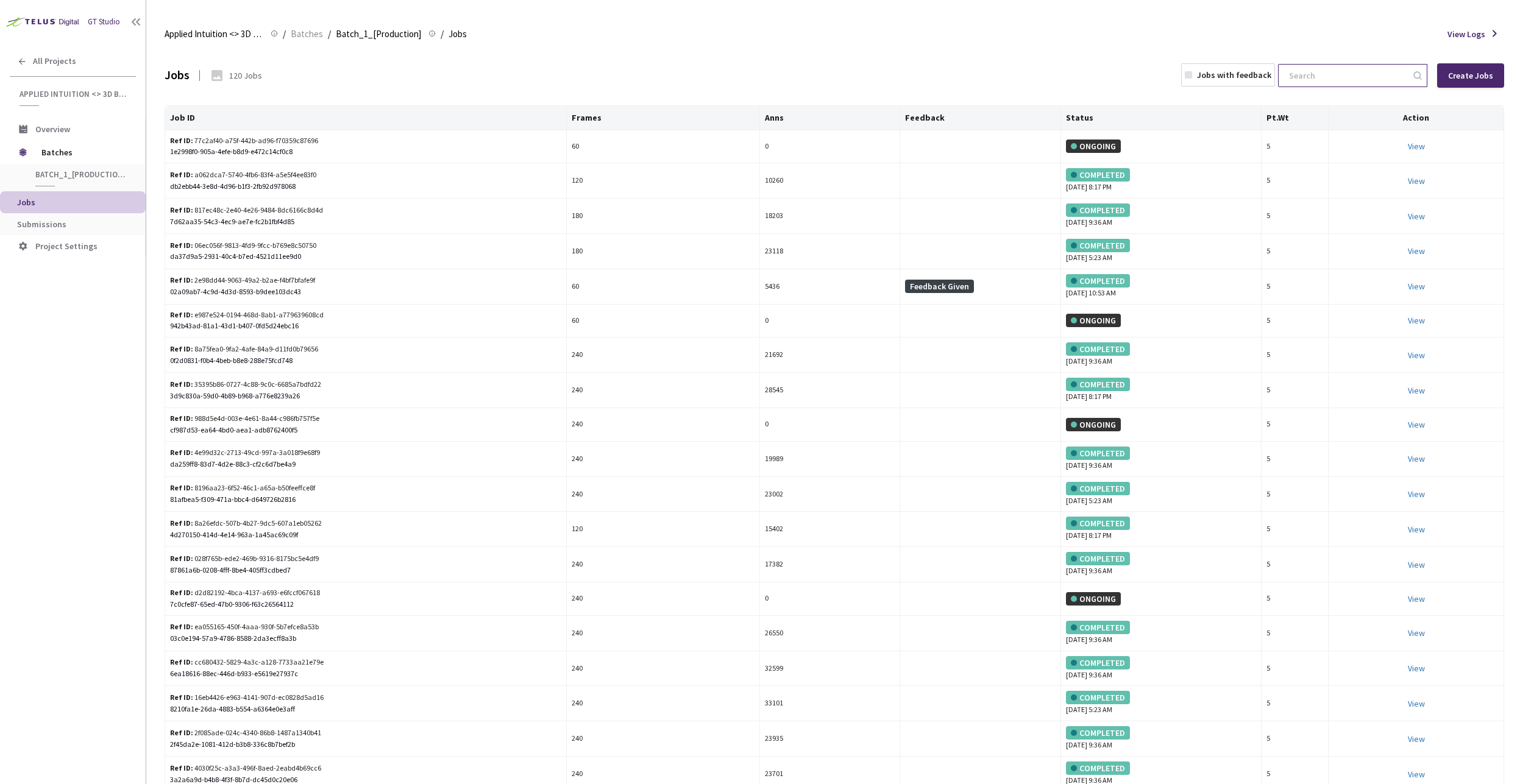
click at [1312, 81] on input at bounding box center [1346, 75] width 129 height 22
paste input "ffb30bcd-afb7-4b22-b3f3-74d126441482"
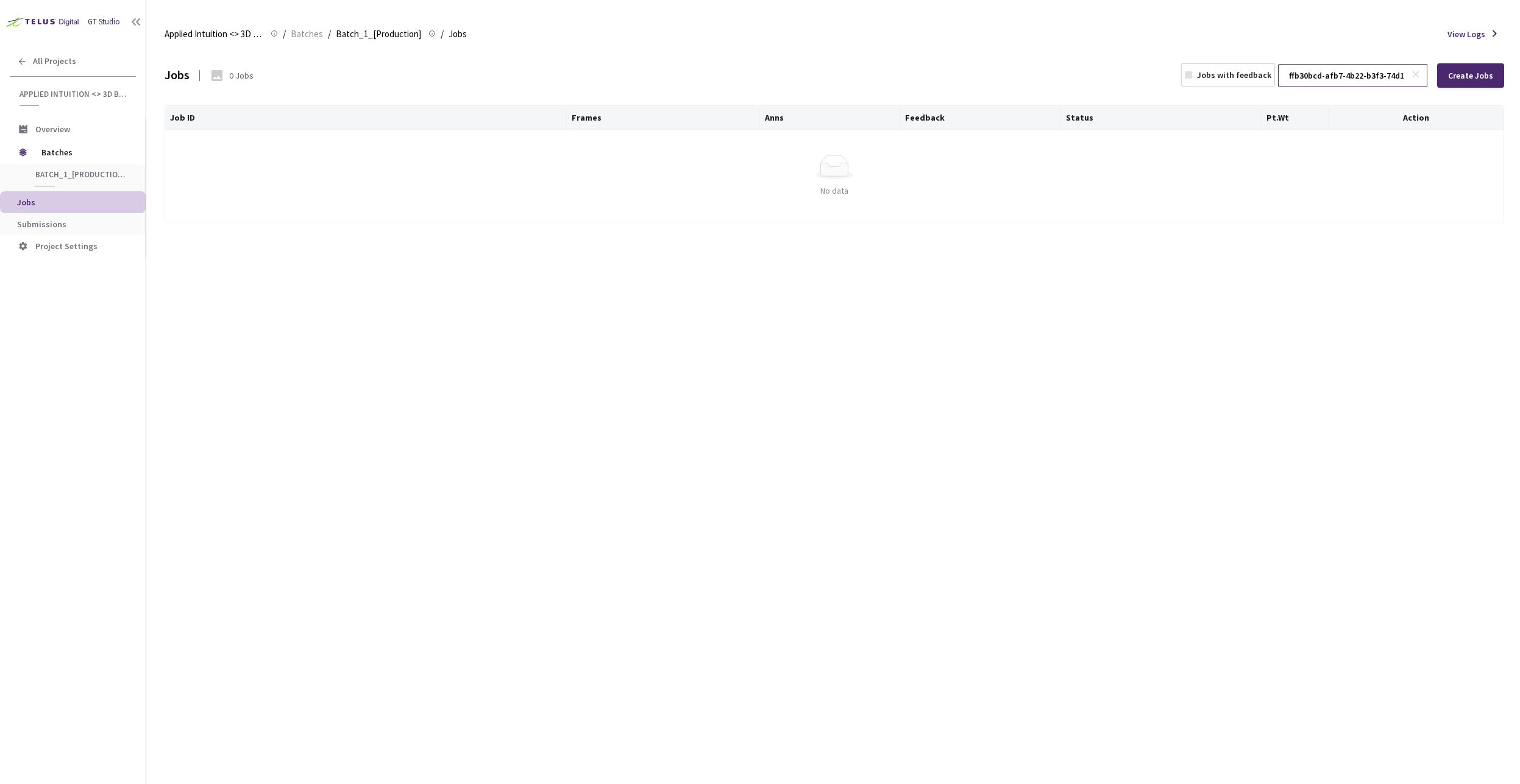
click at [1340, 71] on input "ffb30bcd-afb7-4b22-b3f3-74d126441482" at bounding box center [1346, 75] width 129 height 22
paste input "e50ea02-e7fe-42e3-9a77-d1ea33b1d76a"
click at [1319, 76] on input "fe50ea02-e7fe-42e3-9a77-d1ea33b1d76a" at bounding box center [1346, 75] width 129 height 22
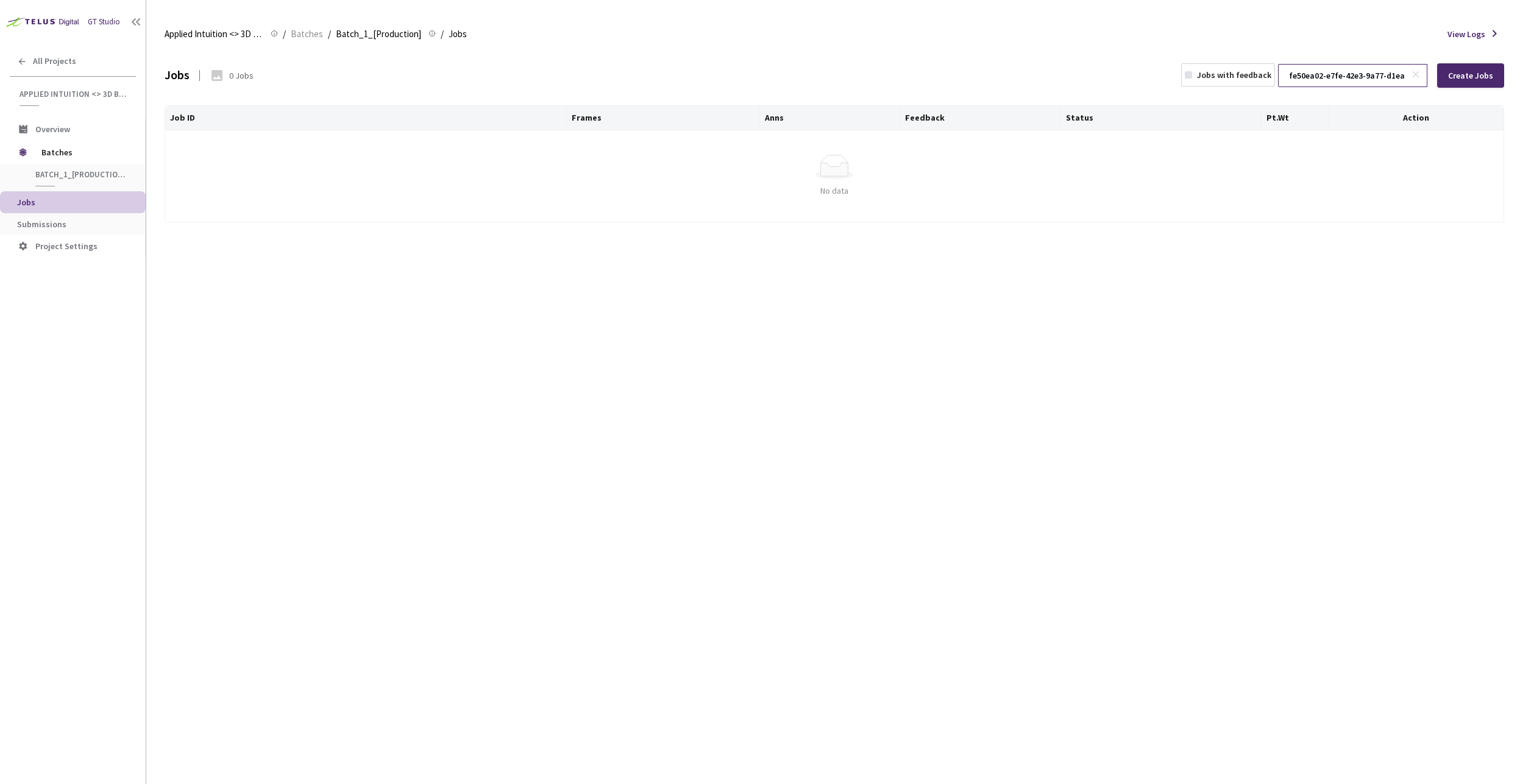
click at [1319, 76] on input "fe50ea02-e7fe-42e3-9a77-d1ea33b1d76a" at bounding box center [1346, 75] width 129 height 22
paste input "a5a93fb-654d-4edd-accb-2646811b122e"
click at [1330, 80] on input "fa5a93fb-654d-4edd-accb-2646811b122e" at bounding box center [1346, 75] width 129 height 22
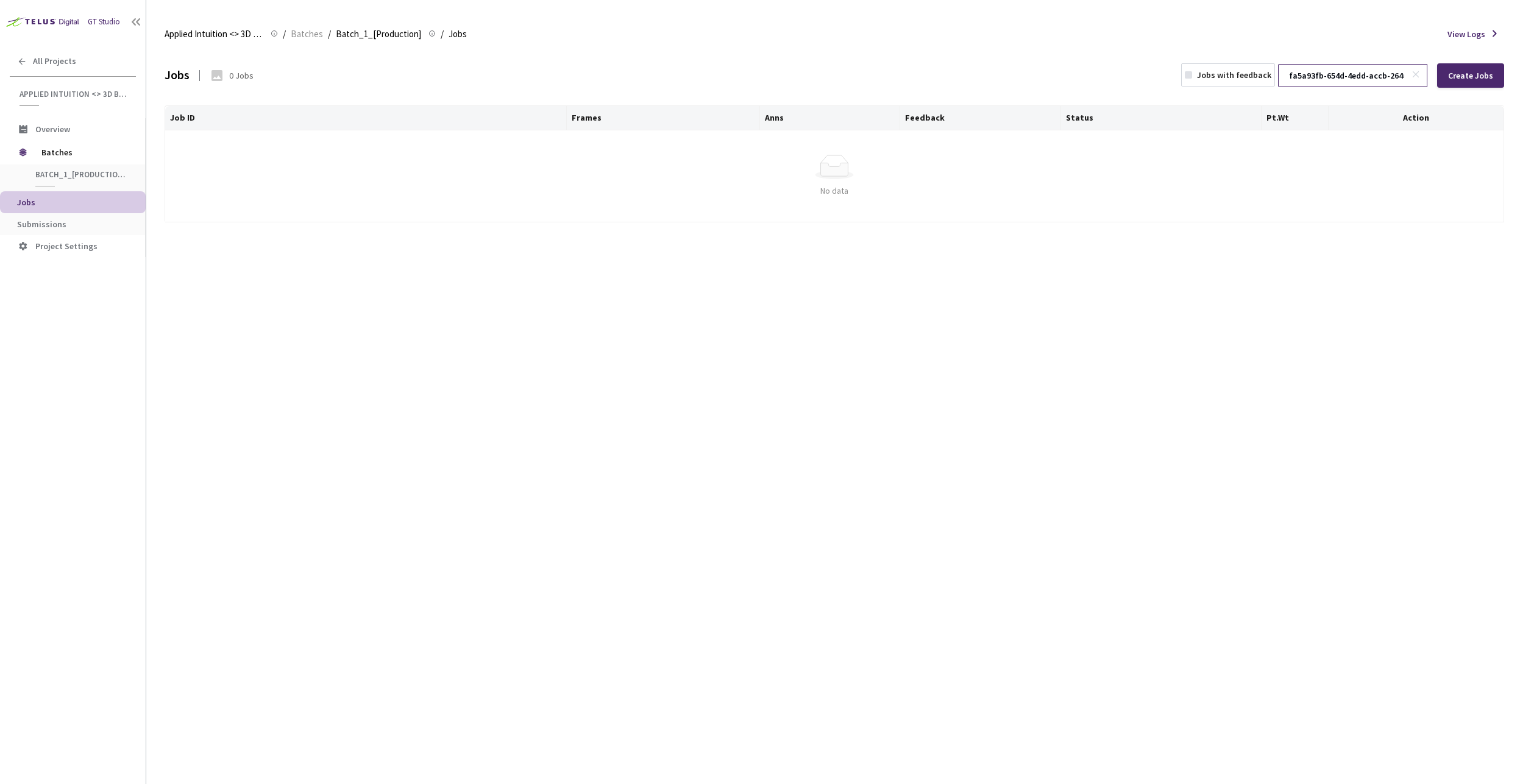
click at [1330, 80] on input "fa5a93fb-654d-4edd-accb-2646811b122e" at bounding box center [1346, 75] width 129 height 22
paste input "305b566-62dc-4231-aaf8-65f1b8011e20"
click at [1319, 81] on input "f305b566-62dc-4231-aaf8-65f1b8011e20" at bounding box center [1346, 75] width 129 height 22
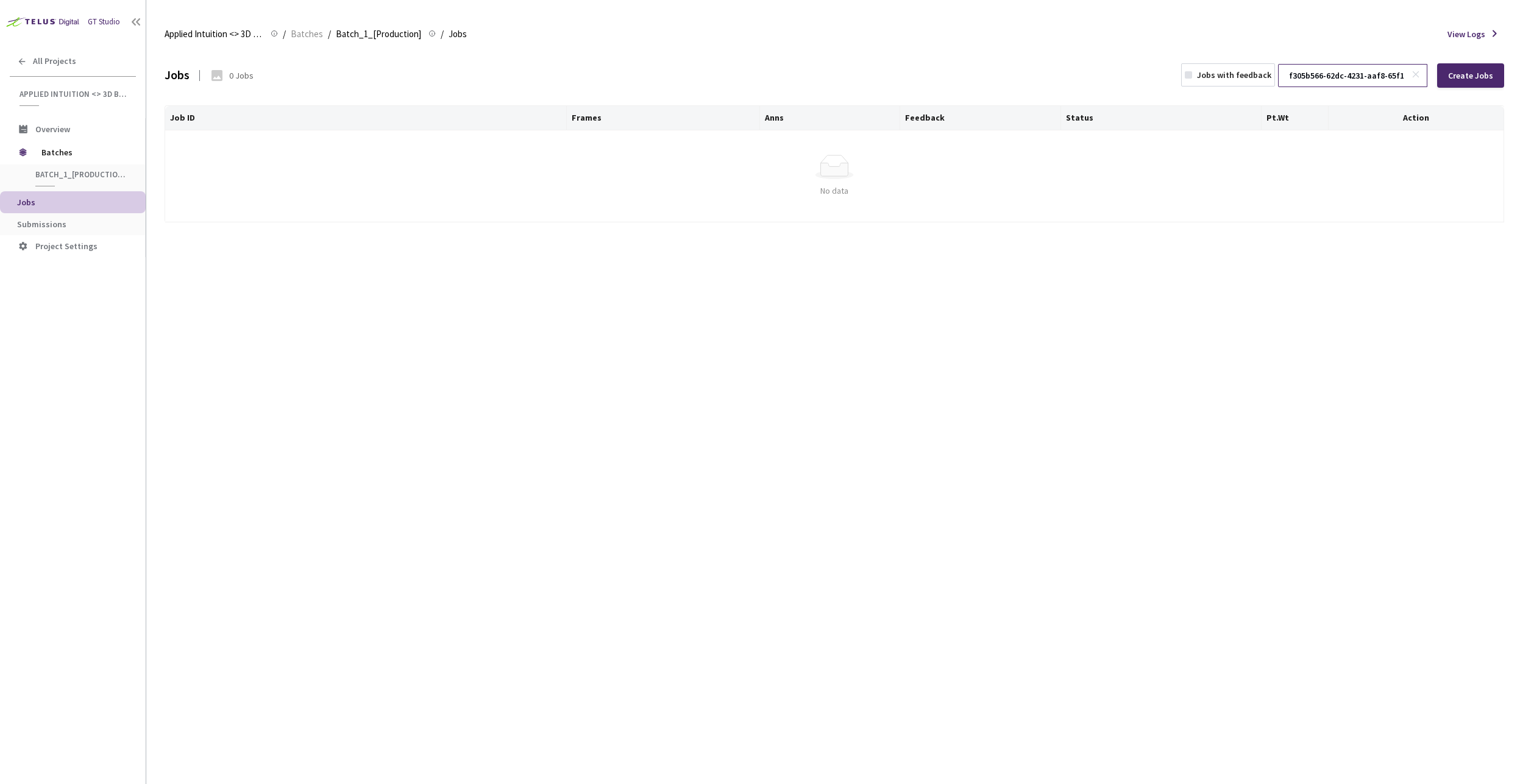
paste input "edcf729c-4726-49e5-b952-8b02d13a644a"
click at [1331, 74] on input "edcf729c-4726-49e5-b952-8b02d13a644a" at bounding box center [1346, 75] width 129 height 22
paste input "bb80ea2-072a-45aa-b8e5-077f35cde03f"
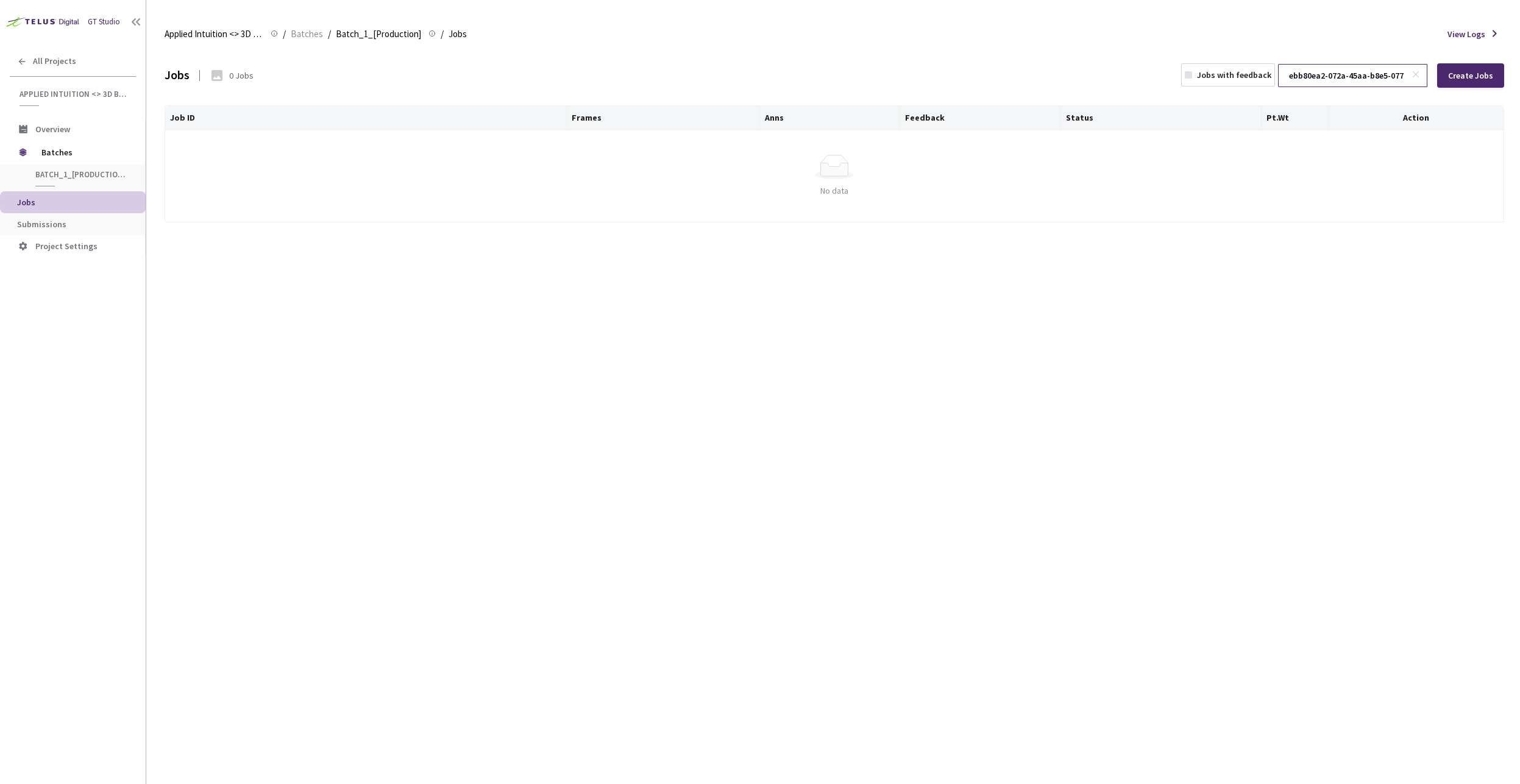
click at [1318, 71] on input "ebb80ea2-072a-45aa-b8e5-077f35cde03f" at bounding box center [1346, 75] width 129 height 22
paste input "79239bb-40b4-4ba4-b82c-1b9e1d81c980"
click at [1317, 78] on input "e79239bb-40b4-4ba4-b82c-1b9e1d81c980" at bounding box center [1346, 75] width 129 height 22
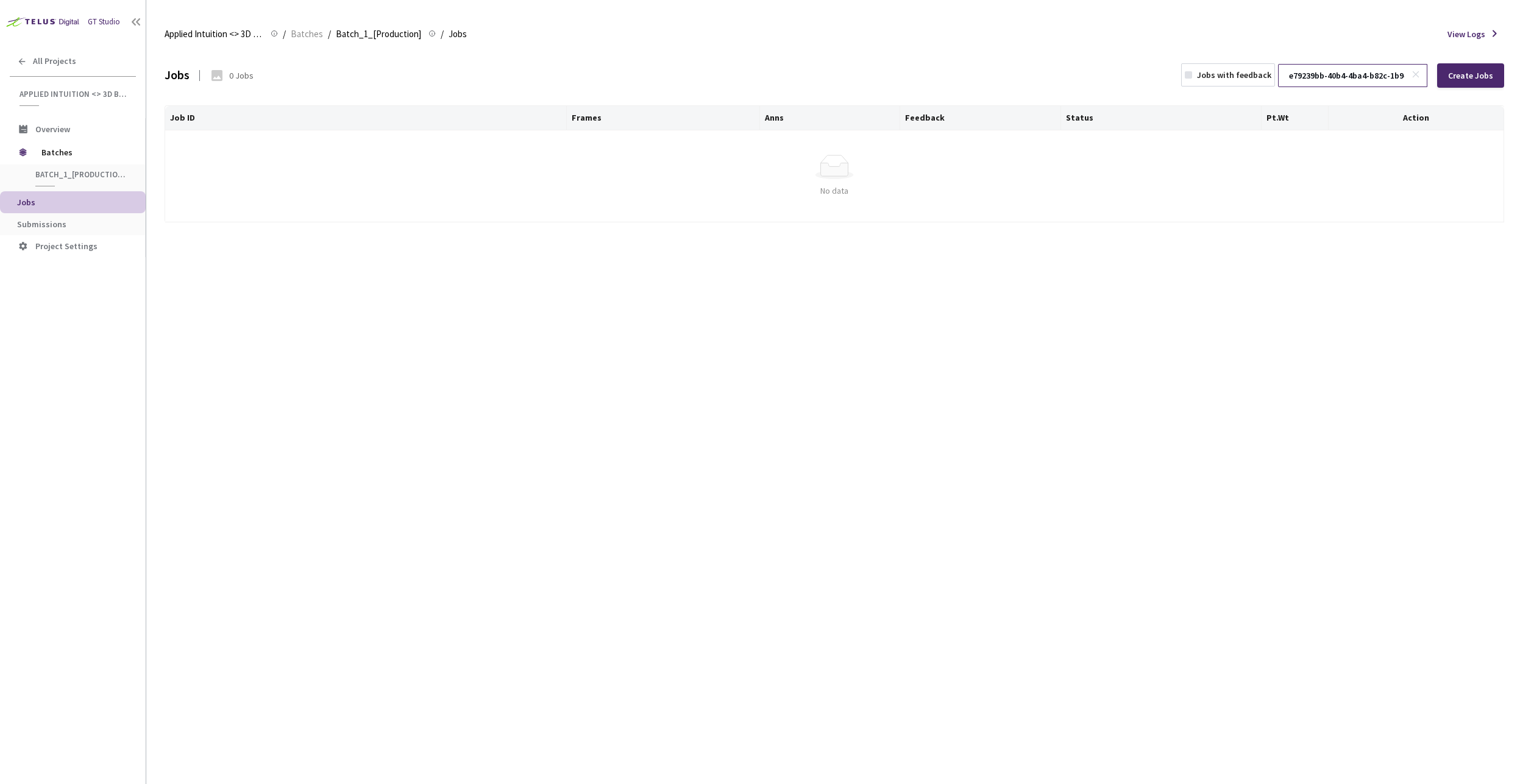
click at [1317, 78] on input "e79239bb-40b4-4ba4-b82c-1b9e1d81c980" at bounding box center [1346, 75] width 129 height 22
paste input "6d686c1-0486-45a1-ad4a-e575d768484a"
click at [1339, 84] on input "e6d686c1-0486-45a1-ad4a-e575d768484a" at bounding box center [1346, 75] width 129 height 22
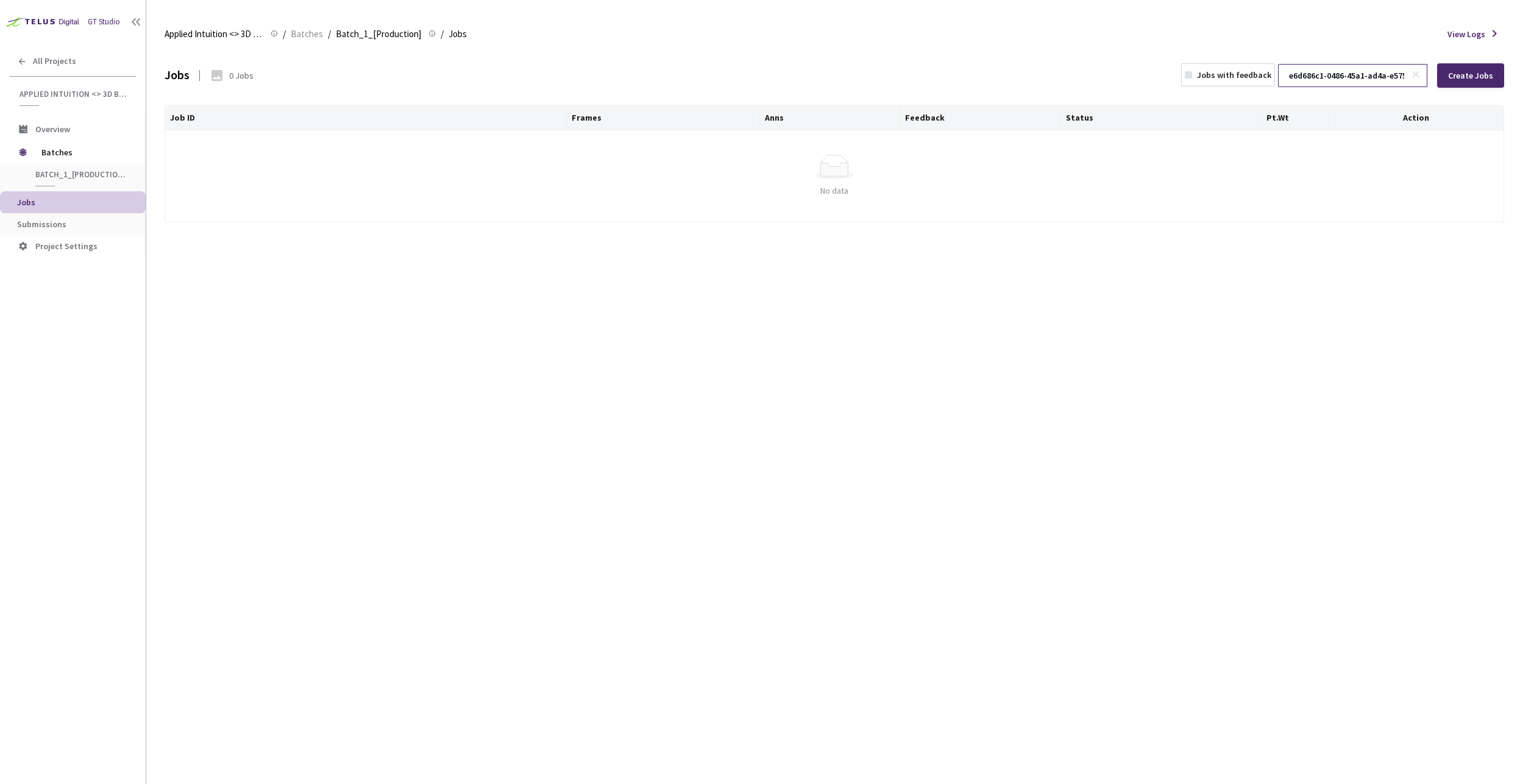
click at [1339, 84] on input "e6d686c1-0486-45a1-ad4a-e575d768484a" at bounding box center [1346, 75] width 129 height 22
paste input "0ec5d1b-f472-47c8-be01-52e9303742bd"
click at [1342, 75] on input "e0ec5d1b-f472-47c8-be01-52e9303742bd" at bounding box center [1346, 75] width 129 height 22
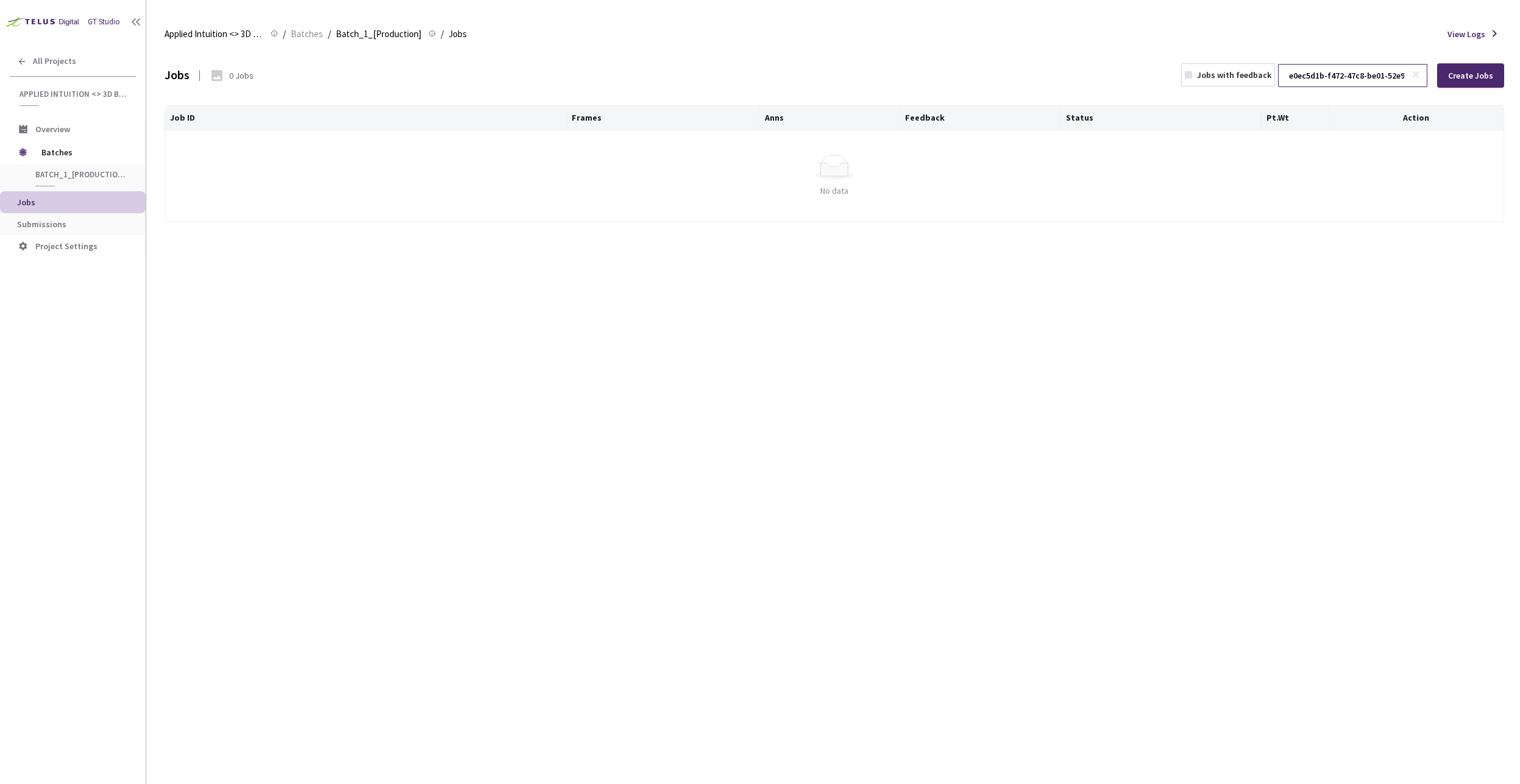
paste input "db4ab1f8-e28d-481c-813e-ee0245b4bc25"
click at [1329, 70] on input "db4ab1f8-e28d-481c-813e-ee0245b4bc25" at bounding box center [1346, 75] width 129 height 22
paste input "a4a2e03-e84a-471c-a15c-75ef72b2f9de"
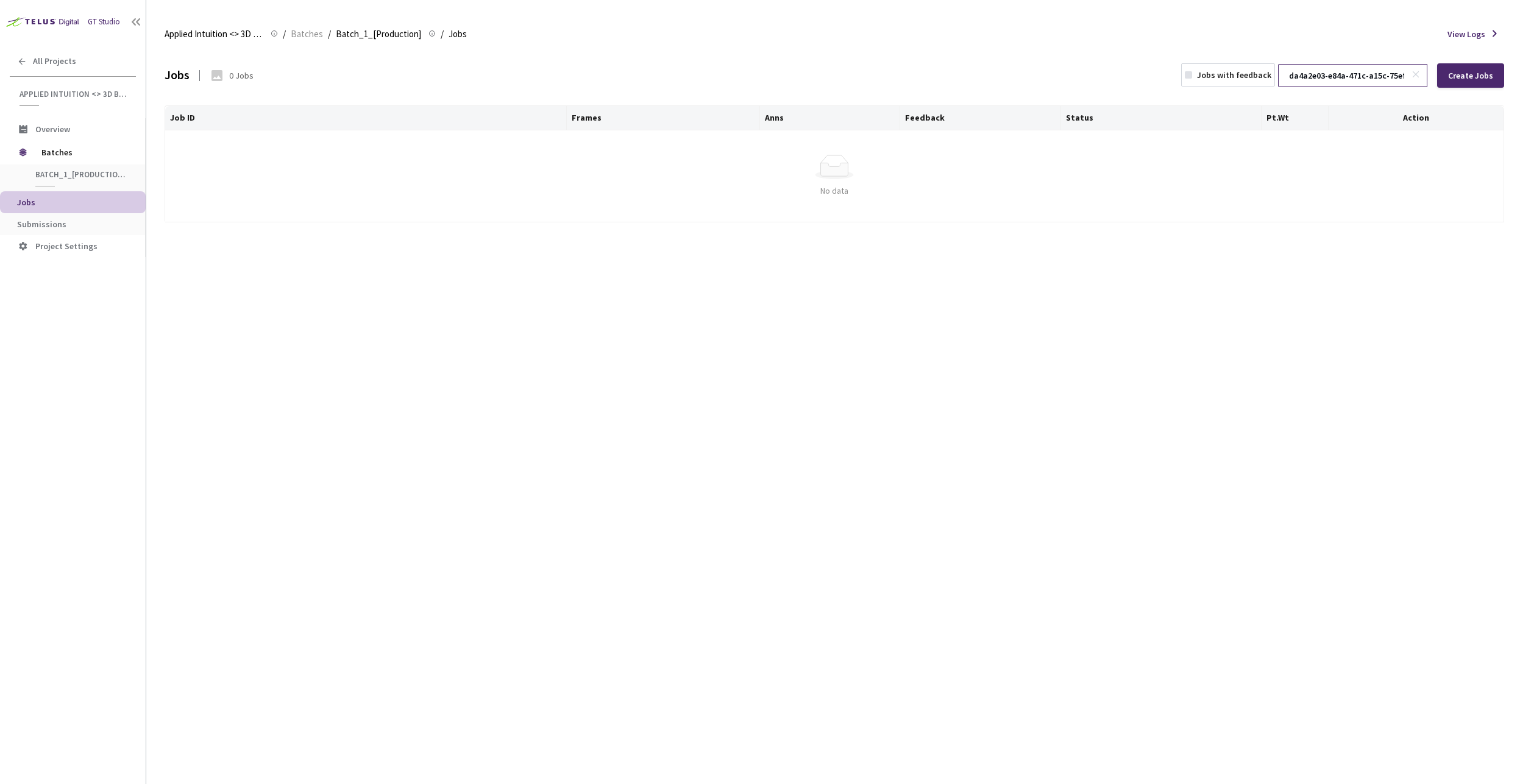
scroll to position [0, 32]
type input "da4a2e03-e84a-471c-a15c-75ef72b2f9de"
click at [71, 153] on span "Batches" at bounding box center [83, 152] width 84 height 24
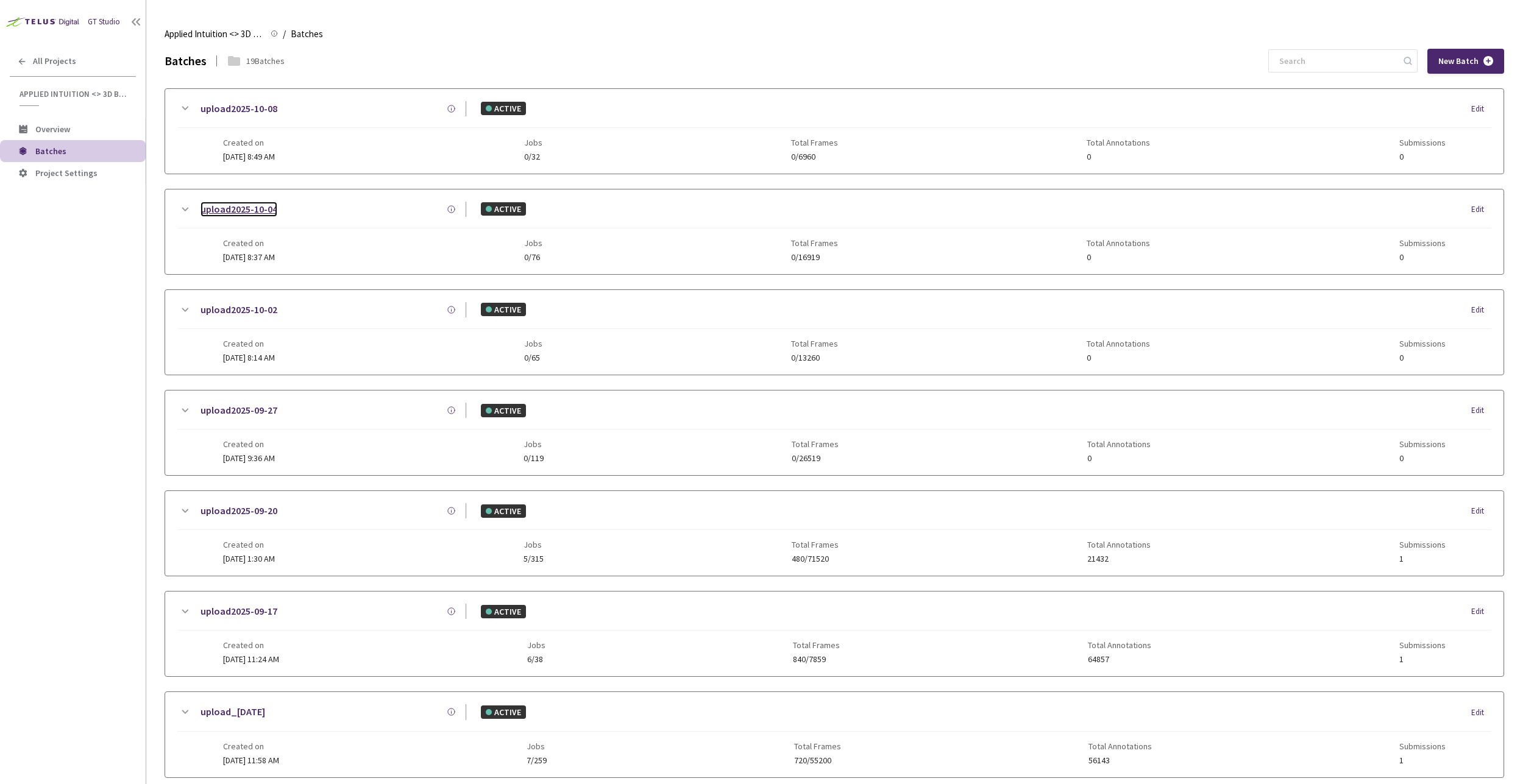
click at [236, 209] on link "upload2025-10-04" at bounding box center [238, 208] width 76 height 15
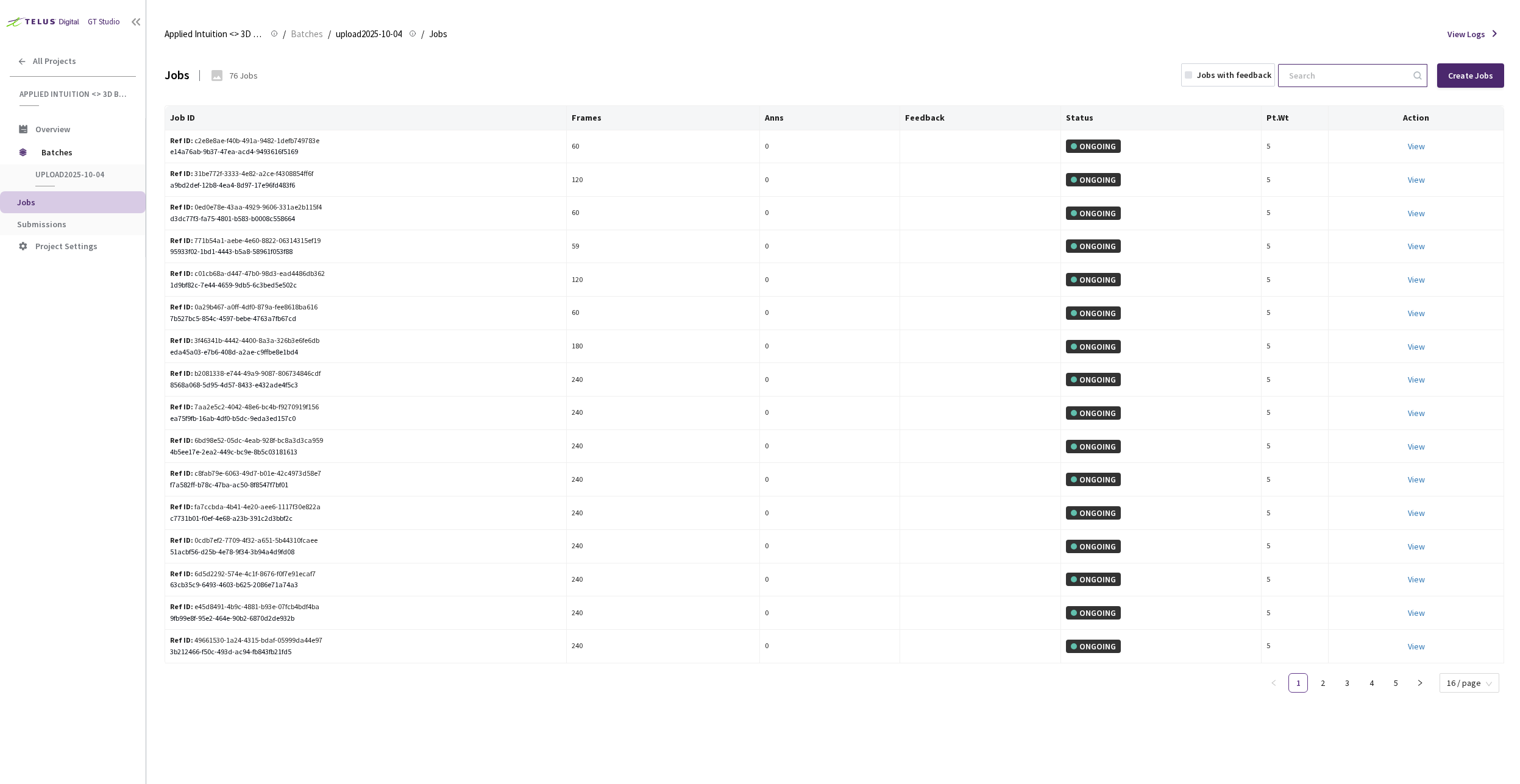
click at [1295, 78] on input at bounding box center [1346, 75] width 129 height 22
paste input "0d825686-1841-498e-8575-0b65a53a3ea8"
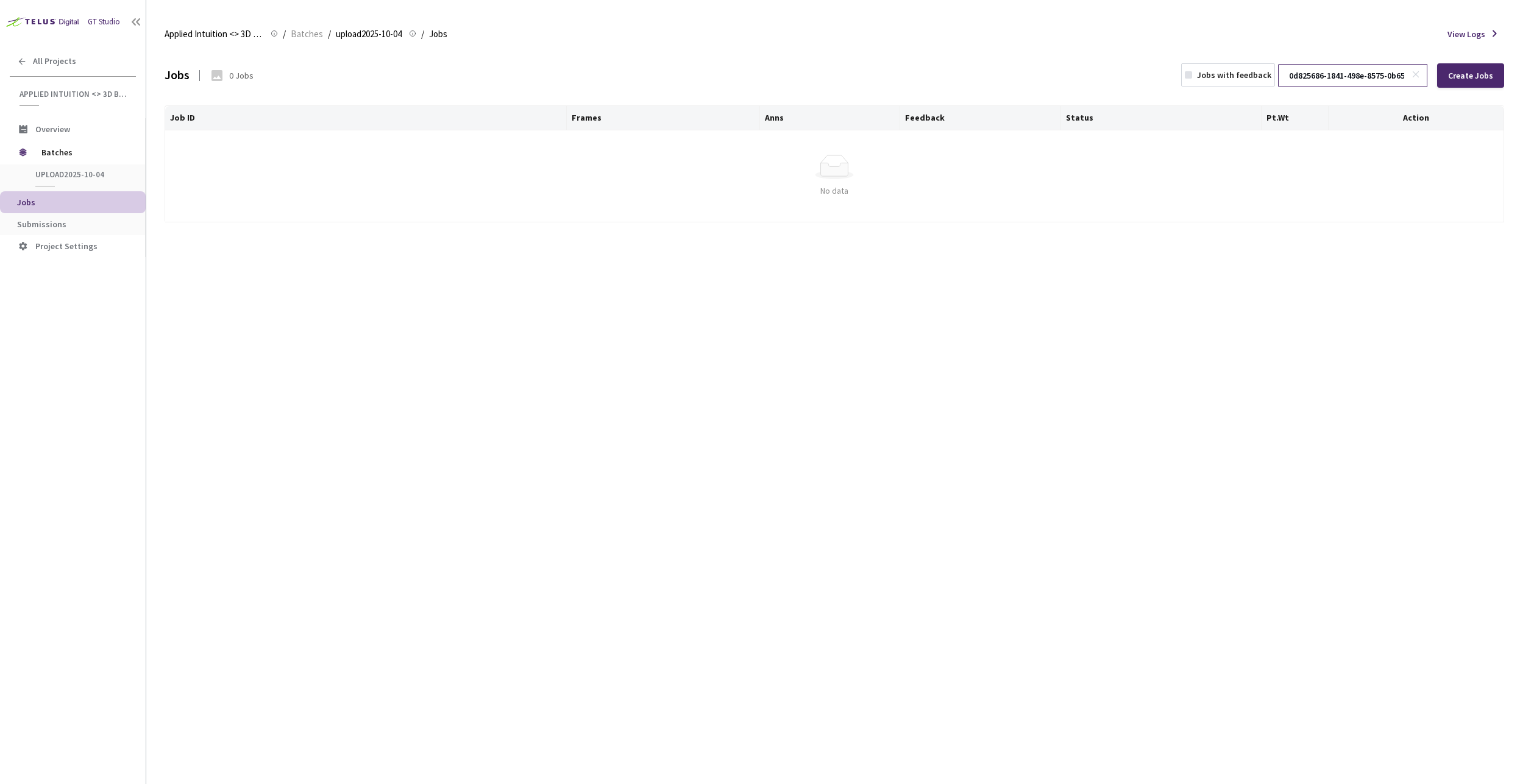
click at [1339, 76] on input "0d825686-1841-498e-8575-0b65a53a3ea8" at bounding box center [1346, 75] width 129 height 22
paste input "11fb8ea1-c580-442d-89ae-54b75e073ced"
click at [1372, 66] on input "11fb8ea1-c580-442d-89ae-54b75e073ced" at bounding box center [1346, 75] width 129 height 22
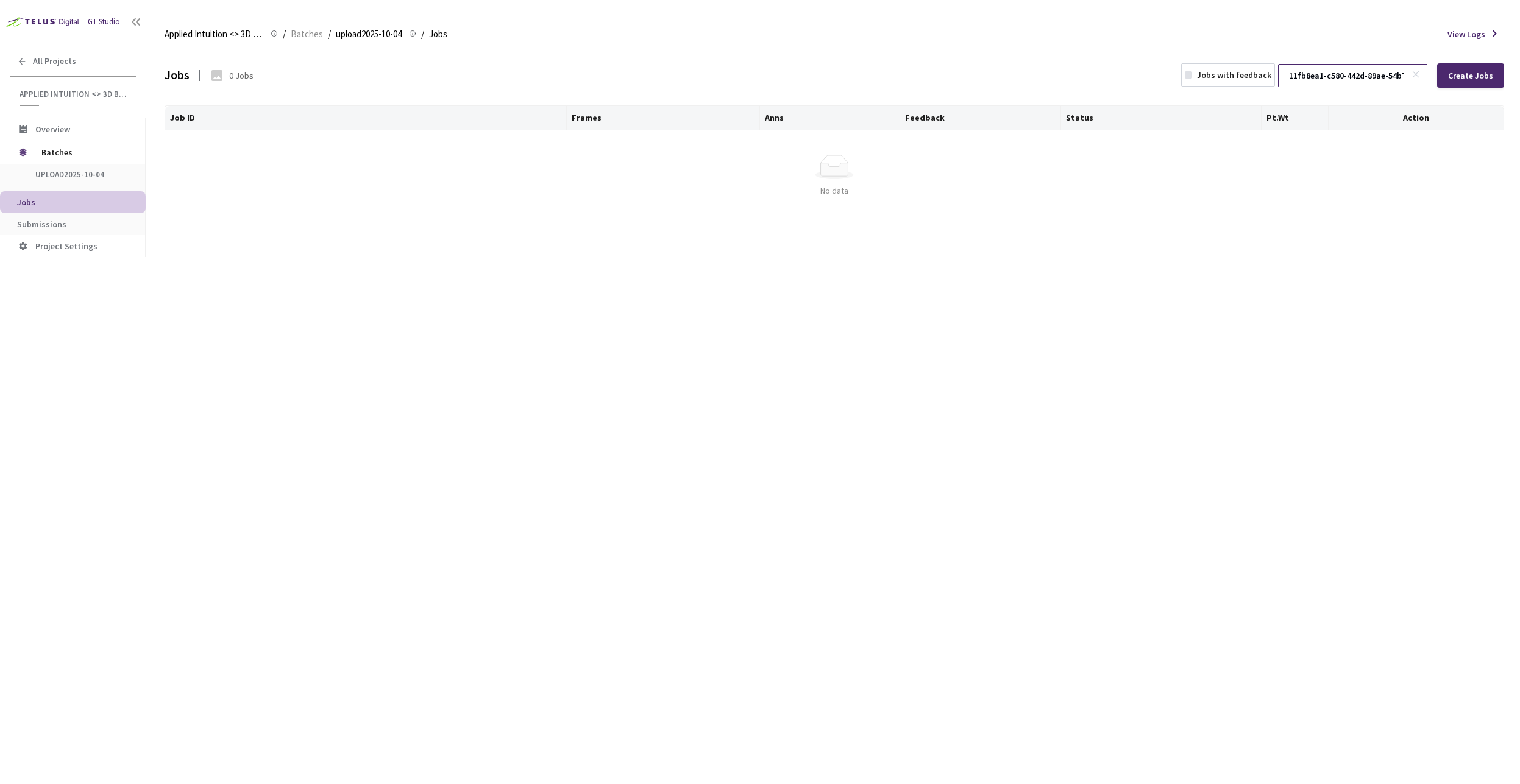
click at [1372, 66] on input "11fb8ea1-c580-442d-89ae-54b75e073ced" at bounding box center [1346, 75] width 129 height 22
click at [1369, 75] on input "11fb8ea1-c580-442d-89ae-54b75e073ced" at bounding box center [1346, 75] width 129 height 22
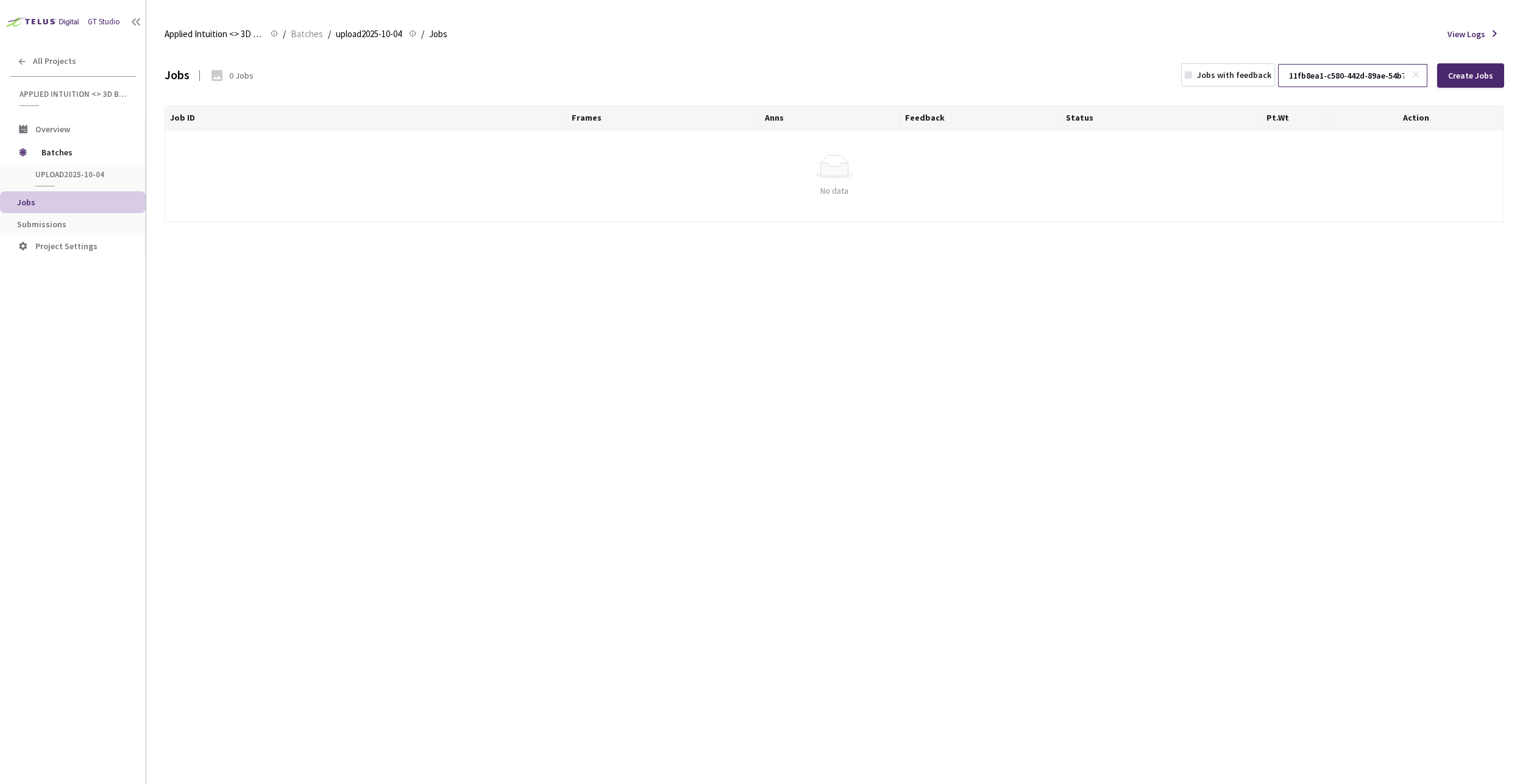
paste input "78dd362a-dbfd-4396-8f60-6ba6c83ad05a"
click at [1345, 84] on input "78dd362a-dbfd-4396-8f60-6ba6c83ad05a" at bounding box center [1346, 75] width 129 height 22
paste input "c600c21d-ef58-4149-96ee-52449edb77b6"
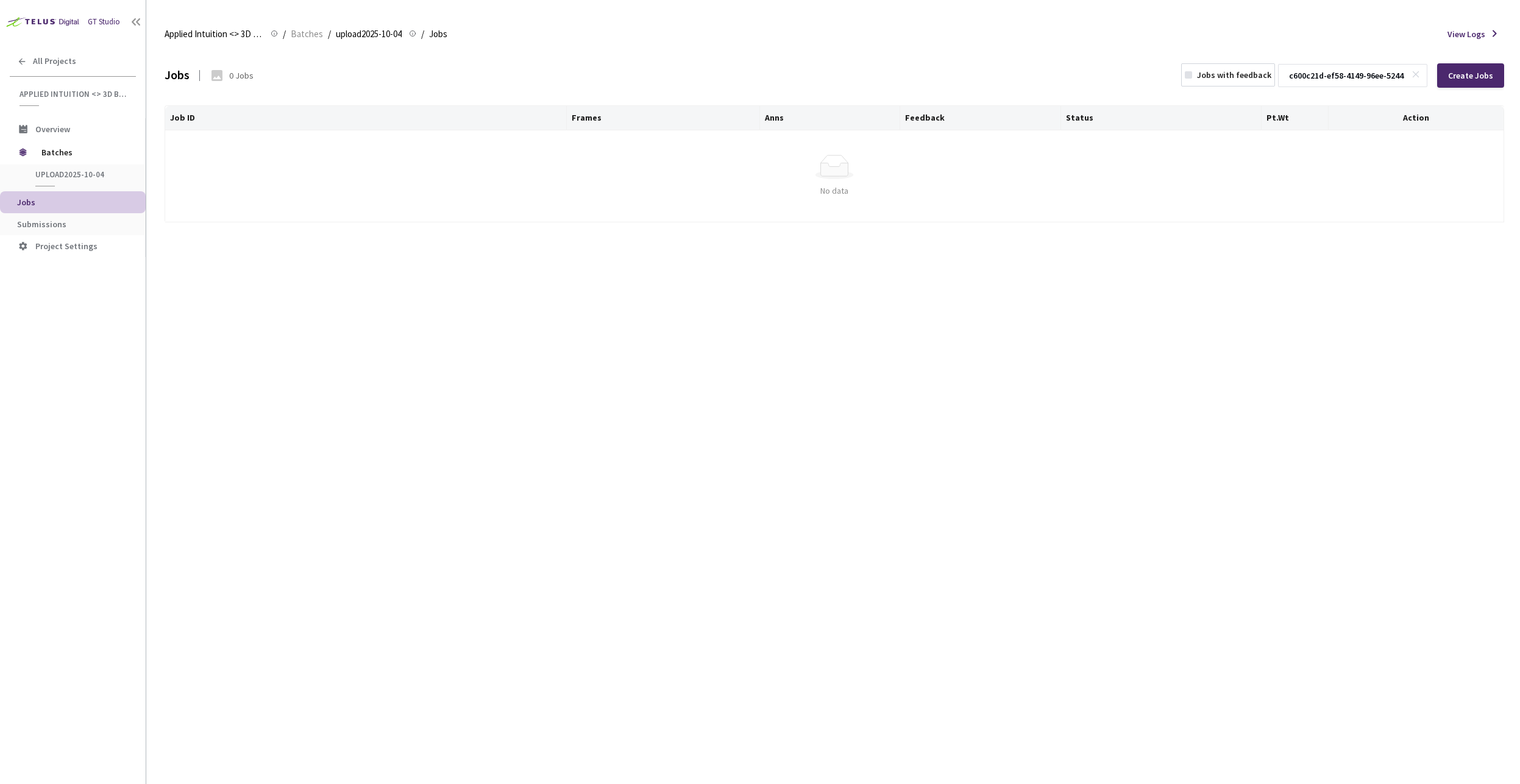
click at [1334, 61] on div "Jobs 0 Jobs Jobs with feedback c600c21d-ef58-4149-96ee-52449edb77b6 Create Jobs" at bounding box center [834, 75] width 1339 height 54
click at [1344, 68] on input "c600c21d-ef58-4149-96ee-52449edb77b6" at bounding box center [1346, 75] width 129 height 22
paste input "e79239bb-40b4-4ba4-b82c-1b9e1d81c980"
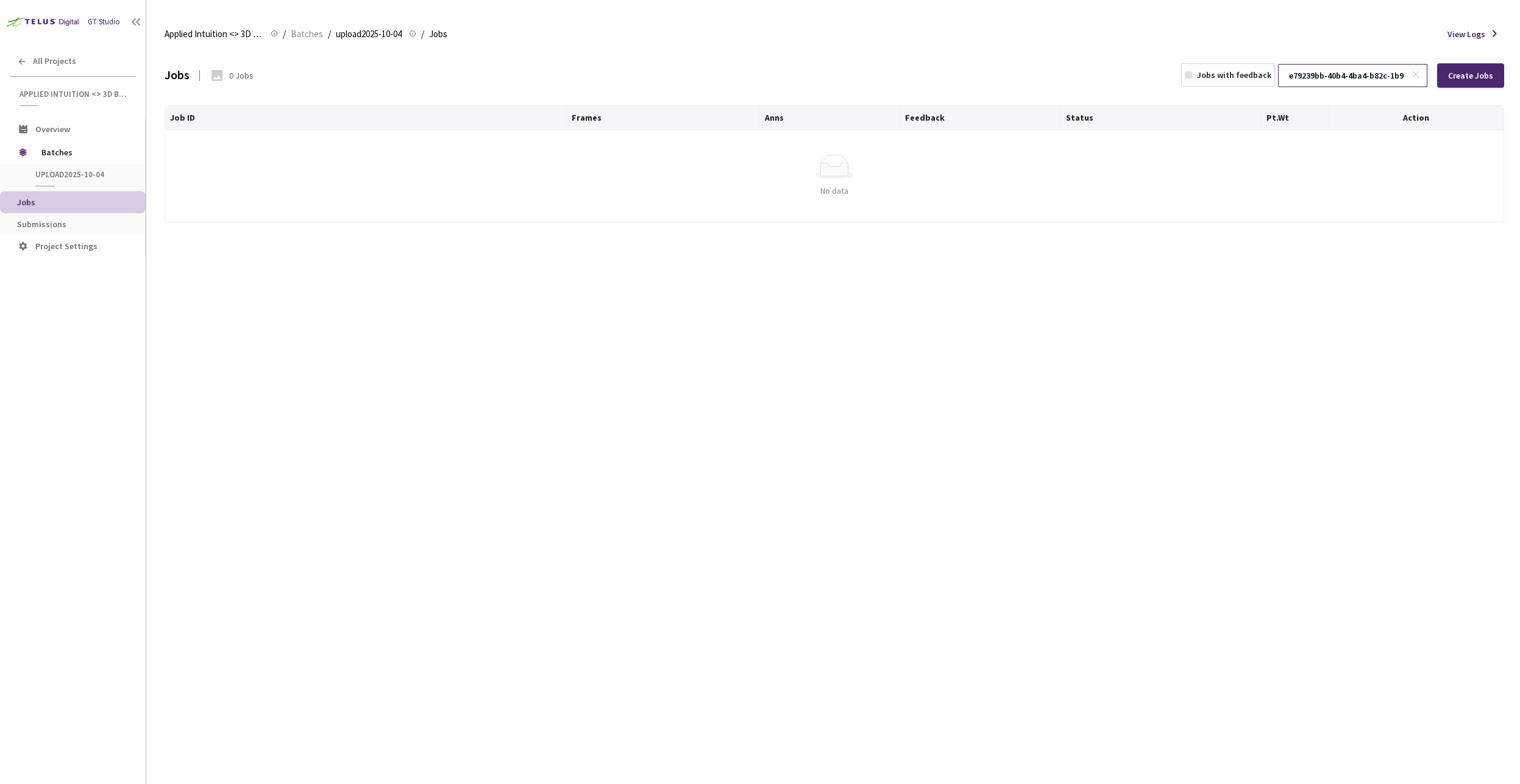
scroll to position [0, 37]
type input "e79239bb-40b4-4ba4-b82c-1b9e1d81c980"
click at [634, 508] on div "Jobs 0 Jobs Jobs with feedback e79239bb-40b4-4ba4-b82c-1b9e1d81c980 Create Jobs…" at bounding box center [834, 416] width 1339 height 736
click at [56, 177] on span "upload2025-10-04" at bounding box center [80, 175] width 90 height 11
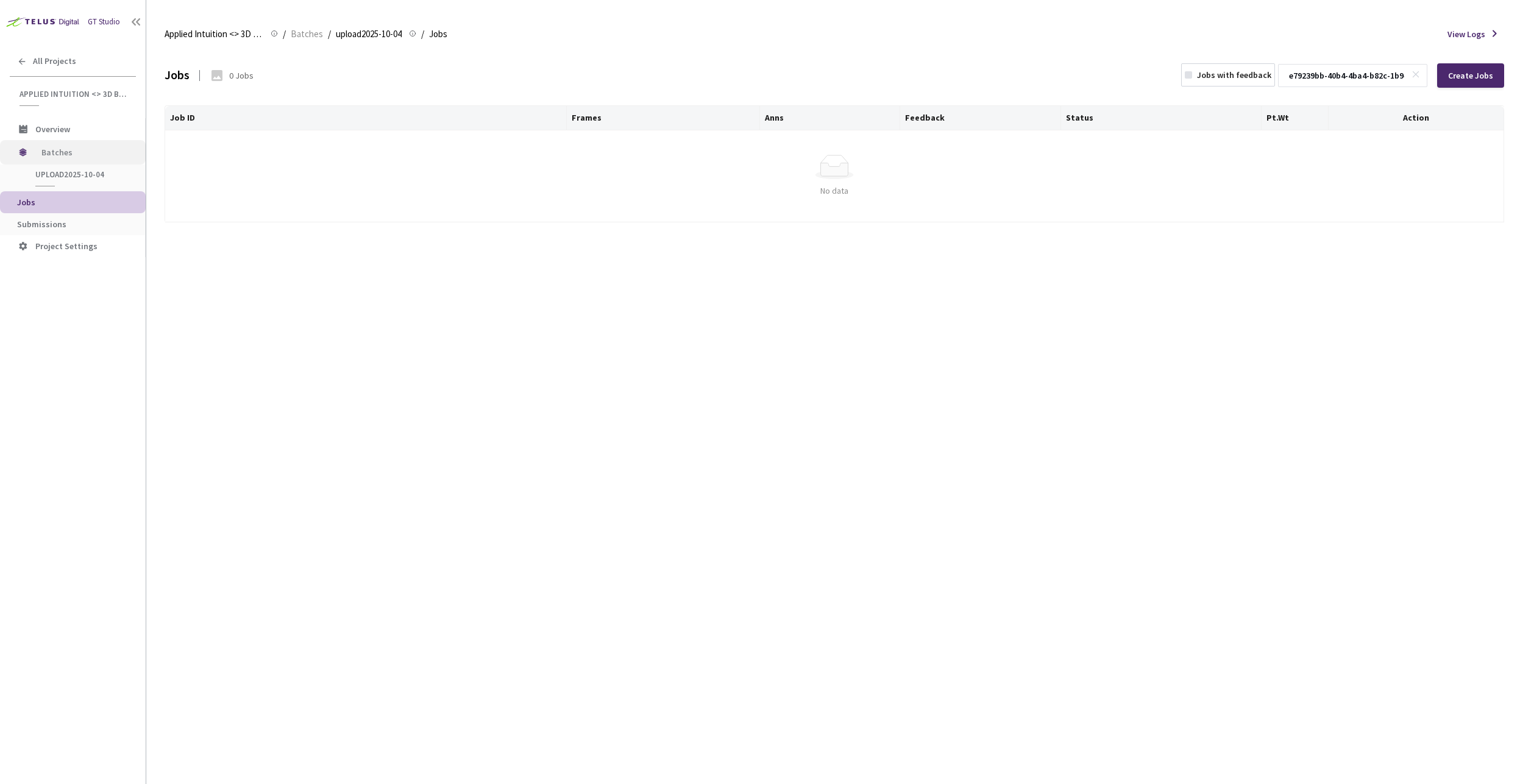
click at [46, 151] on span "Batches" at bounding box center [83, 152] width 84 height 24
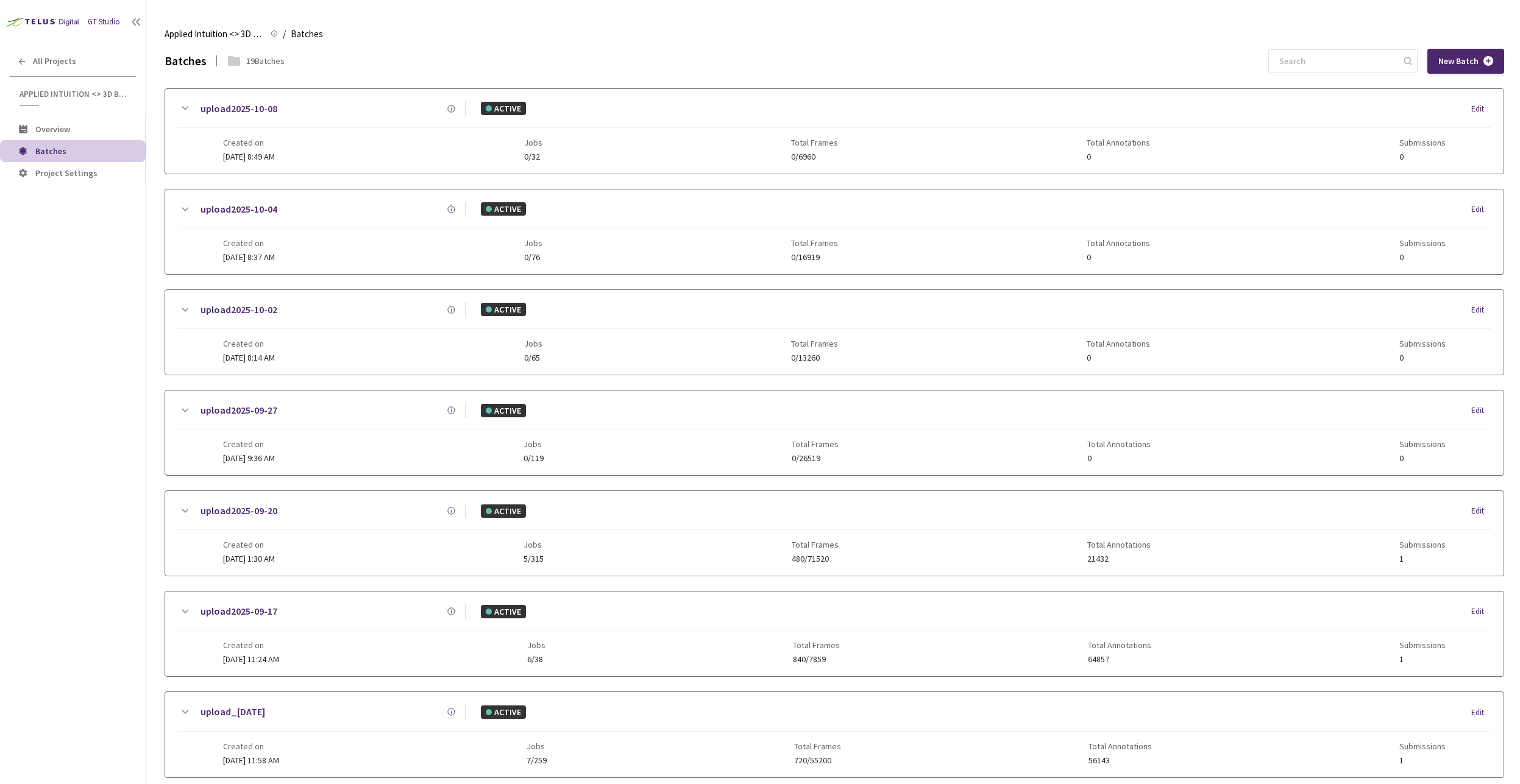
click at [115, 272] on div "GT Studio All Projects Applied Intuition <> 3D BBox - [PERSON_NAME] Applied Int…" at bounding box center [73, 368] width 146 height 737
click at [243, 110] on link "upload2025-10-08" at bounding box center [238, 109] width 76 height 15
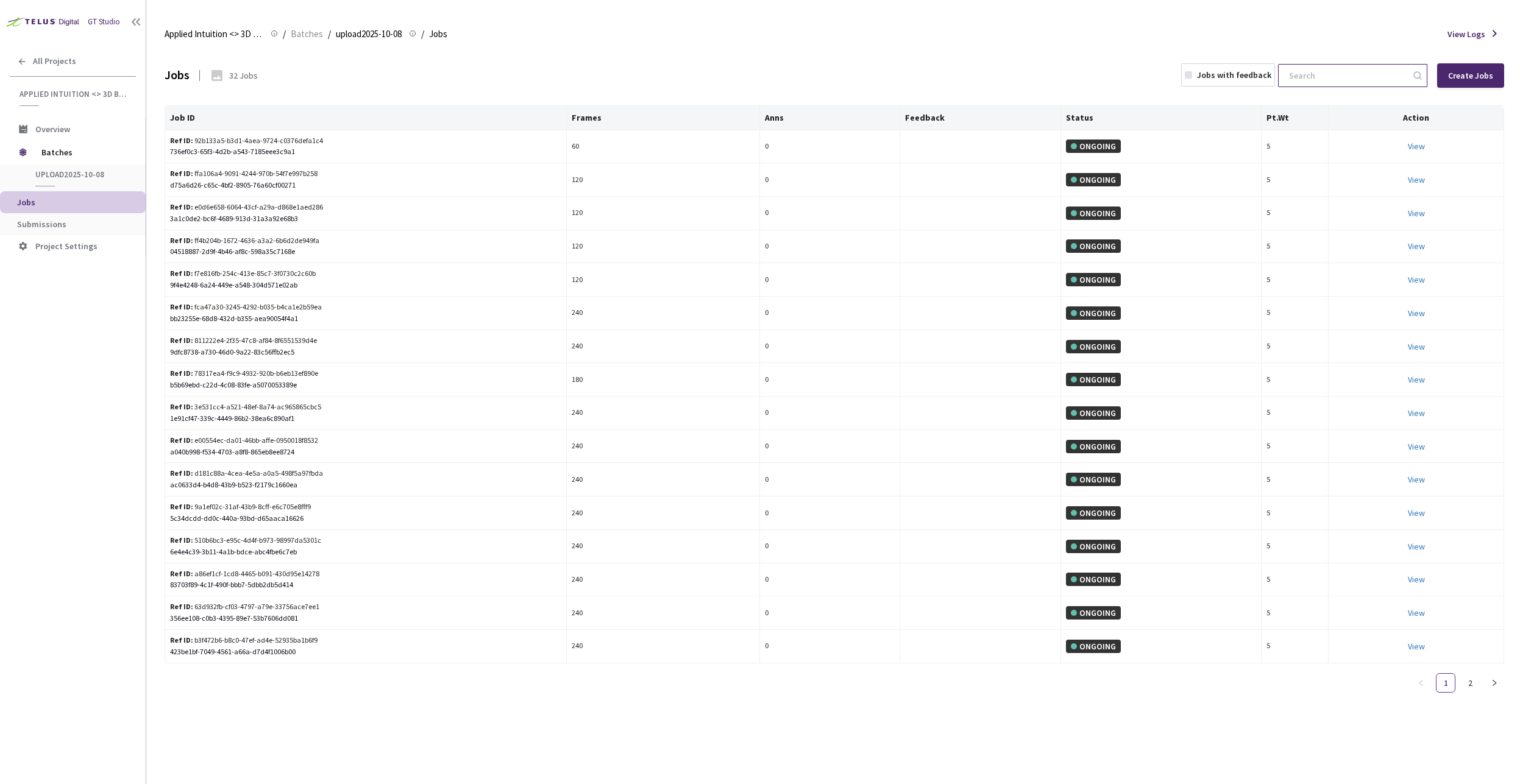
click at [1319, 73] on input at bounding box center [1346, 75] width 129 height 22
click at [1303, 73] on input at bounding box center [1346, 75] width 129 height 22
paste input "0d825686-1841-498e-8575-0b65a53a3ea8"
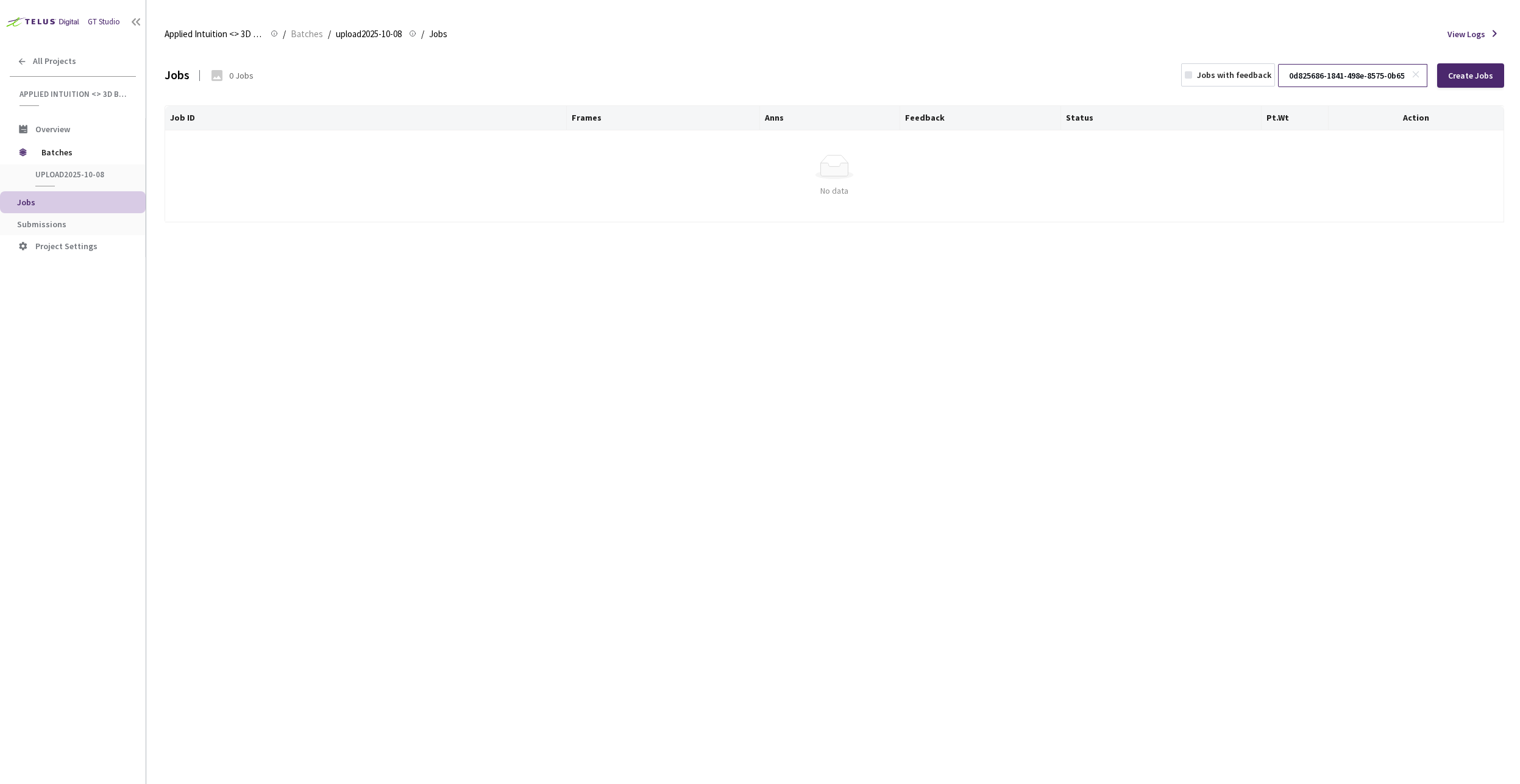
click at [1339, 74] on input "0d825686-1841-498e-8575-0b65a53a3ea8" at bounding box center [1346, 75] width 129 height 22
paste input "134286ae-41b8-423a-ac42-b4b7005e224f"
click at [1360, 70] on input "134286ae-41b8-423a-ac42-b4b7005e224f" at bounding box center [1346, 75] width 129 height 22
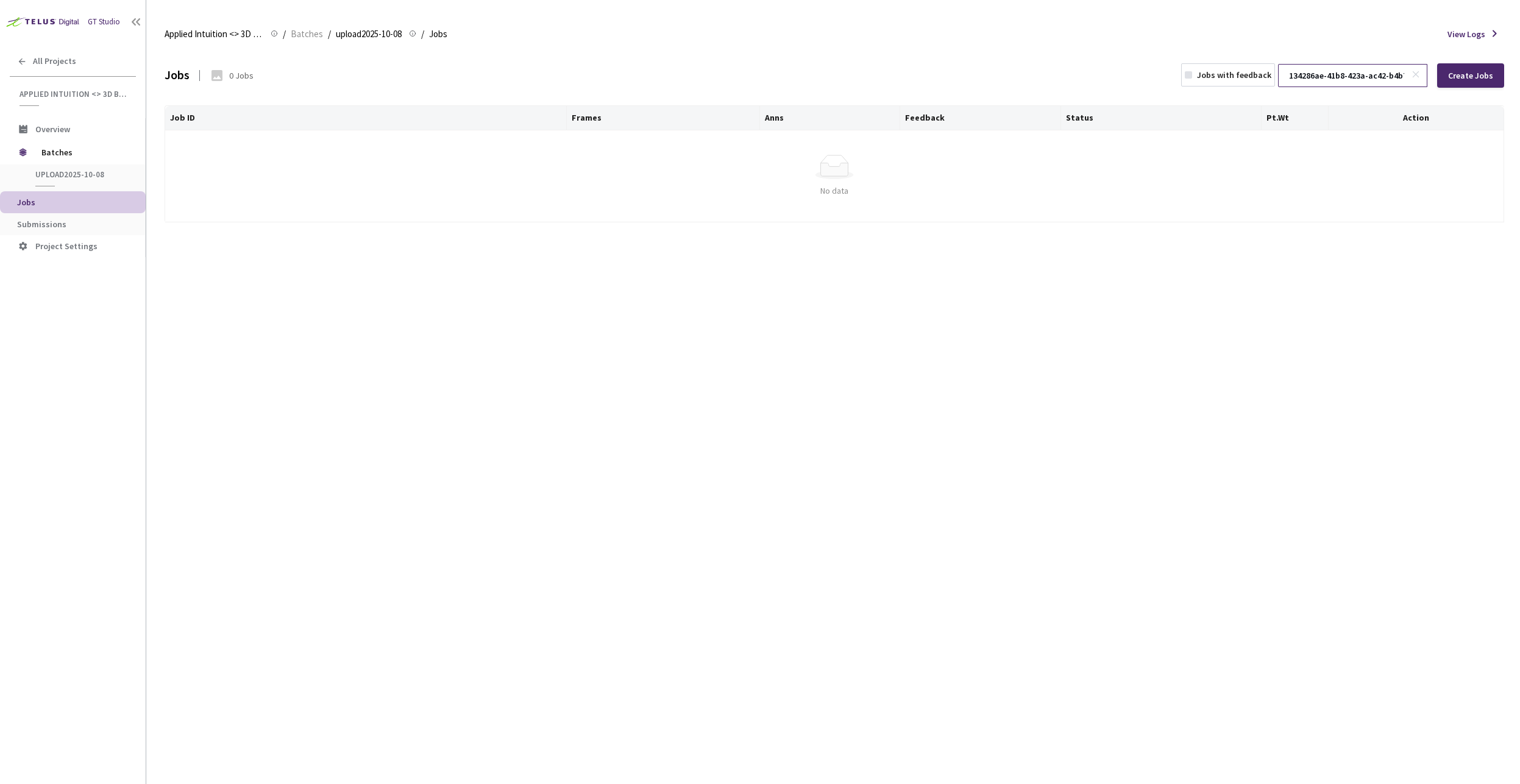
click at [1360, 70] on input "134286ae-41b8-423a-ac42-b4b7005e224f" at bounding box center [1346, 75] width 129 height 22
paste input "312c42a5-38db-4c9f-b3fd-19b519bb8841"
click at [1304, 69] on input "312c42a5-38db-4c9f-b3fd-19b519bb8841" at bounding box center [1346, 75] width 129 height 22
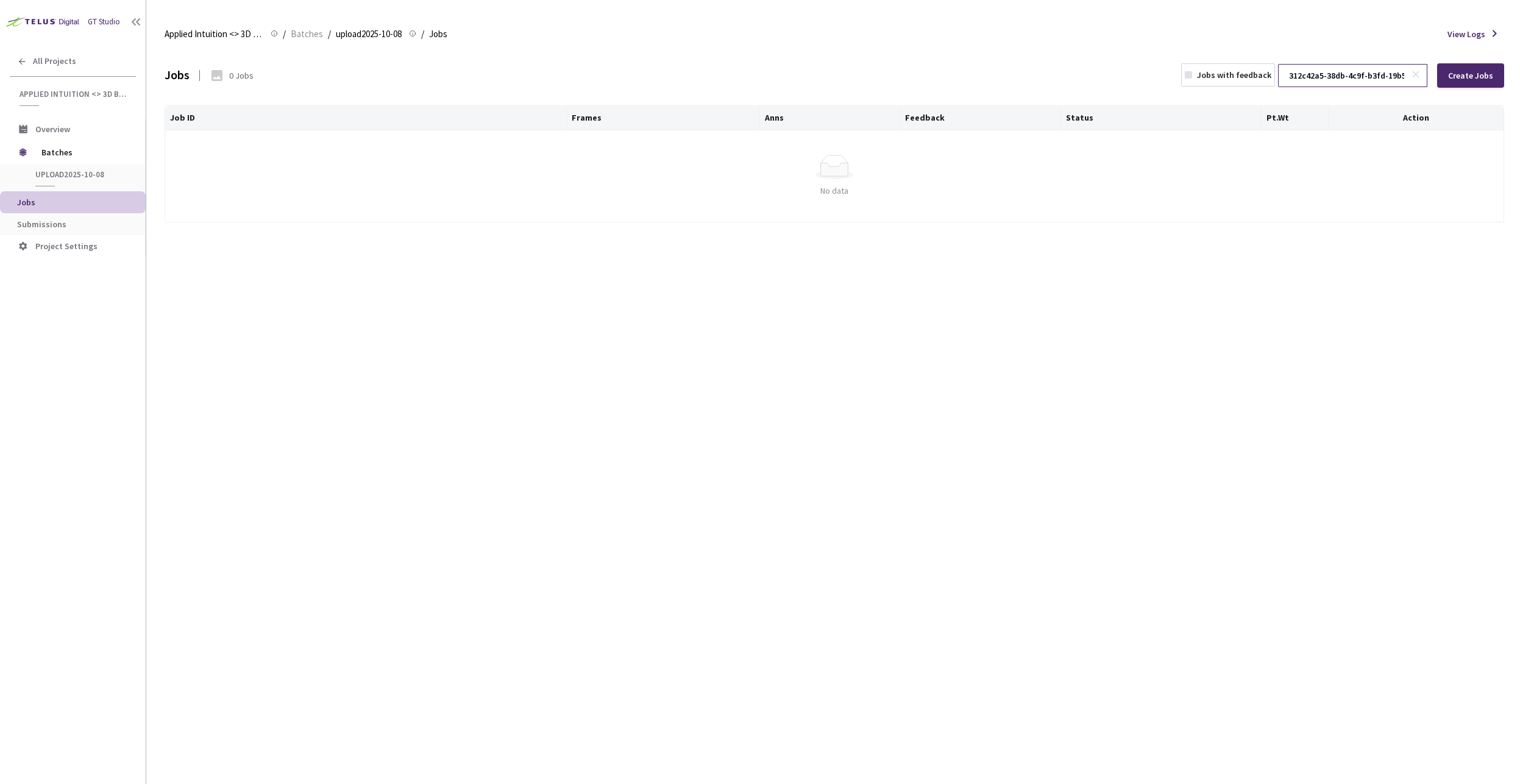
click at [1304, 69] on input "312c42a5-38db-4c9f-b3fd-19b519bb8841" at bounding box center [1346, 75] width 129 height 22
paste input "7c1427d5-f63f-4e61-9d94-286c3b834824"
click at [1327, 83] on input "7c1427d5-f63f-4e61-9d94-286c3b834824" at bounding box center [1346, 75] width 129 height 22
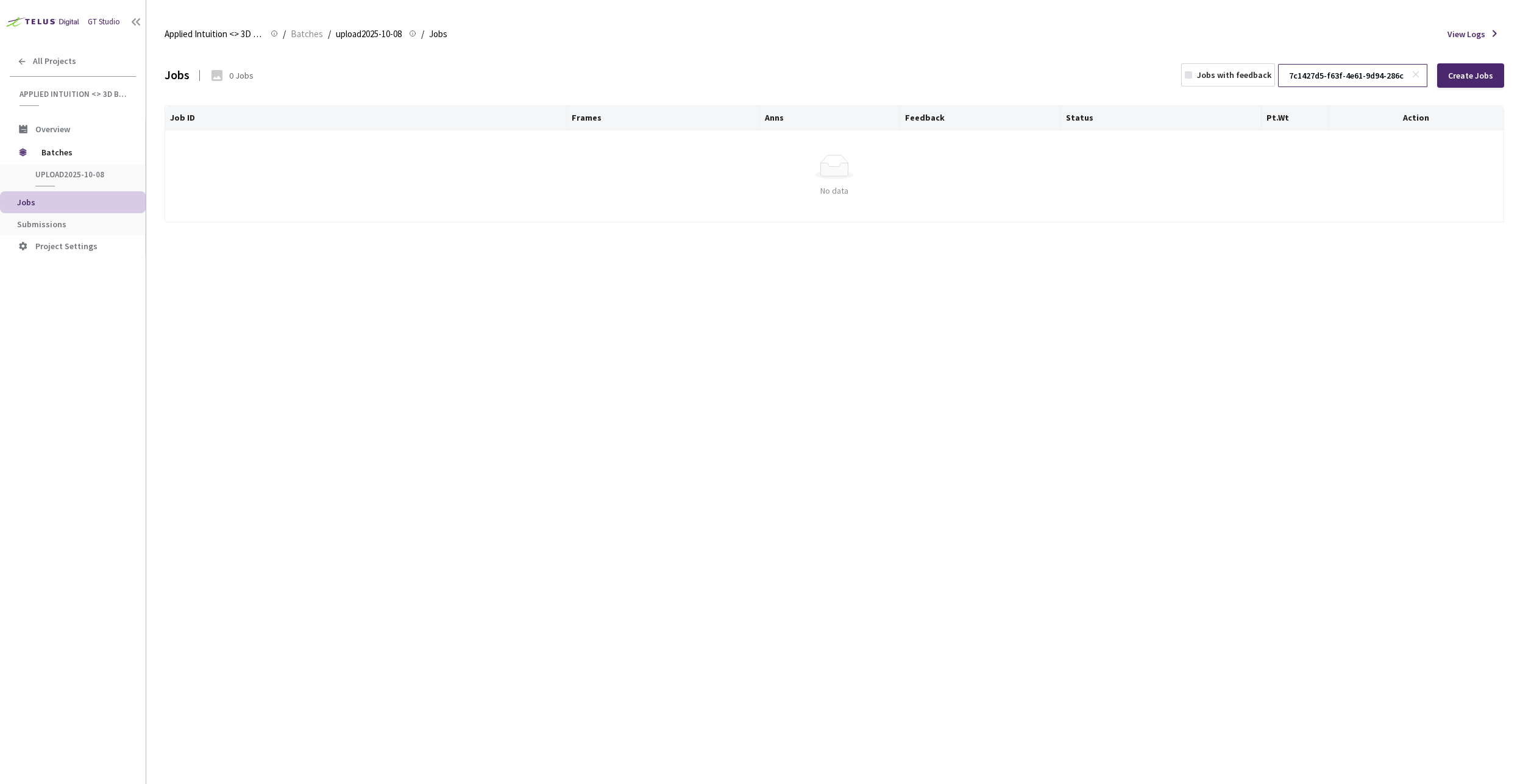
paste input "a09d8080-0c38-4e8a-8634-2092c77936ff"
type input "a09d8080-0c38-4e8a-8634-2092c77936ff"
click at [73, 154] on span "Batches" at bounding box center [83, 152] width 84 height 24
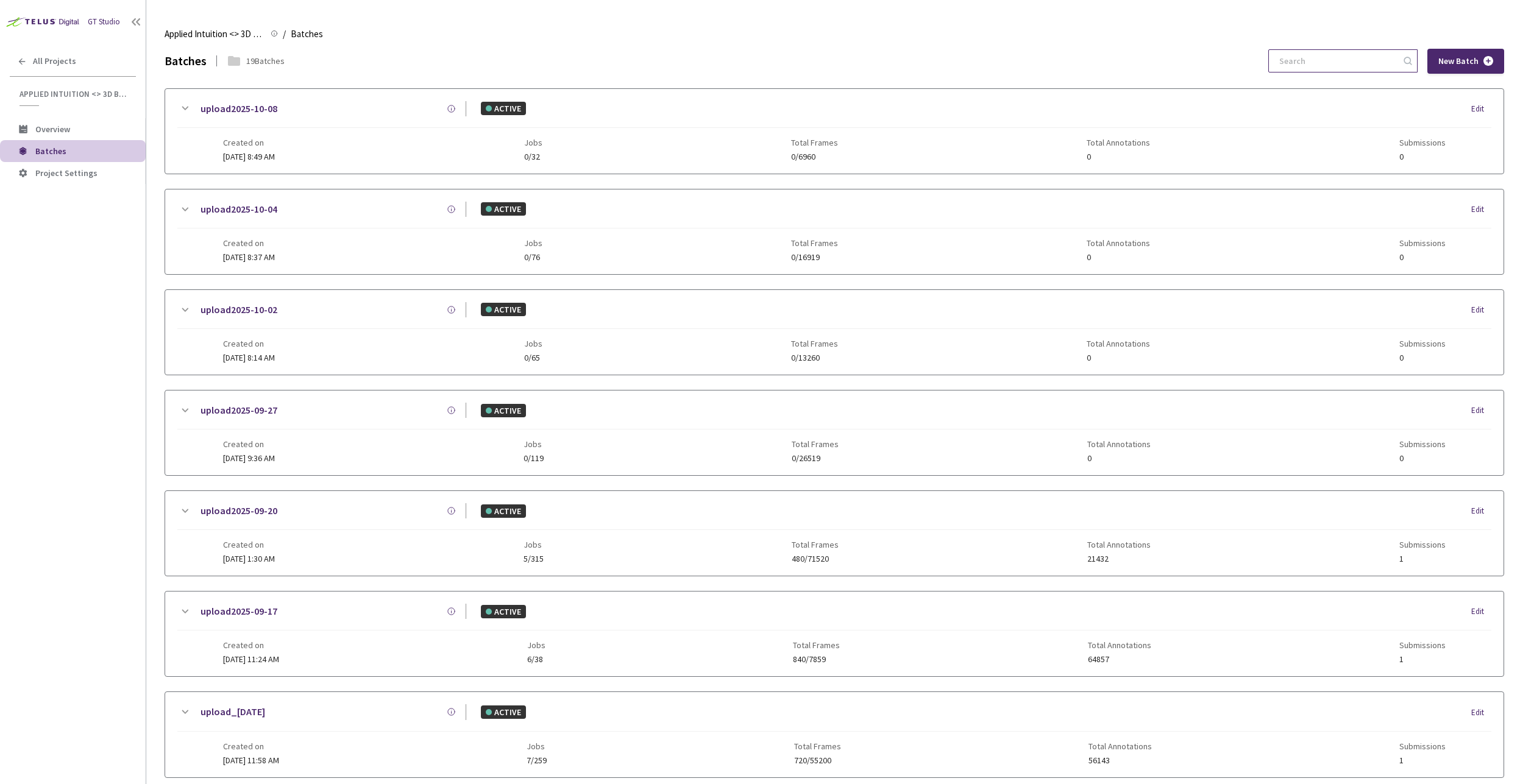
click at [1305, 59] on input at bounding box center [1336, 61] width 129 height 22
paste input "cb6b3a8a-28ae-4d5d-b891-005a5452df78"
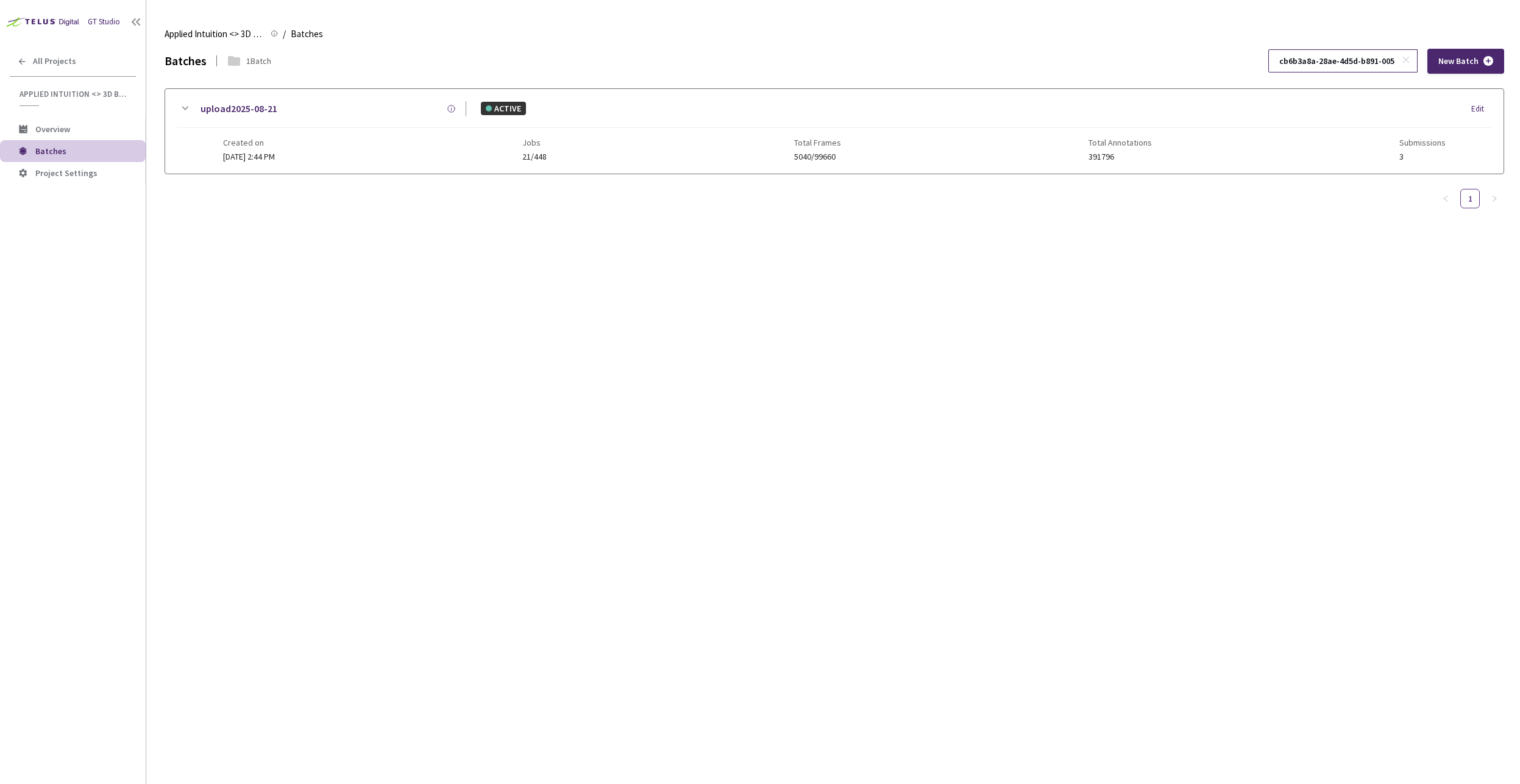
scroll to position [0, 36]
type input "cb6b3a8a-28ae-4d5d-b891-005a5452df78"
click at [243, 113] on link "upload2025-08-21" at bounding box center [238, 109] width 76 height 15
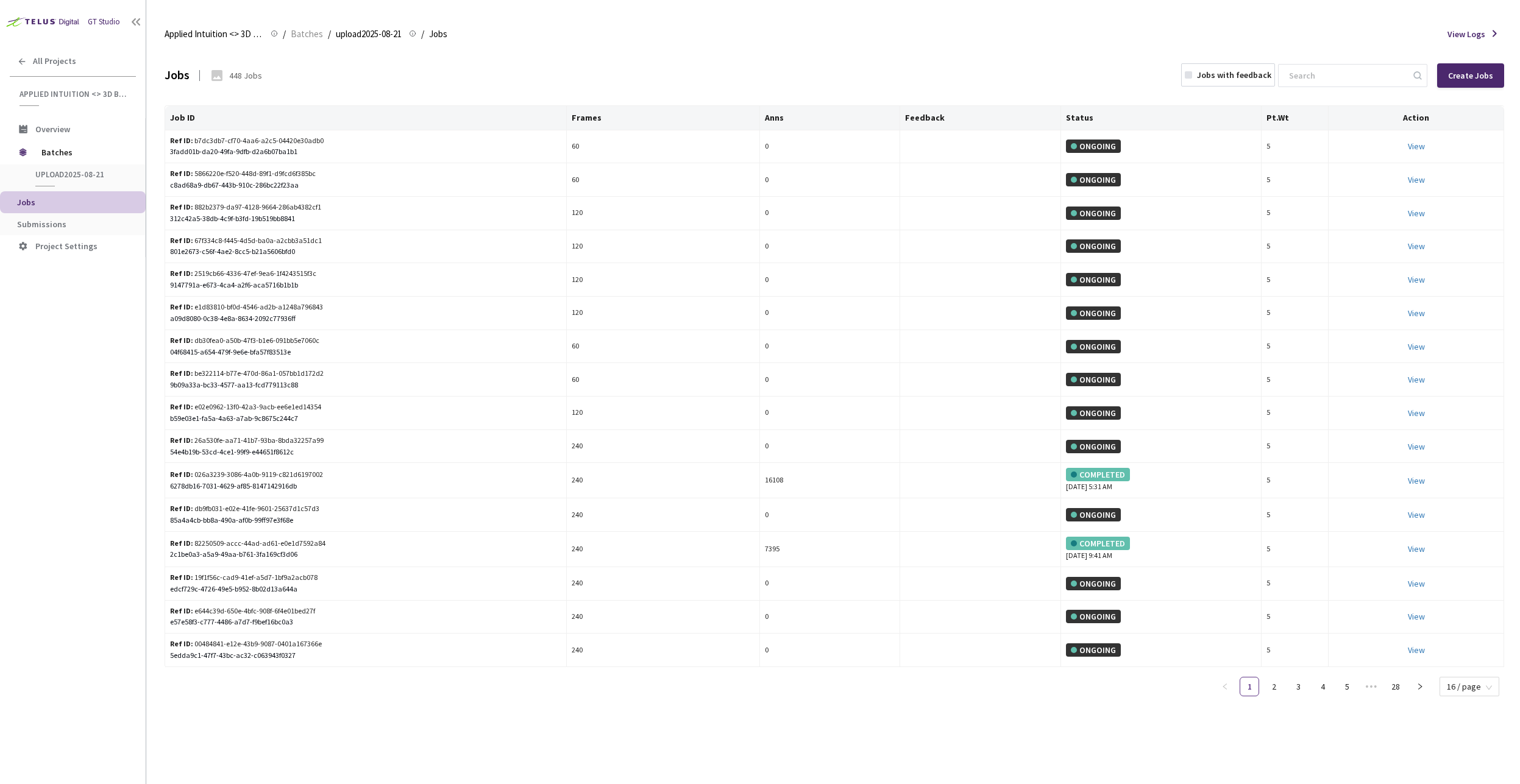
click at [734, 63] on div "Jobs 448 Jobs Jobs with feedback Create Jobs" at bounding box center [834, 75] width 1339 height 54
drag, startPoint x: 675, startPoint y: 80, endPoint x: 982, endPoint y: 66, distance: 307.3
click at [717, 79] on div "Jobs 448 Jobs Jobs with feedback Create Jobs" at bounding box center [834, 75] width 1339 height 54
click at [1289, 73] on input at bounding box center [1346, 75] width 129 height 22
paste input "69fa8b8c-894a-44e6-86e0-d0015800c91a"
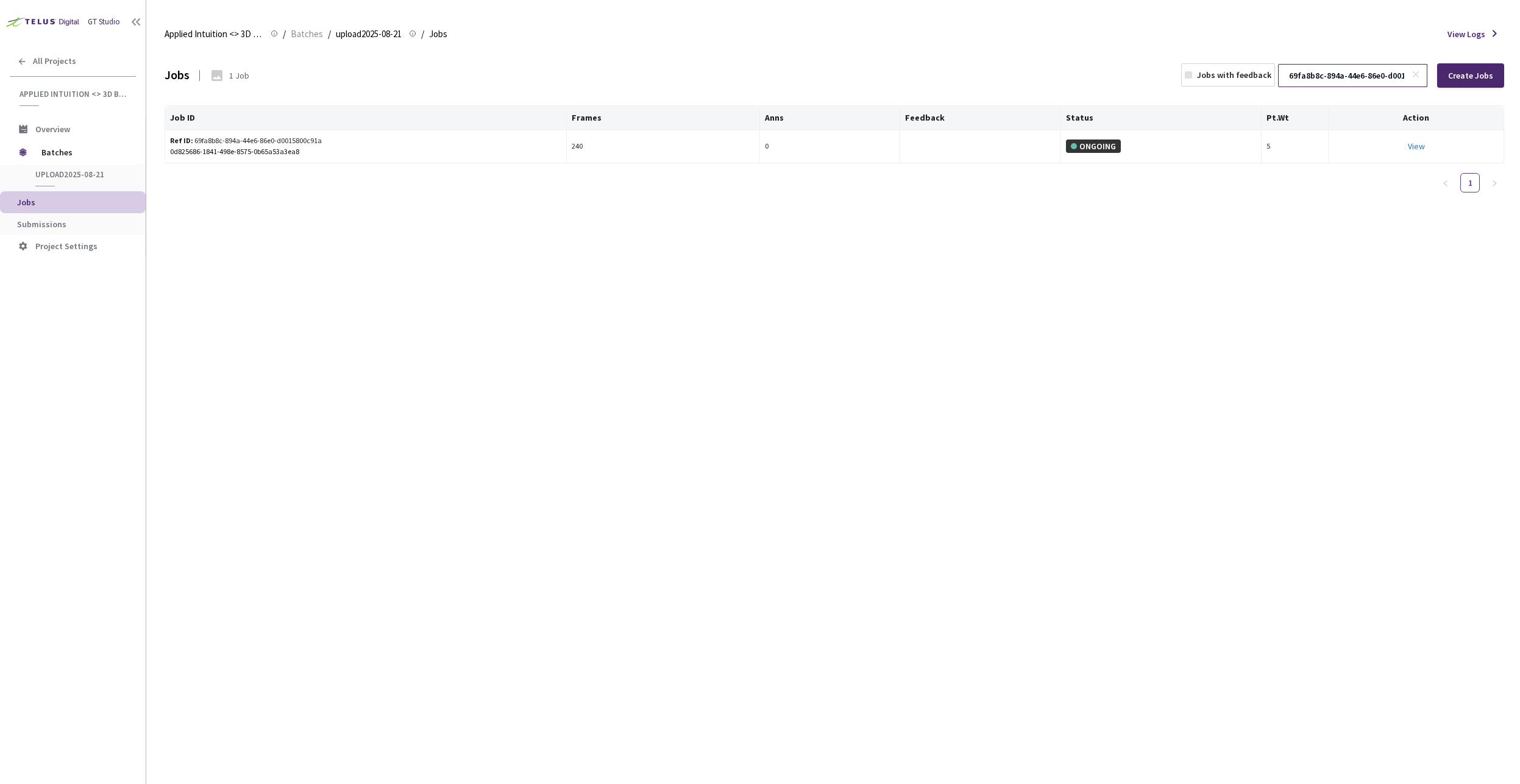
scroll to position [0, 33]
type input "69fa8b8c-894a-44e6-86e0-d0015800c91a"
click at [1416, 148] on link "View" at bounding box center [1416, 146] width 17 height 11
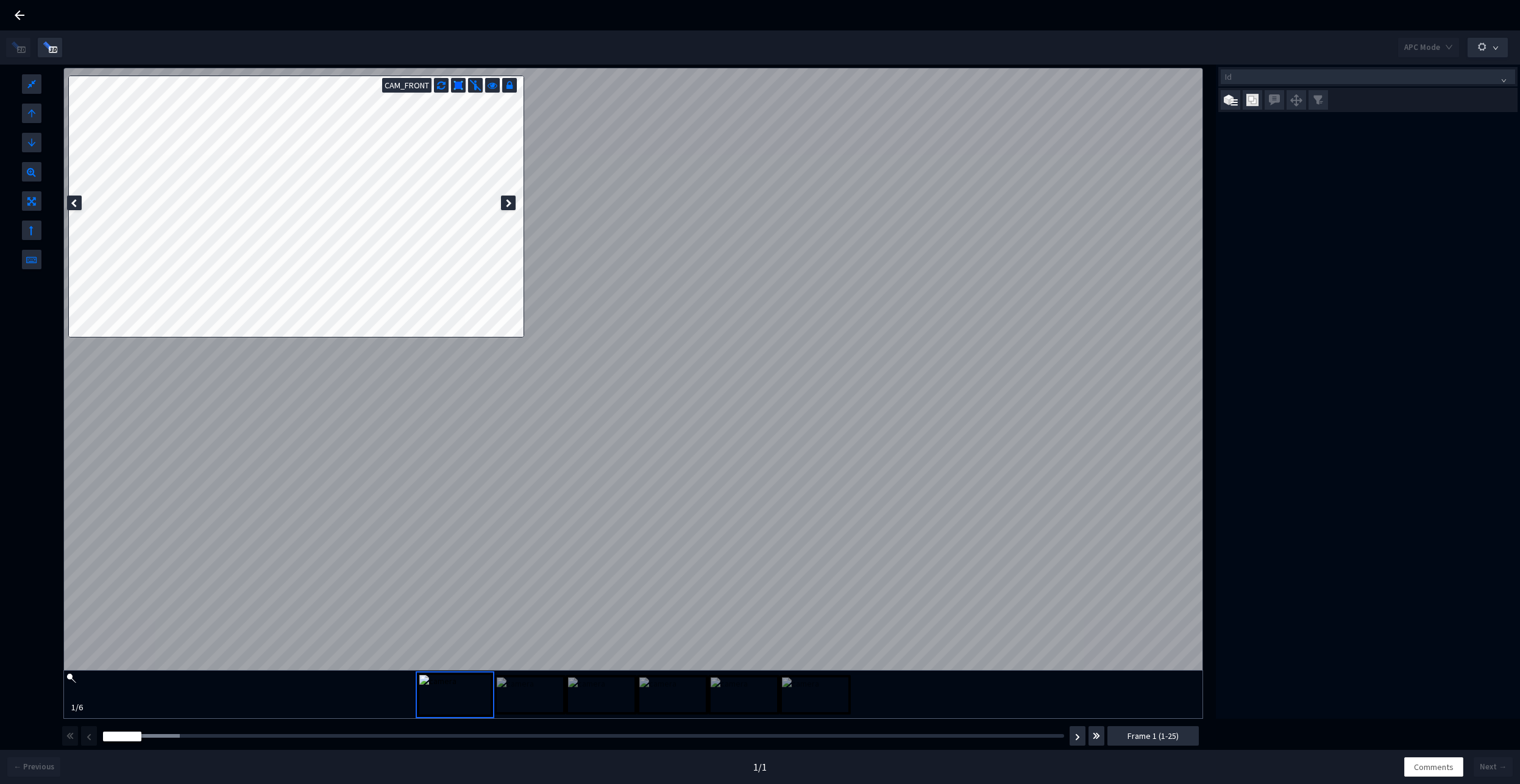
click at [1267, 378] on div "Id" at bounding box center [1367, 392] width 304 height 654
click at [886, 40] on div "APC Mode" at bounding box center [760, 48] width 1507 height 34
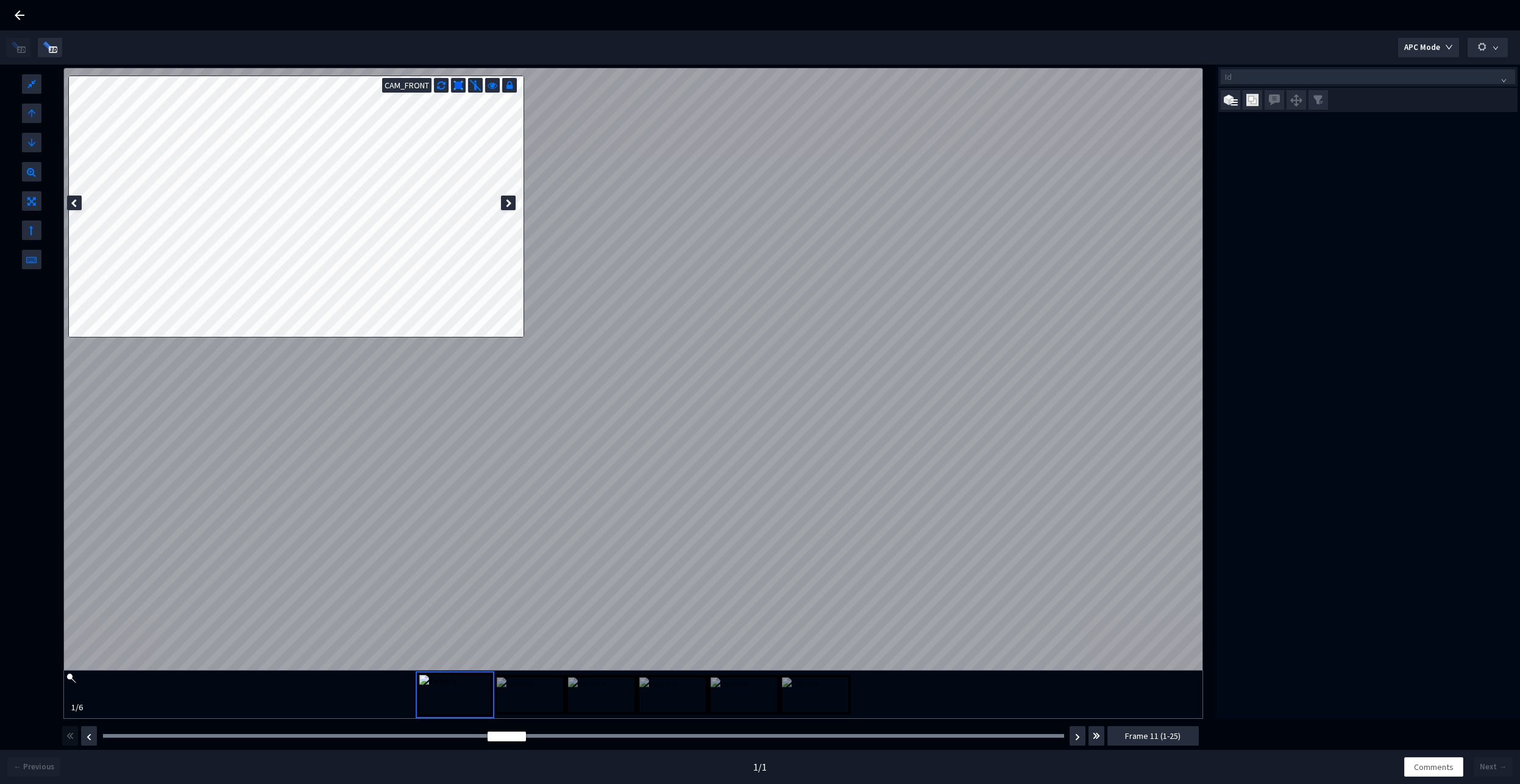
click at [1259, 276] on div "Id" at bounding box center [1367, 392] width 304 height 654
click at [1276, 234] on div "Id" at bounding box center [1367, 392] width 304 height 654
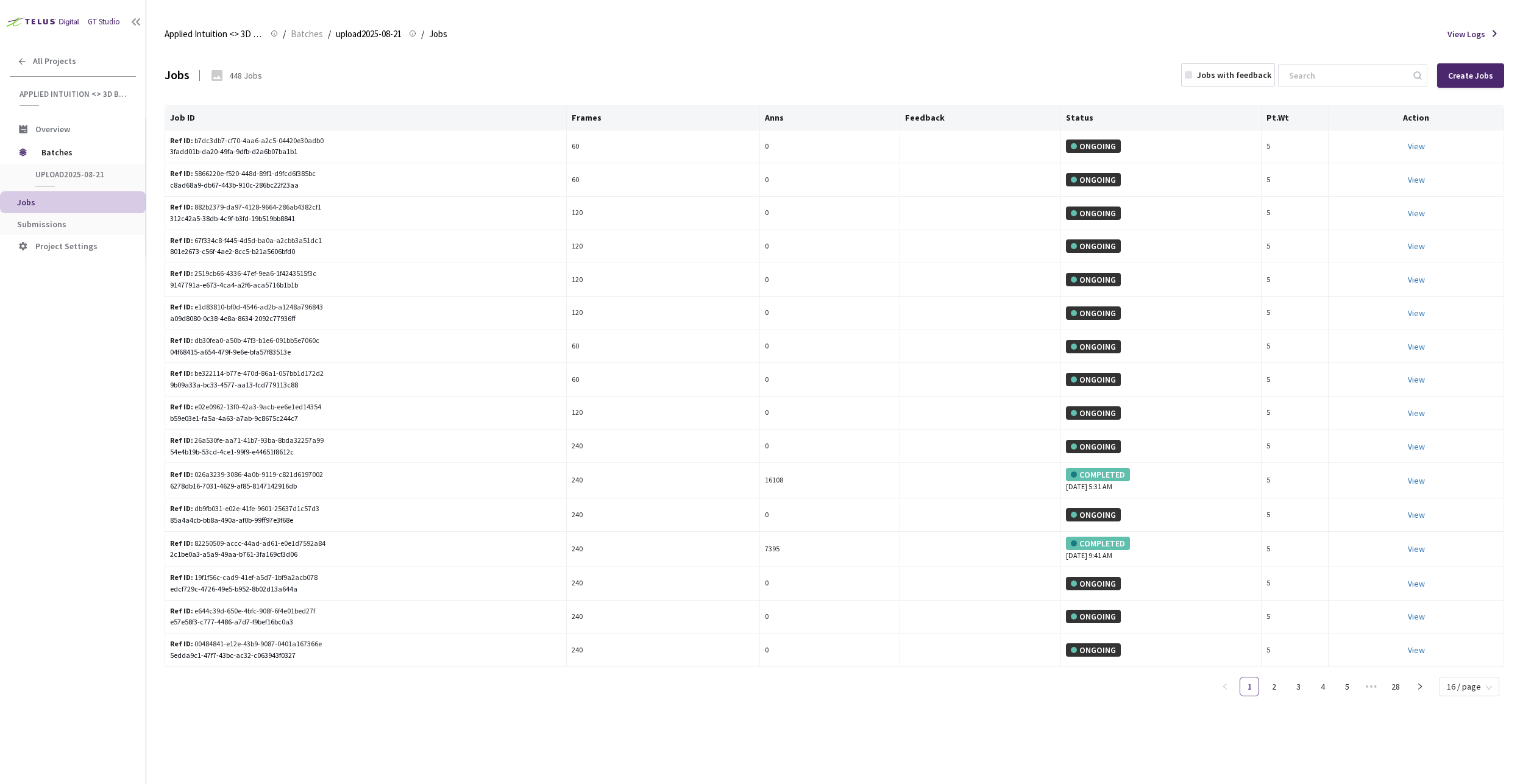
click at [485, 34] on div "Applied Intuition <> 3D BBox - [PERSON_NAME] Applied Intuition <> 3D BBox - [PE…" at bounding box center [834, 34] width 1339 height 30
click at [1376, 39] on div "Applied Intuition <> 3D BBox - [PERSON_NAME] Applied Intuition <> 3D BBox - [PE…" at bounding box center [834, 34] width 1339 height 30
click at [1336, 75] on input at bounding box center [1346, 75] width 129 height 22
paste input "69fa8b8c-894a-44e6-86e0-d0015800c91a"
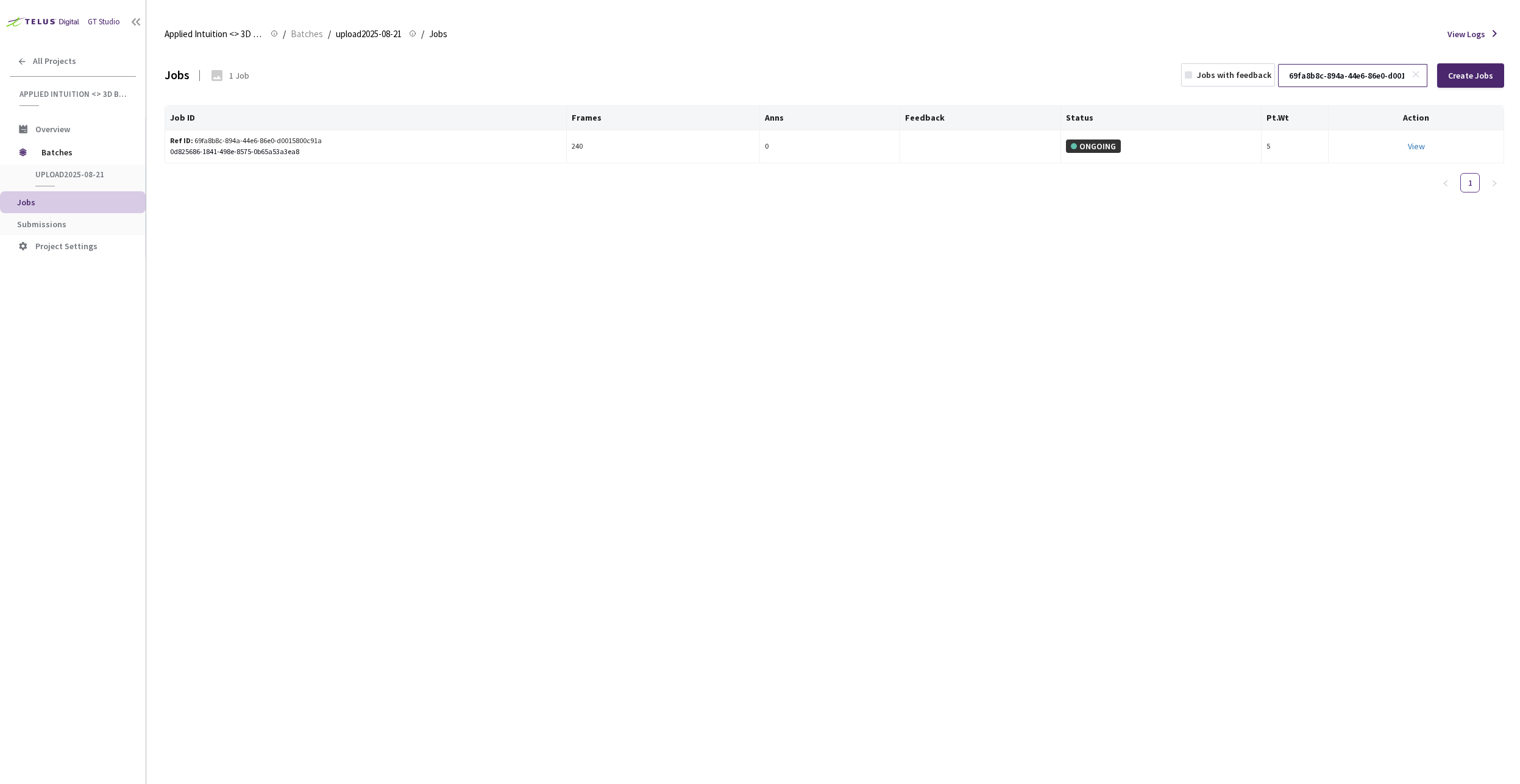
scroll to position [0, 33]
type input "69fa8b8c-894a-44e6-86e0-d0015800c91a"
click at [1412, 148] on link "View" at bounding box center [1416, 146] width 17 height 11
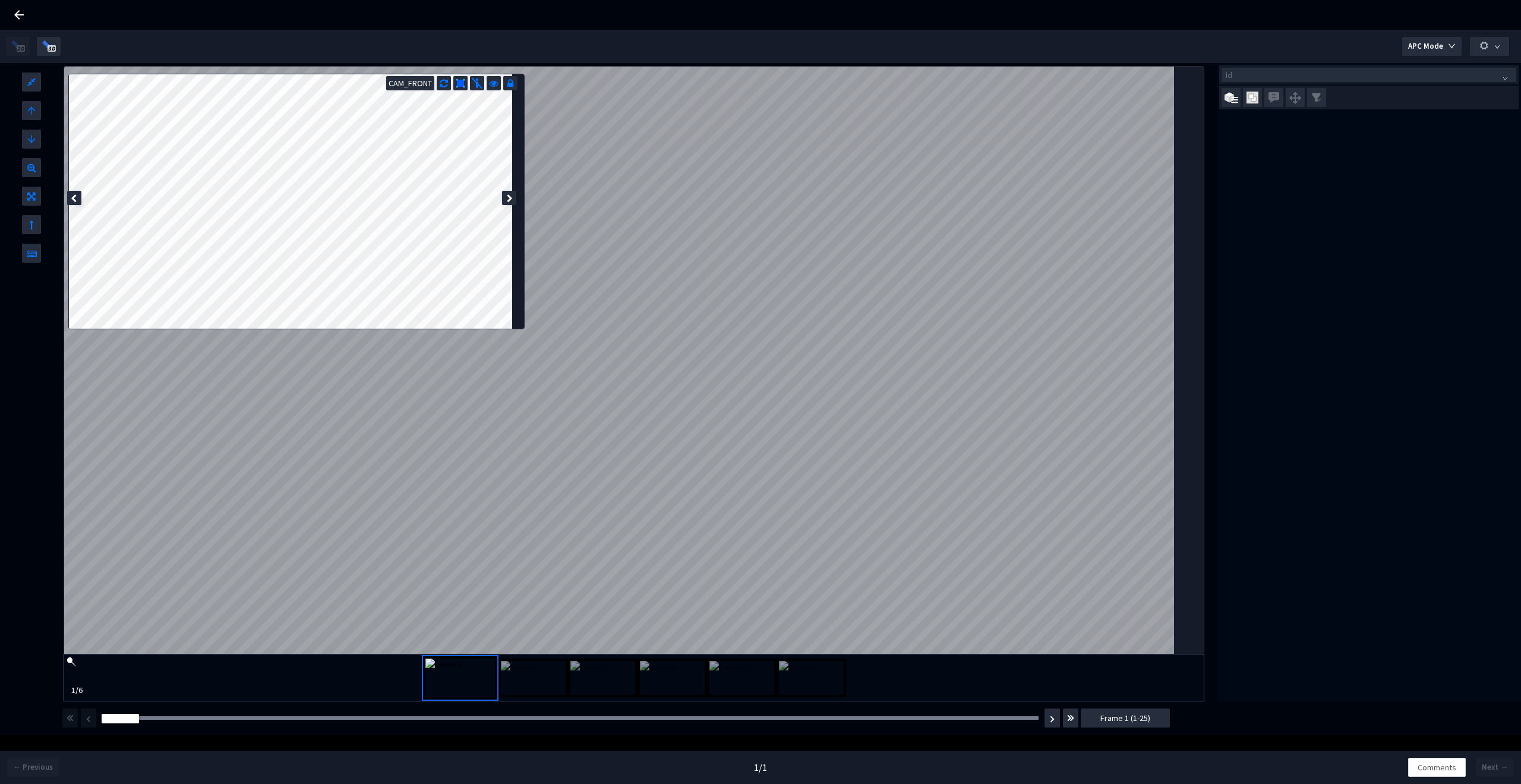
click at [442, 721] on div "Frame : 10" at bounding box center [569, 718] width 945 height 12
click at [368, 714] on div "Frame : 8" at bounding box center [569, 718] width 945 height 12
click at [371, 717] on div at bounding box center [570, 717] width 937 height 4
click at [511, 758] on div "1 / 1" at bounding box center [761, 767] width 1015 height 33
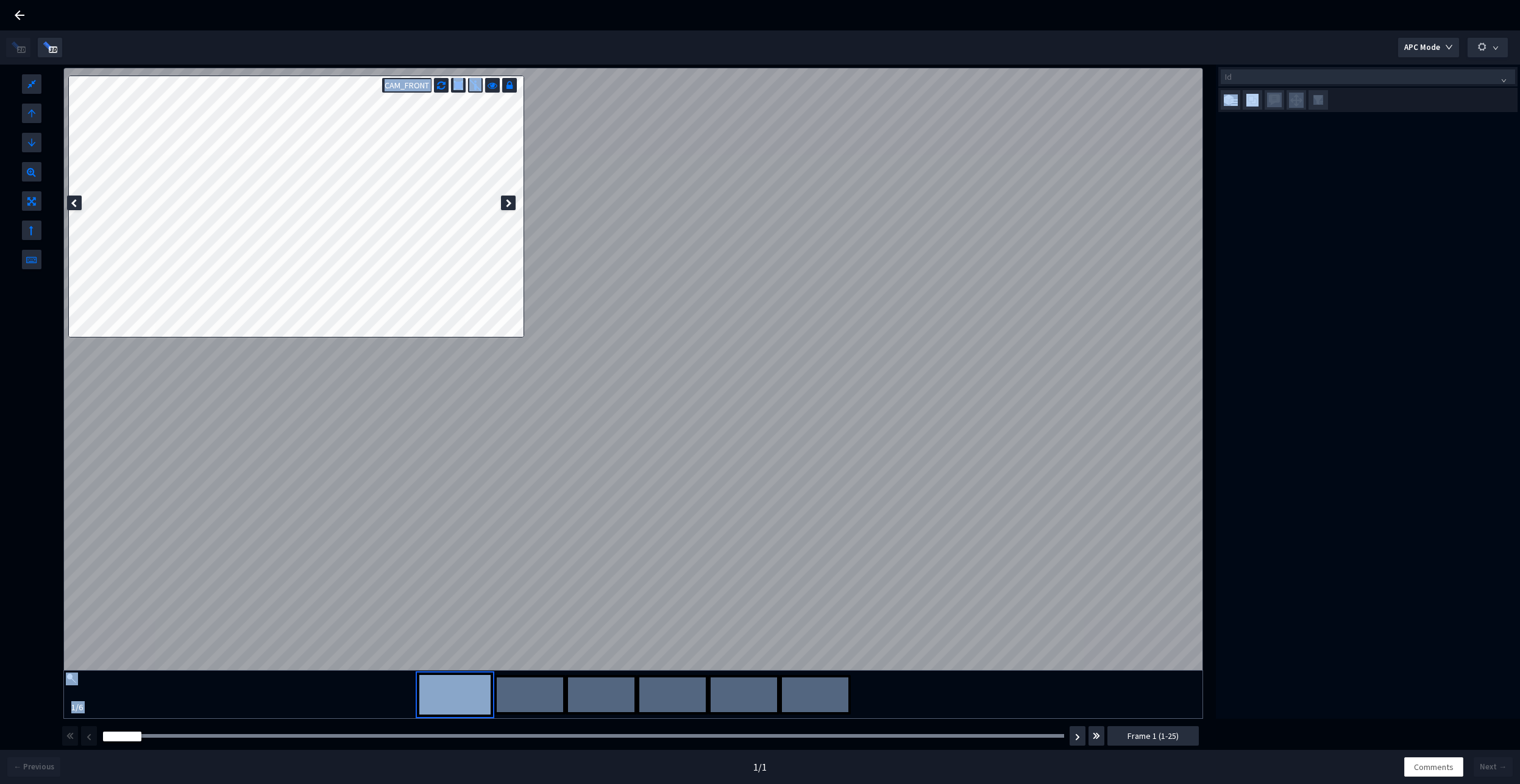
drag, startPoint x: 301, startPoint y: 734, endPoint x: 13, endPoint y: 727, distance: 288.1
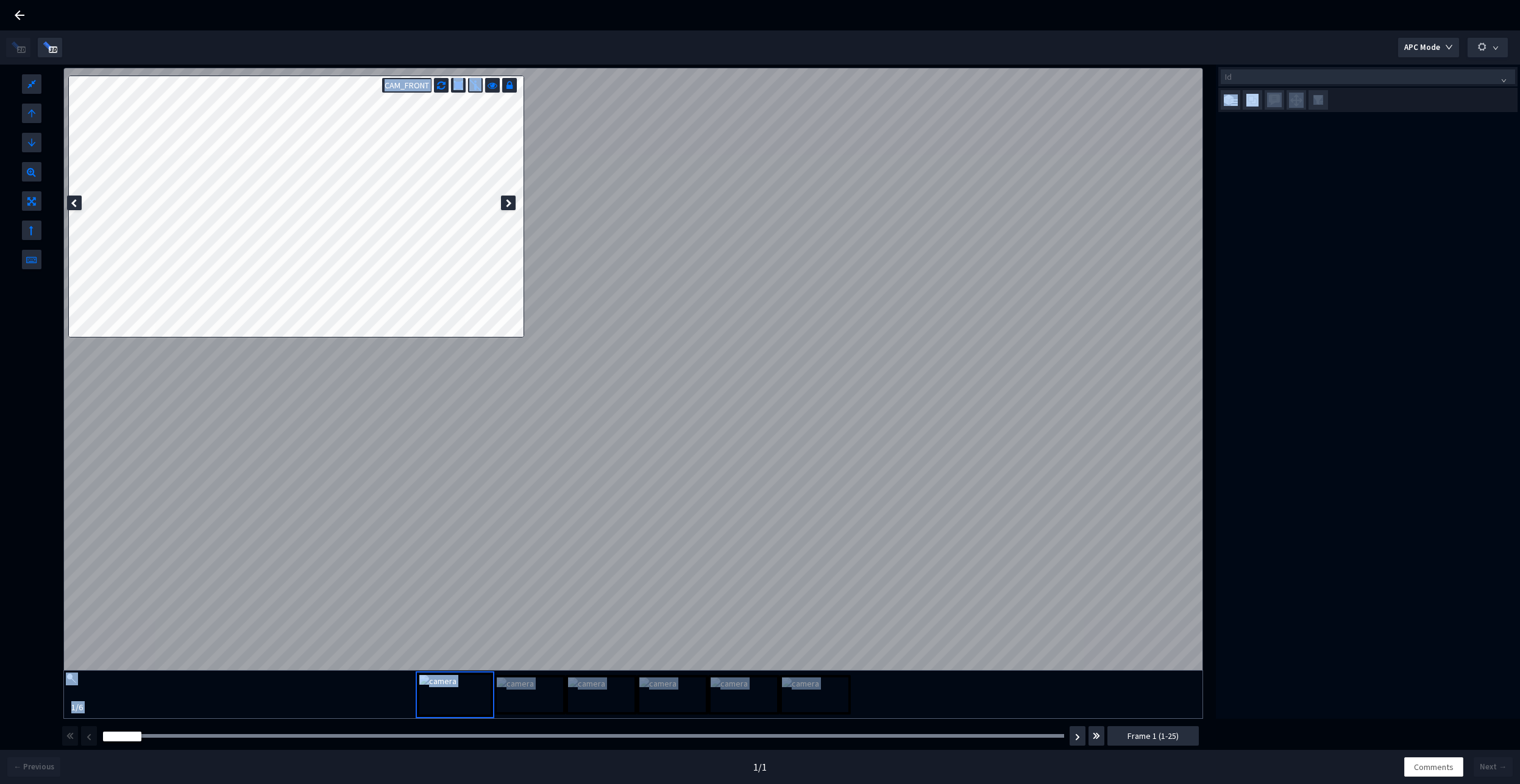
click at [13, 718] on div "APC Mode L W H CAM_FRONT 1 / 6 Id Frame : 1 Frame 1 (1-25)" at bounding box center [760, 374] width 1520 height 688
click at [1300, 534] on div "Id" at bounding box center [1367, 392] width 304 height 654
click at [1339, 374] on div "Id" at bounding box center [1367, 392] width 304 height 654
click at [1278, 522] on div "Id" at bounding box center [1367, 392] width 304 height 654
click at [1285, 494] on div "Id" at bounding box center [1367, 392] width 304 height 654
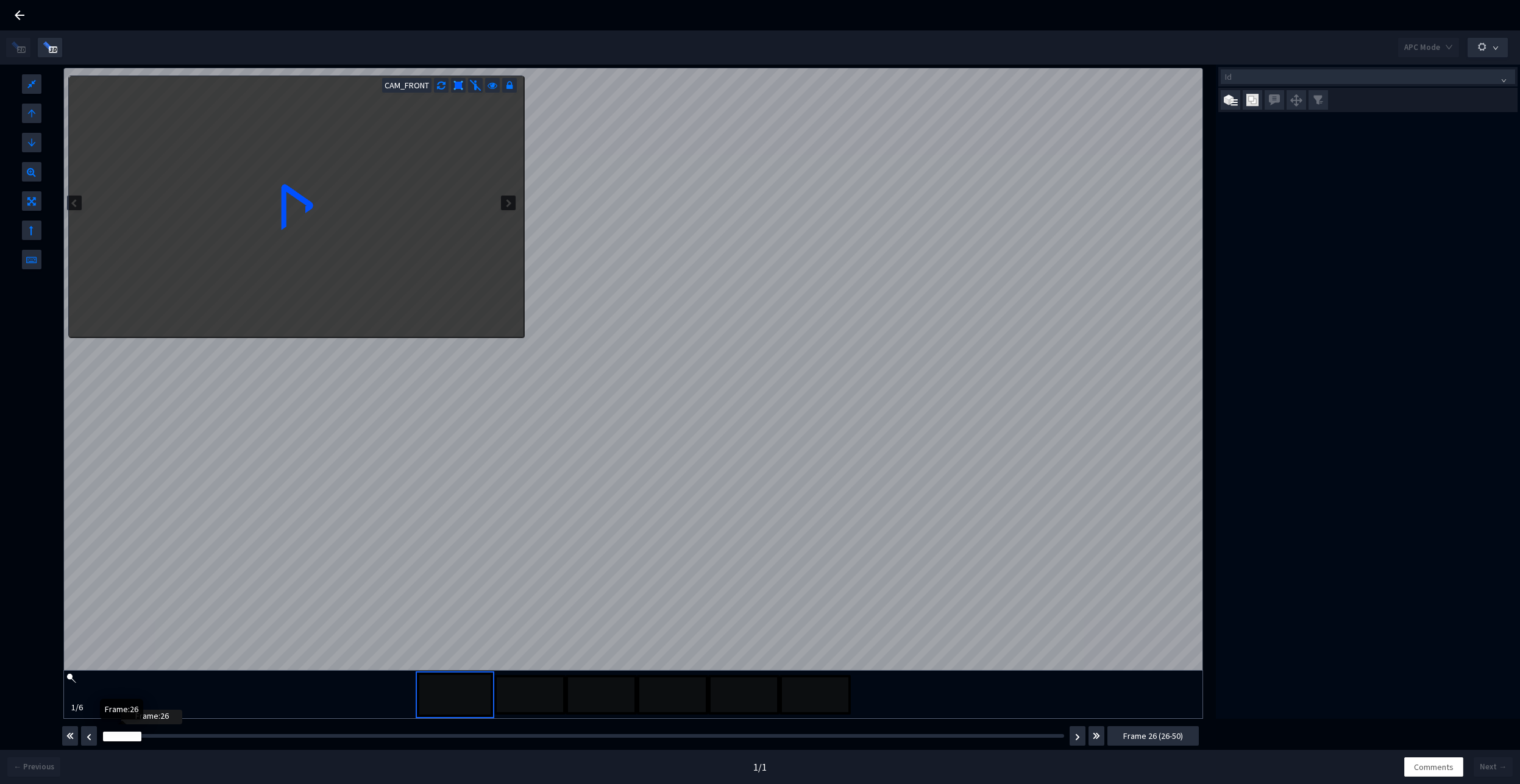
click at [126, 739] on div at bounding box center [122, 736] width 39 height 10
click at [65, 736] on button "button" at bounding box center [70, 736] width 16 height 20
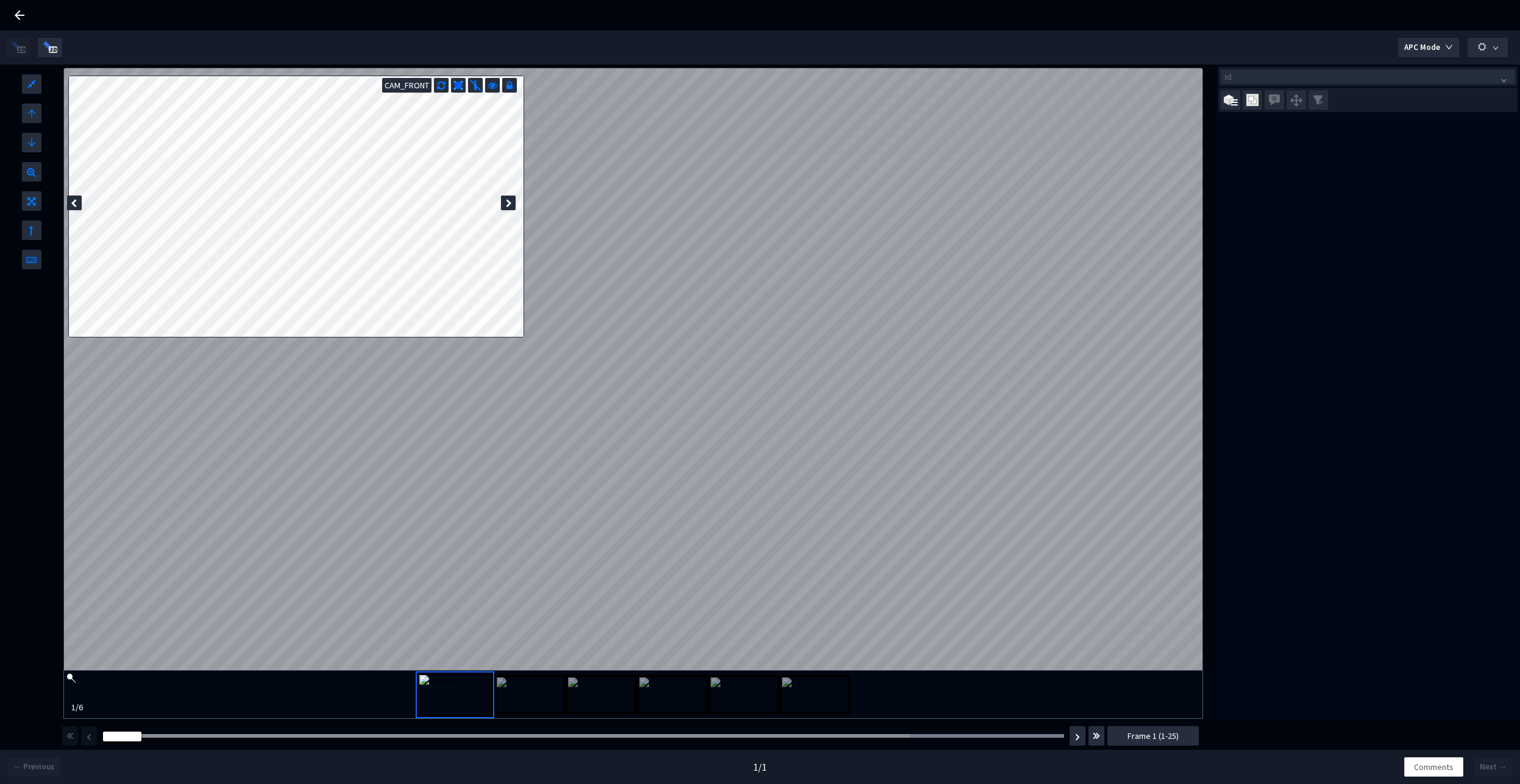
click at [226, 769] on div "← Previous" at bounding box center [127, 767] width 253 height 20
click at [1374, 447] on div "Id" at bounding box center [1367, 392] width 304 height 654
click at [1384, 374] on div "Id" at bounding box center [1367, 392] width 304 height 654
click at [1280, 425] on div "Id" at bounding box center [1367, 392] width 304 height 654
click at [1285, 450] on div "Id" at bounding box center [1367, 392] width 304 height 654
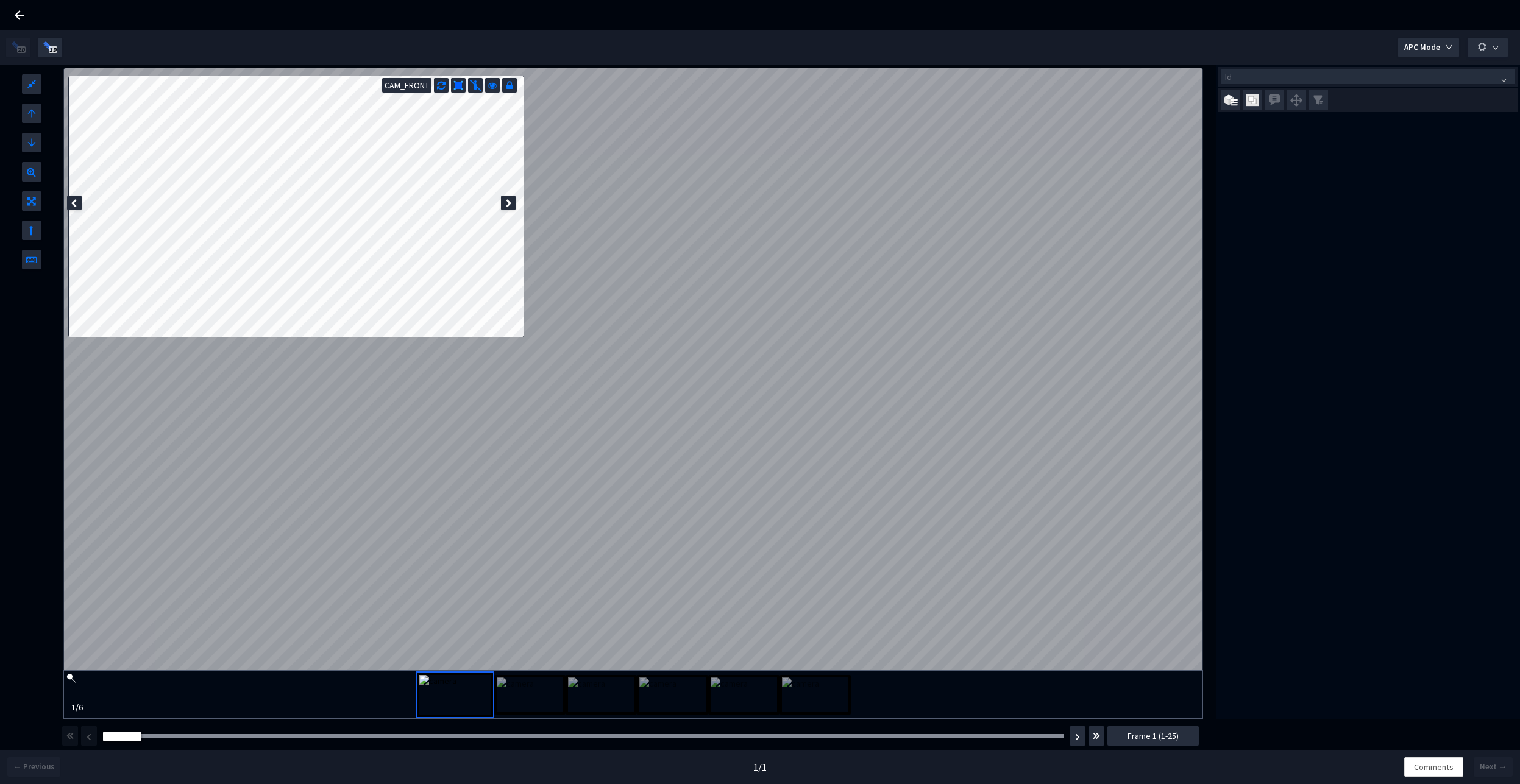
click at [1231, 382] on div "Id" at bounding box center [1367, 392] width 304 height 654
click at [1242, 357] on div "Id" at bounding box center [1367, 392] width 304 height 654
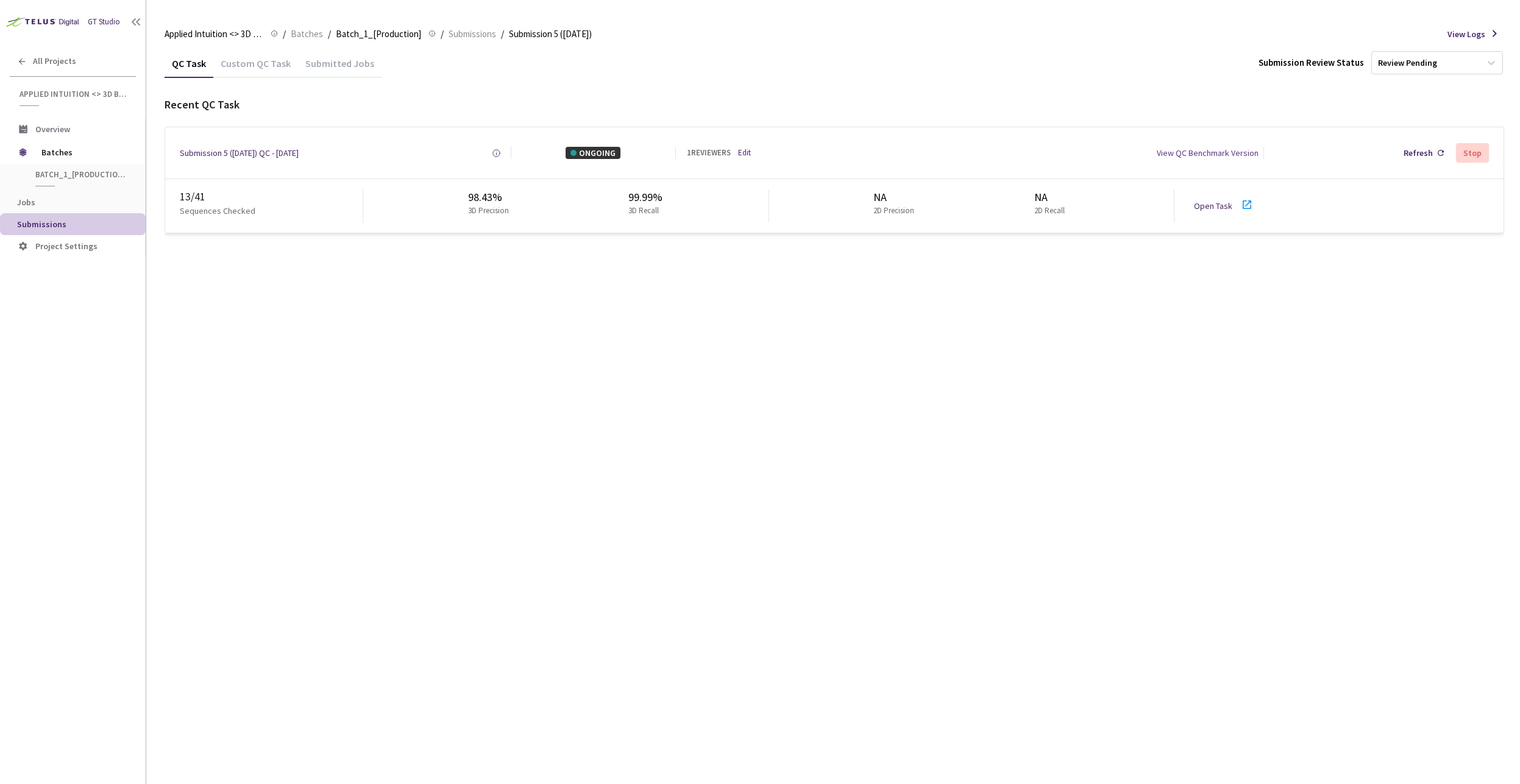
click at [1247, 205] on icon at bounding box center [1247, 205] width 14 height 14
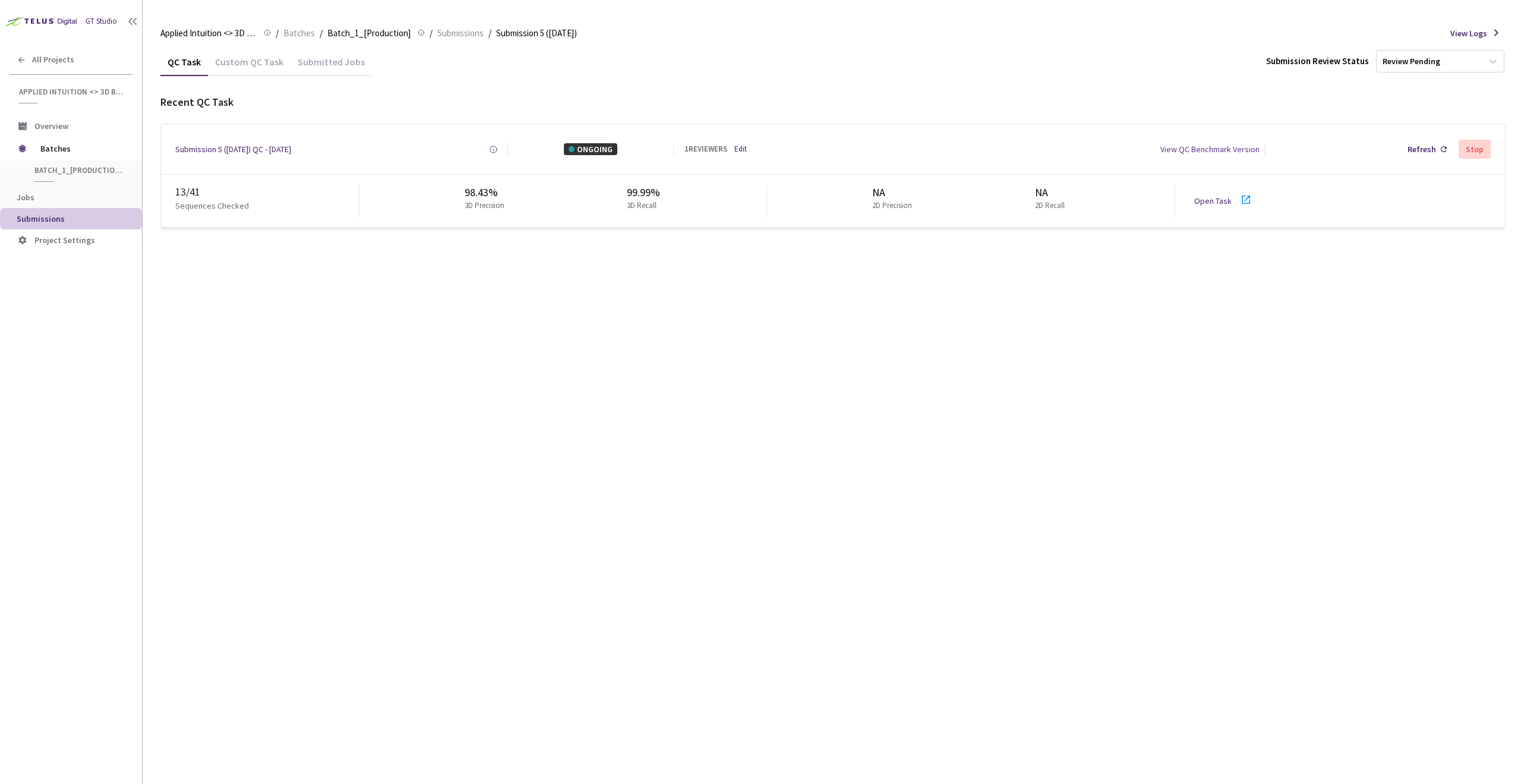
click at [468, 300] on div "QC Task Custom QC Task Submitted Jobs Submission Review Status Review Pending R…" at bounding box center [833, 415] width 1346 height 736
click at [571, 413] on div "QC Task Custom QC Task Submitted Jobs Submission Review Status Review Pending R…" at bounding box center [833, 415] width 1346 height 736
click at [382, 394] on div "QC Task Custom QC Task Submitted Jobs Submission Review Status Review Pending R…" at bounding box center [833, 415] width 1346 height 736
click at [357, 449] on div "QC Task Custom QC Task Submitted Jobs Submission Review Status Review Pending R…" at bounding box center [833, 415] width 1346 height 736
